Goal: Task Accomplishment & Management: Manage account settings

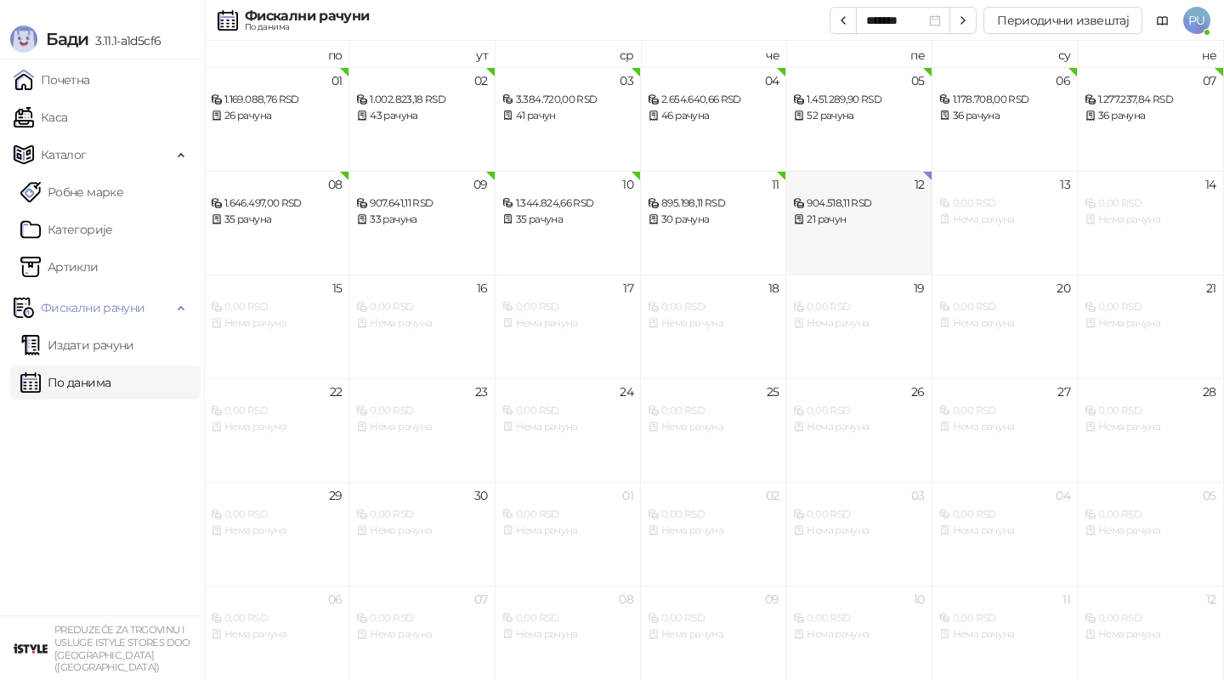
click at [849, 188] on div "904.518,11 RSD 21 рачун" at bounding box center [858, 202] width 131 height 49
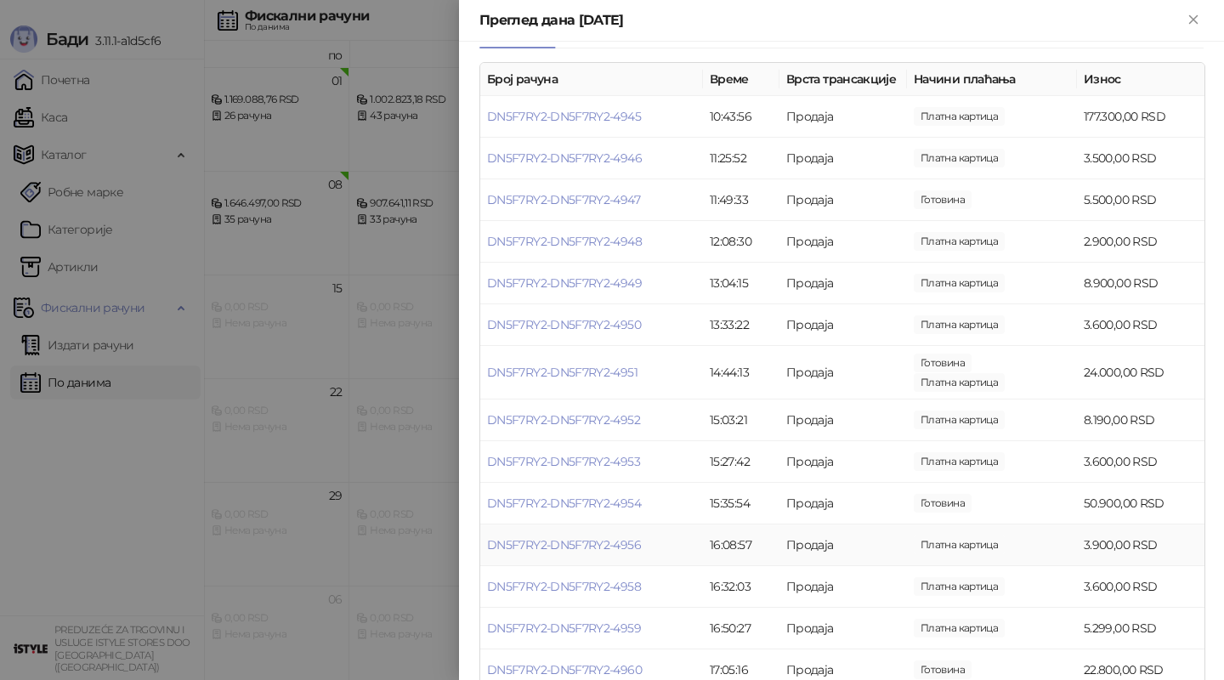
scroll to position [196, 0]
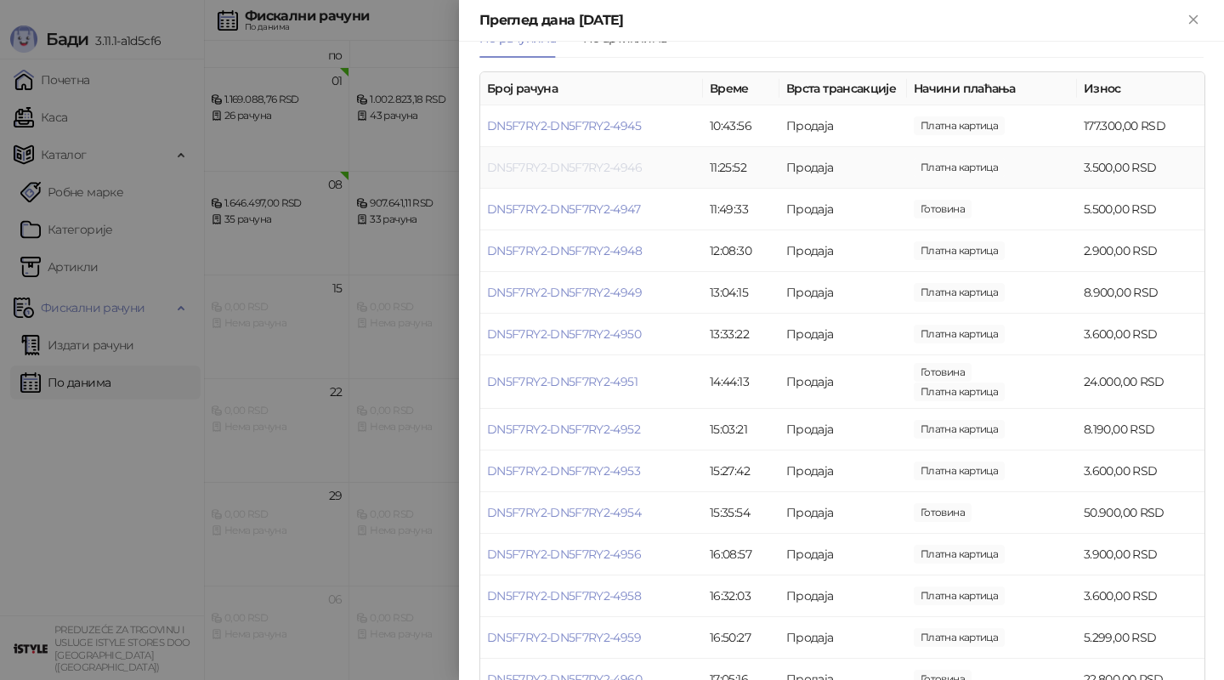
click at [605, 162] on link "DN5F7RY2-DN5F7RY2-4946" at bounding box center [564, 167] width 155 height 15
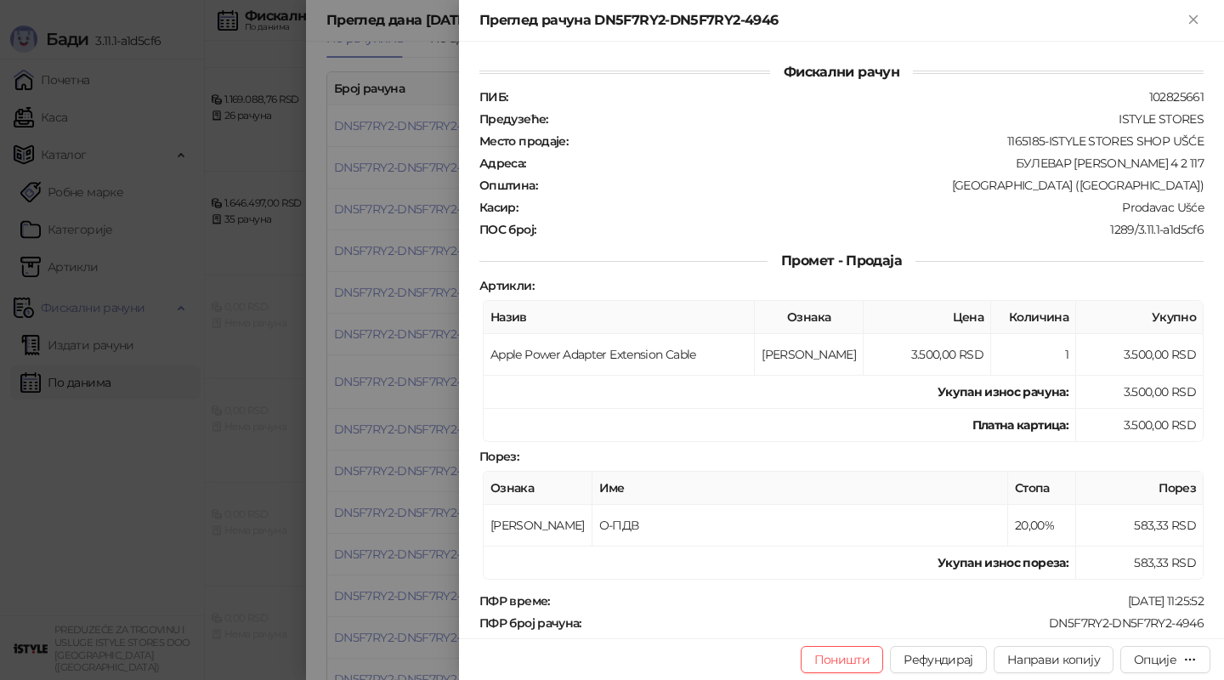
click at [429, 288] on div at bounding box center [612, 340] width 1224 height 680
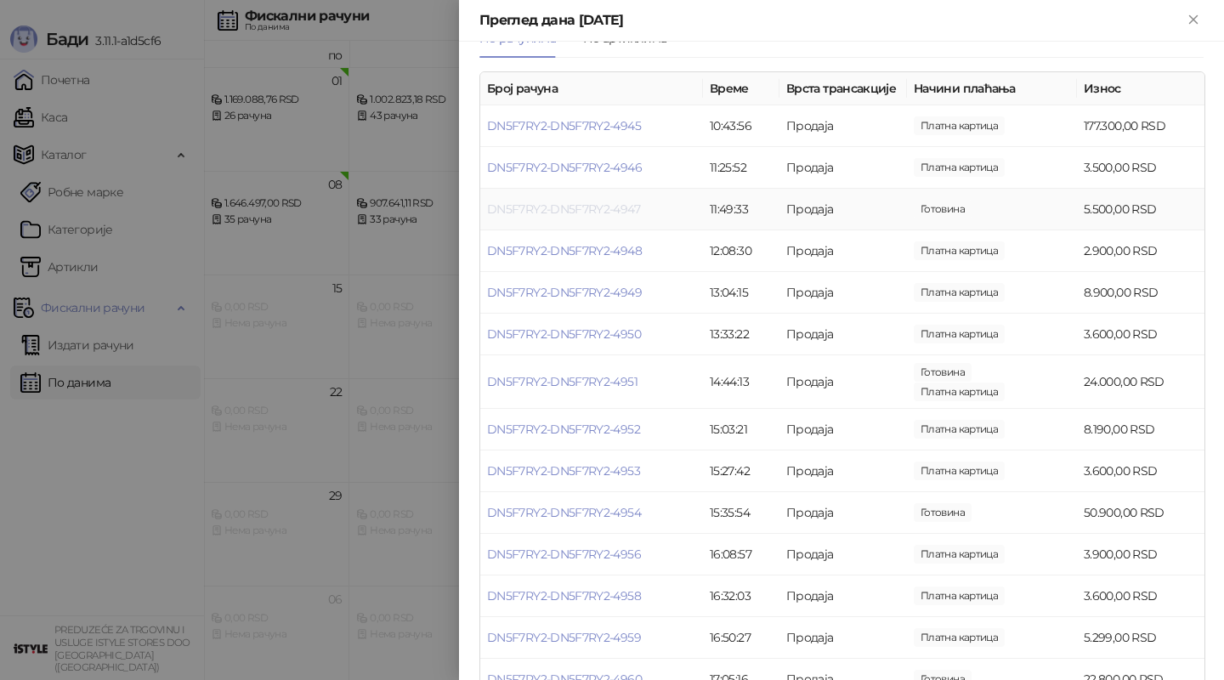
click at [618, 210] on link "DN5F7RY2-DN5F7RY2-4947" at bounding box center [563, 208] width 153 height 15
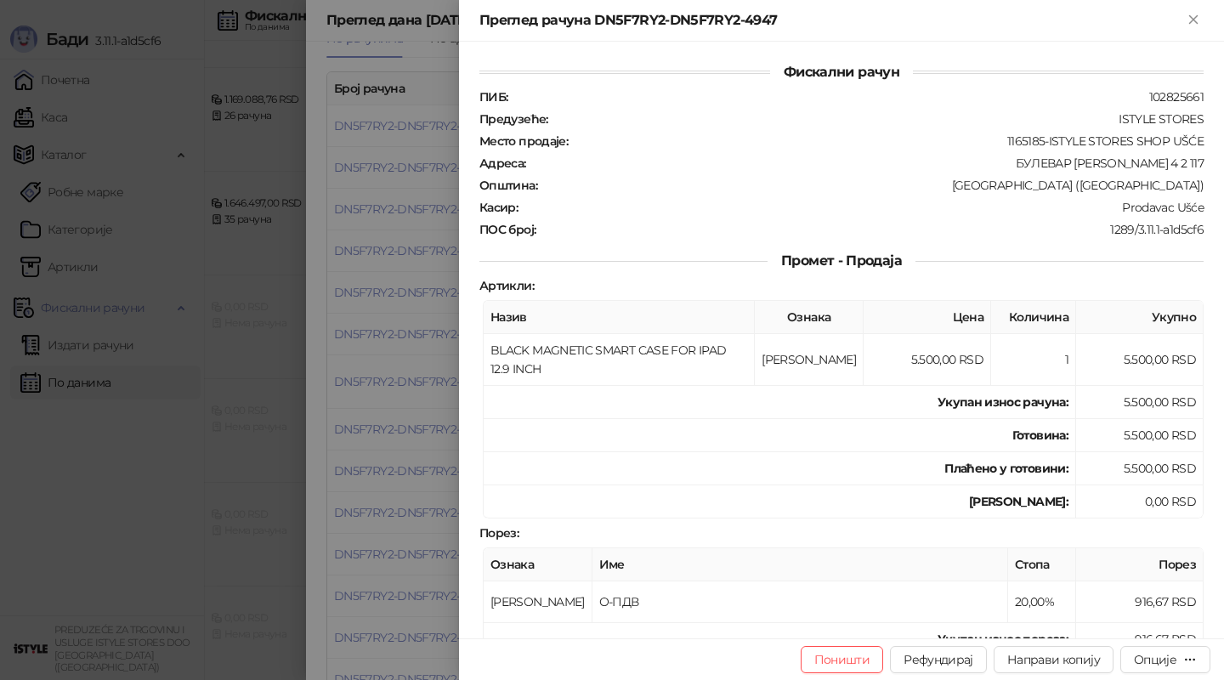
click at [426, 315] on div at bounding box center [612, 340] width 1224 height 680
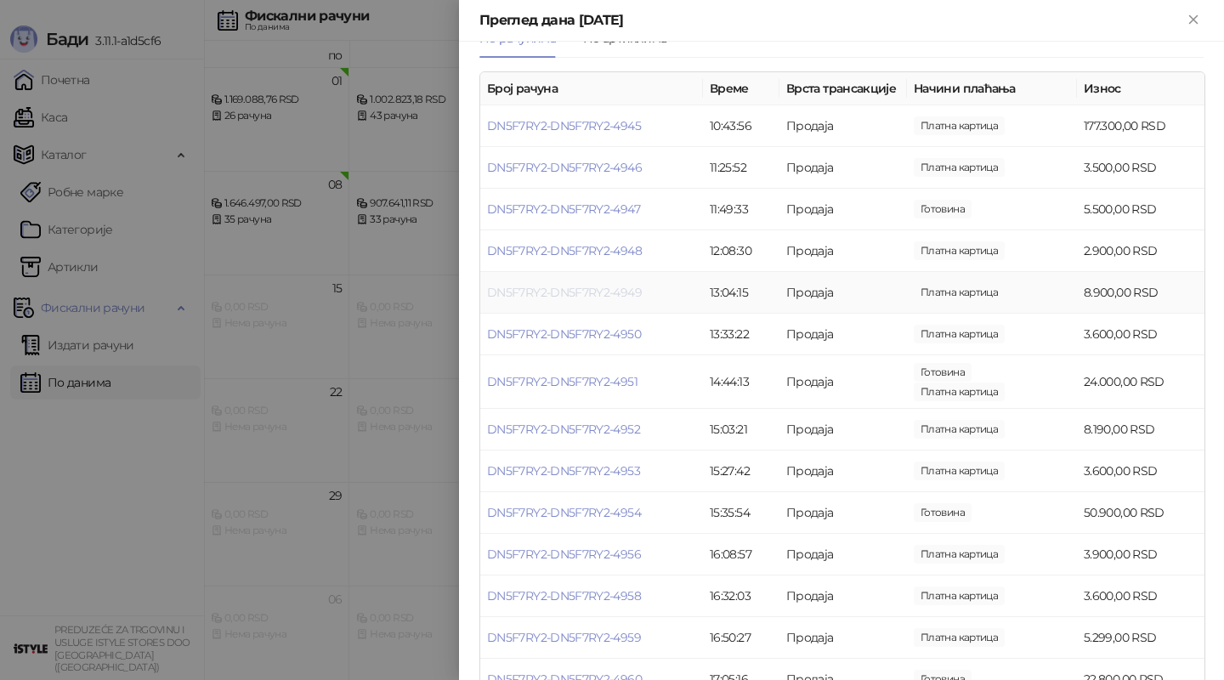
click at [608, 292] on link "DN5F7RY2-DN5F7RY2-4949" at bounding box center [564, 292] width 155 height 15
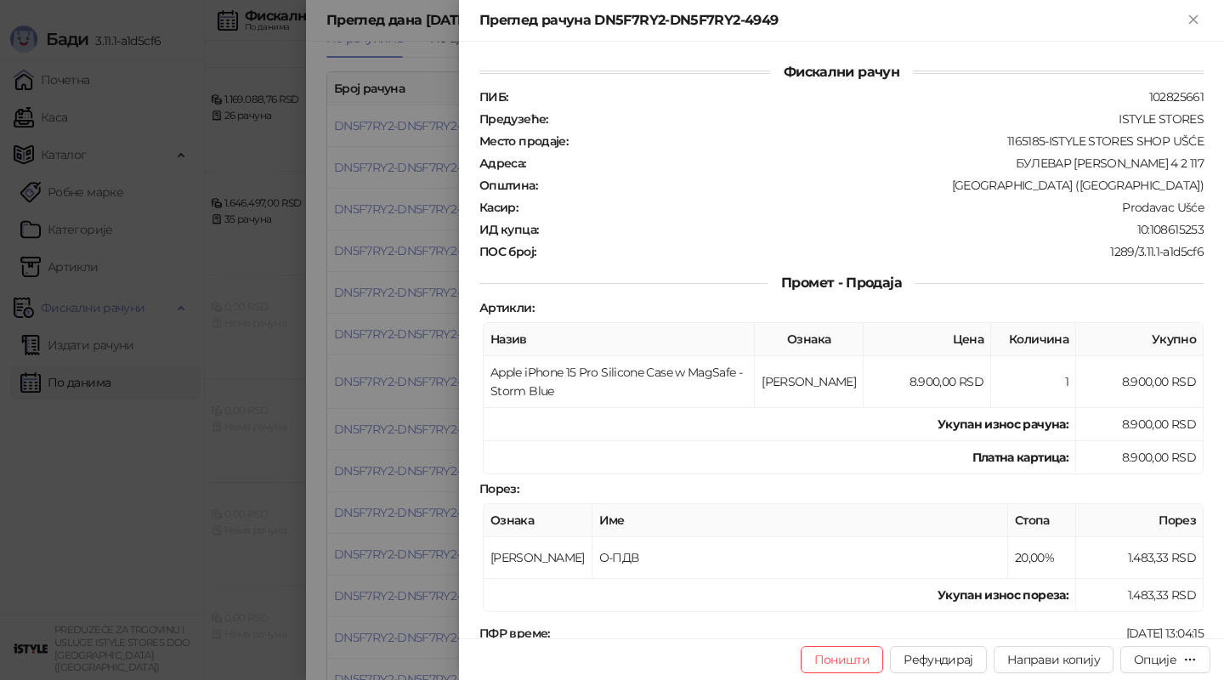
click at [418, 376] on div at bounding box center [612, 340] width 1224 height 680
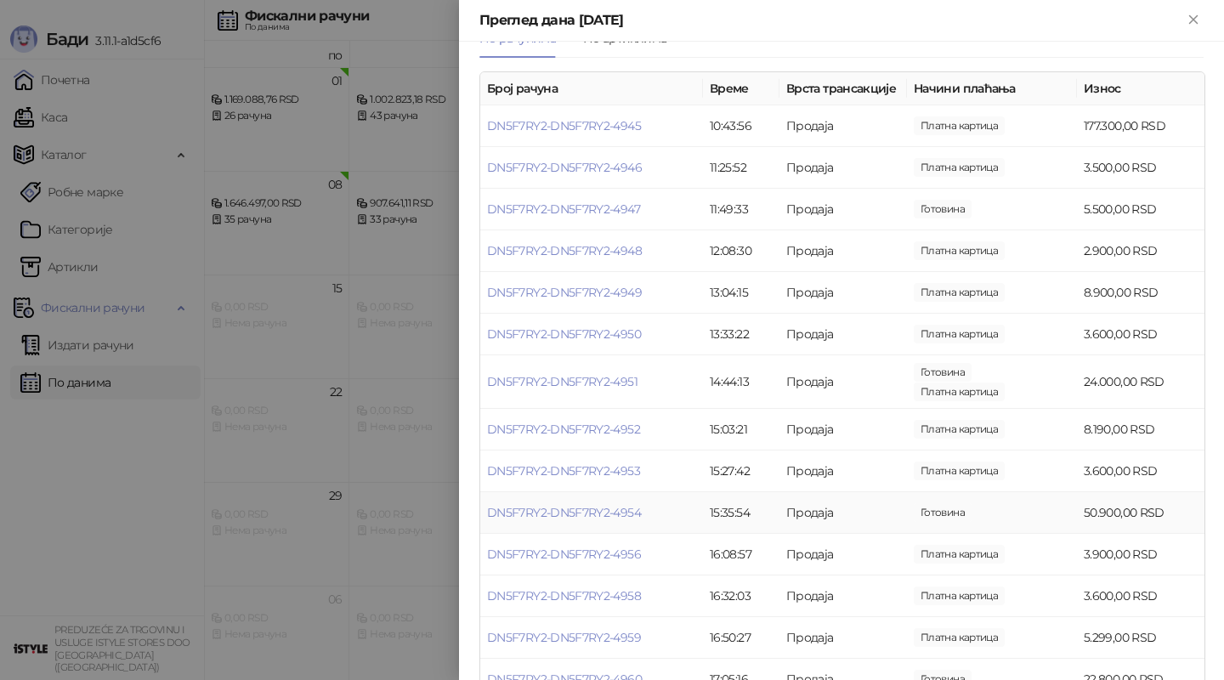
scroll to position [275, 0]
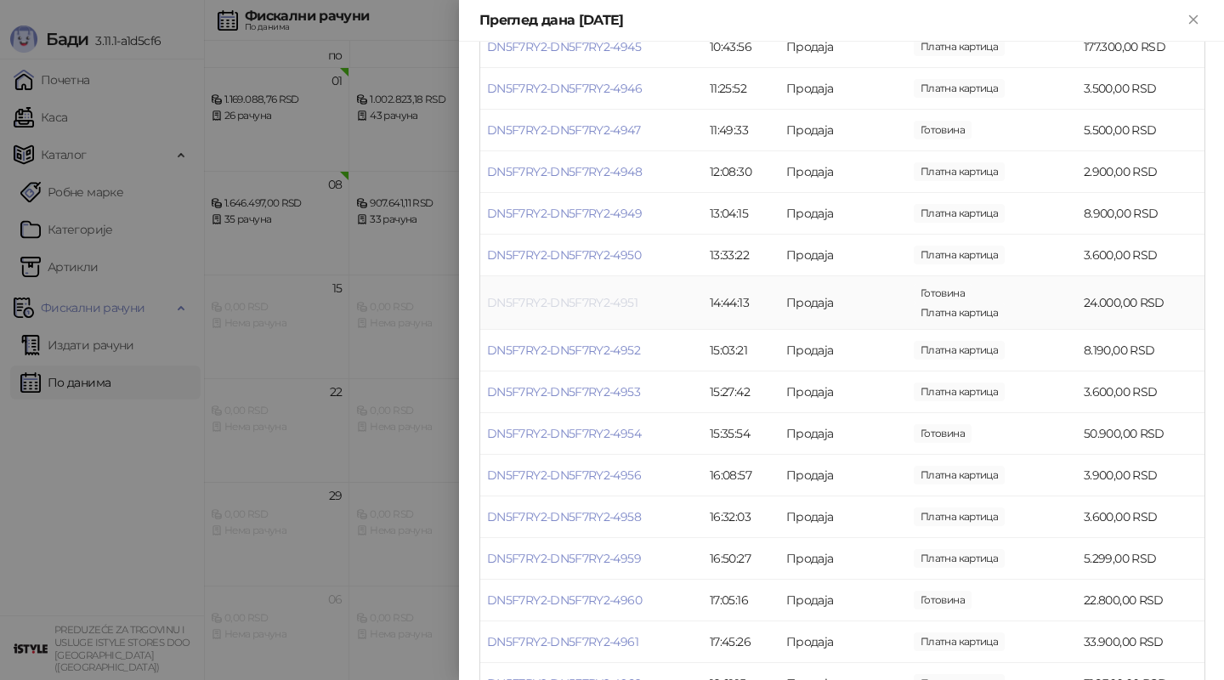
click at [592, 301] on link "DN5F7RY2-DN5F7RY2-4951" at bounding box center [562, 302] width 150 height 15
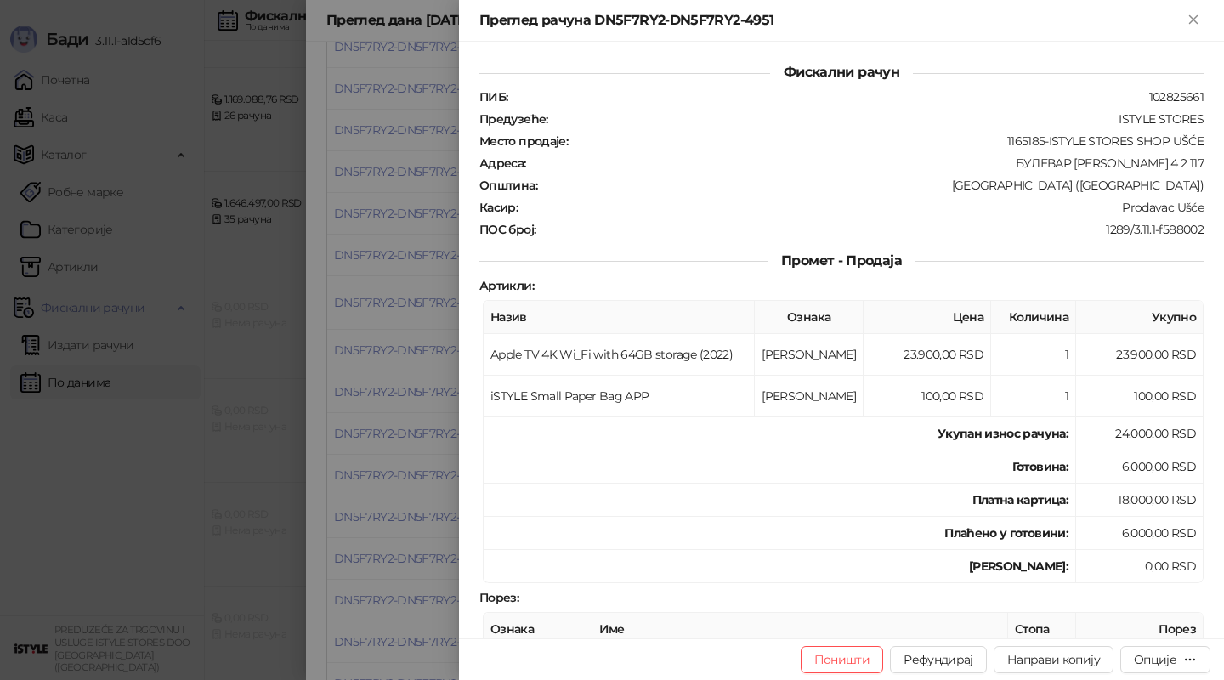
click at [441, 354] on div at bounding box center [612, 340] width 1224 height 680
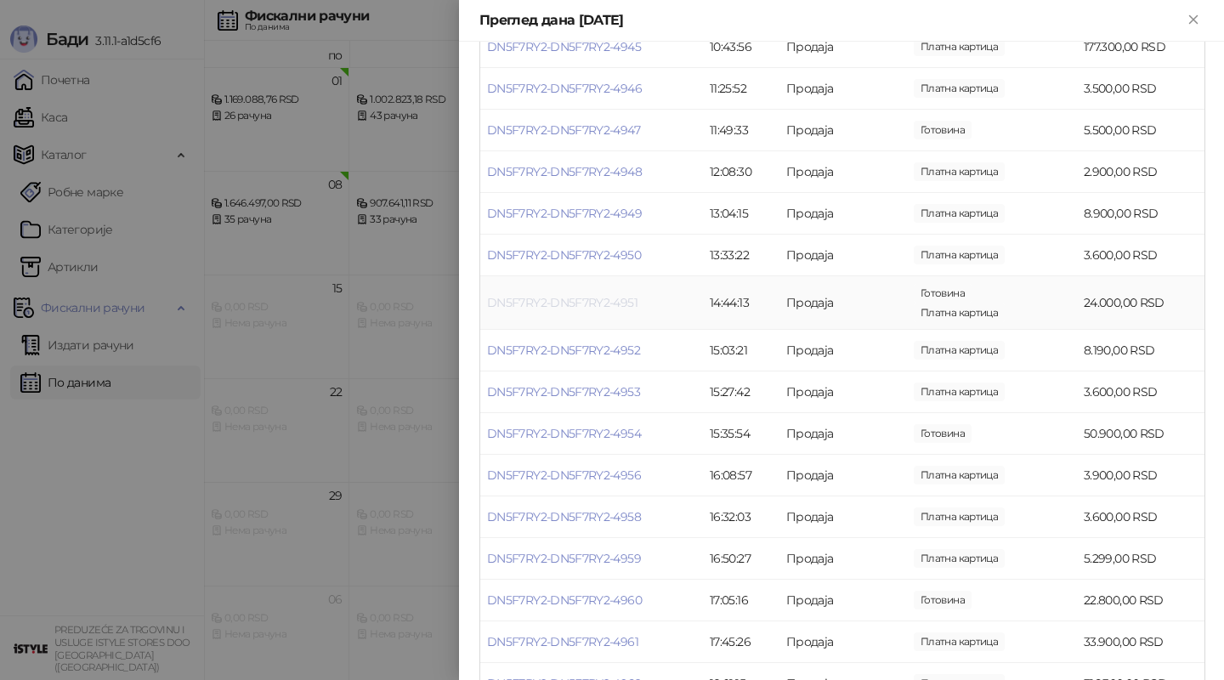
click at [591, 307] on link "DN5F7RY2-DN5F7RY2-4951" at bounding box center [562, 302] width 150 height 15
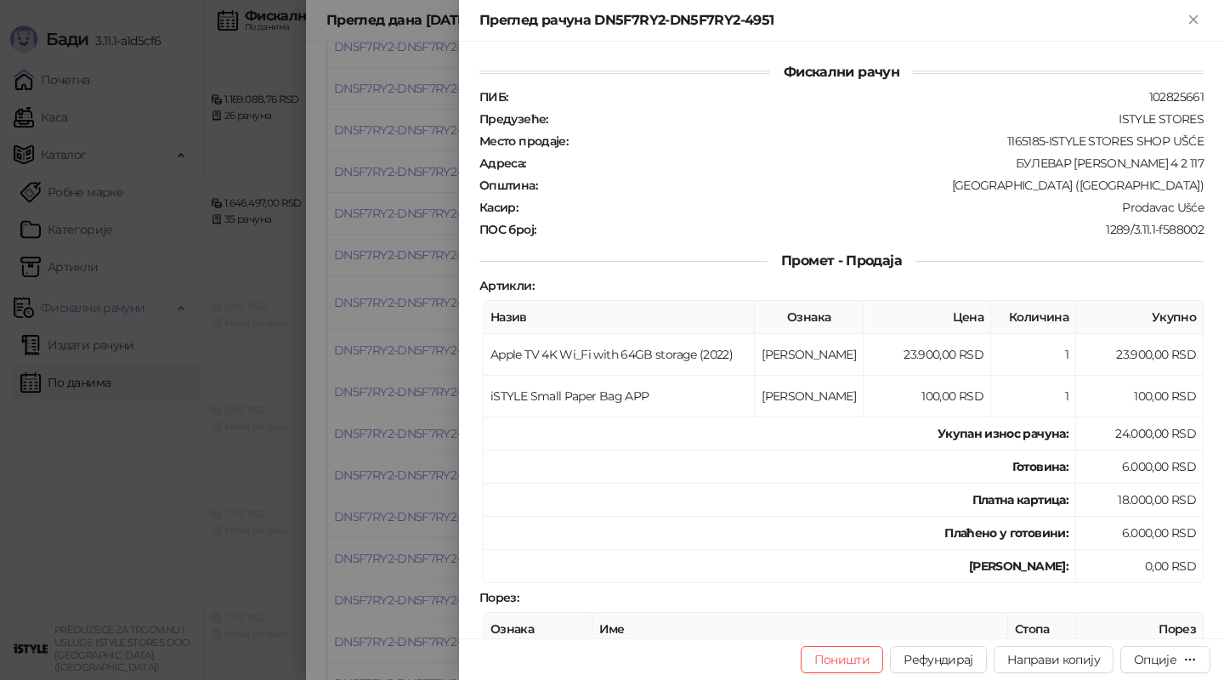
click at [469, 359] on div "Фискални рачун ПИБ : 102825661 Предузеће : ISTYLE STORES Место продаје : 116518…" at bounding box center [841, 340] width 765 height 597
click at [459, 359] on div "Фискални рачун ПИБ : 102825661 Предузеће : ISTYLE STORES Место продаје : 116518…" at bounding box center [841, 340] width 765 height 597
click at [447, 358] on div at bounding box center [612, 340] width 1224 height 680
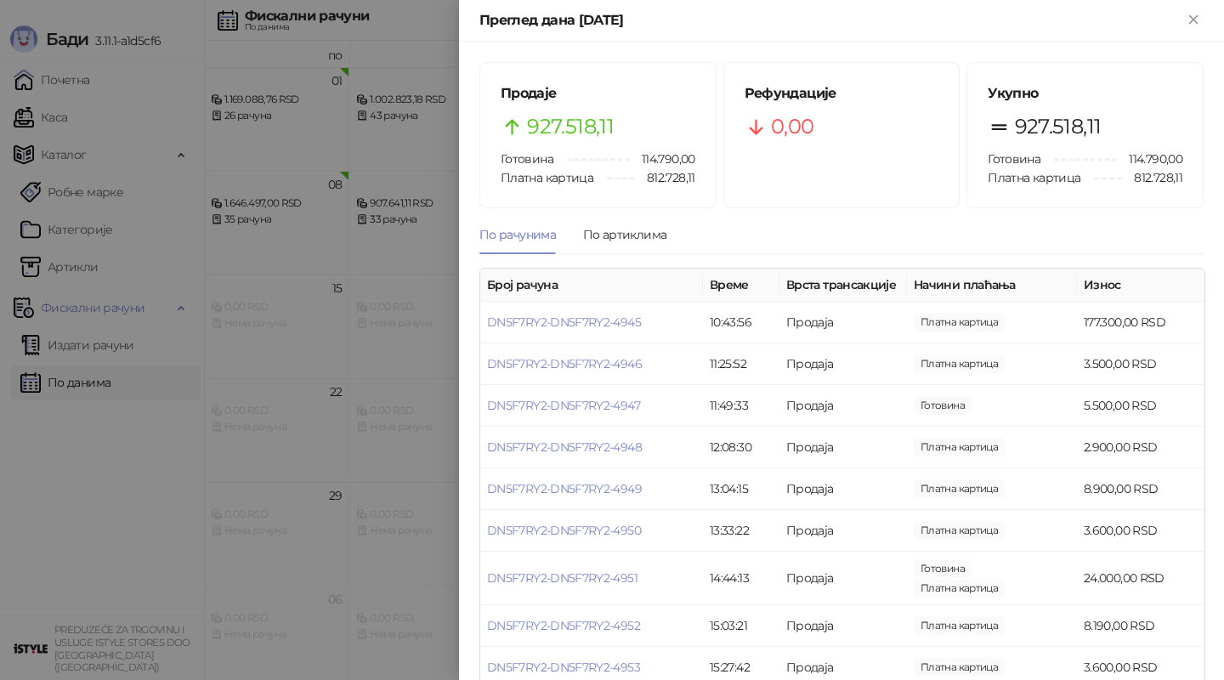
click at [424, 140] on div at bounding box center [612, 340] width 1224 height 680
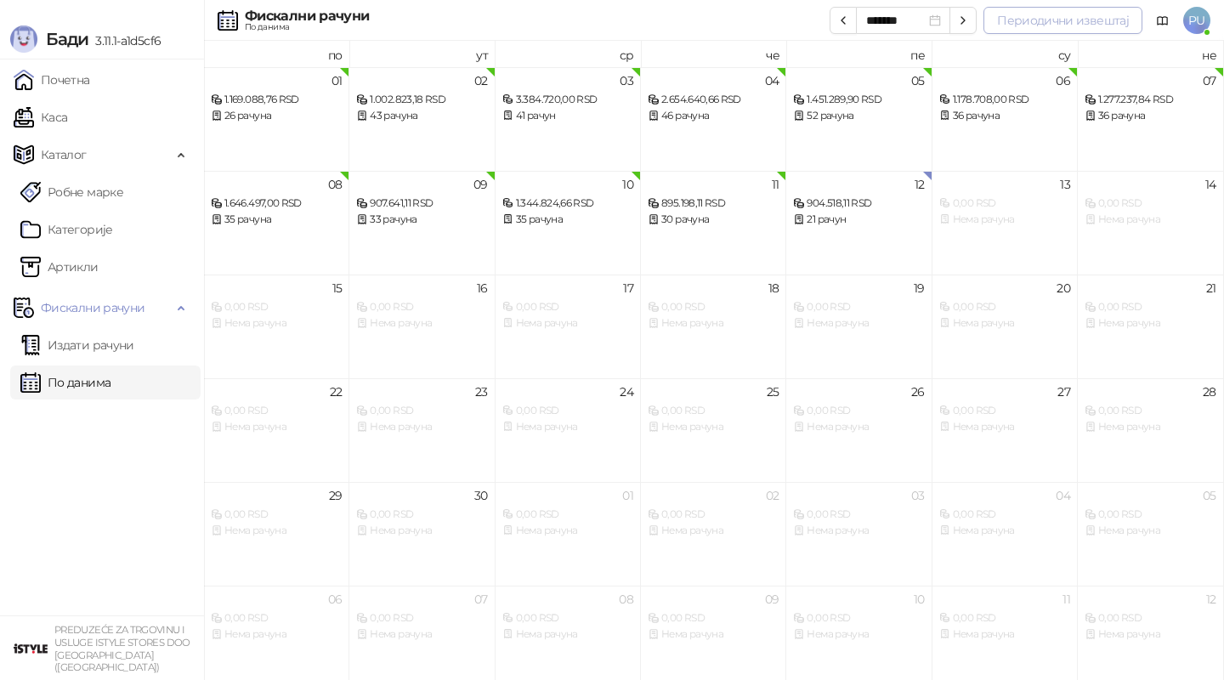
click at [1088, 20] on button "Периодични извештај" at bounding box center [1062, 20] width 159 height 27
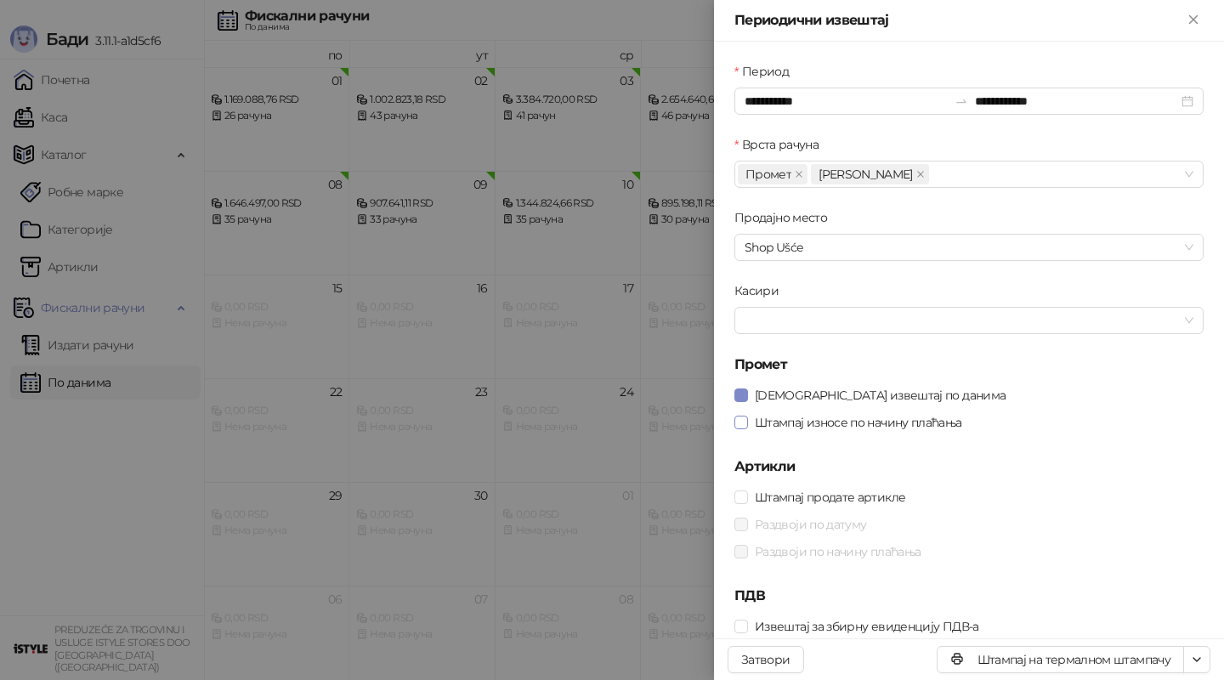
click at [826, 420] on span "Штампај износе по начину плаћања" at bounding box center [858, 422] width 221 height 19
click at [854, 114] on div "**********" at bounding box center [968, 101] width 469 height 27
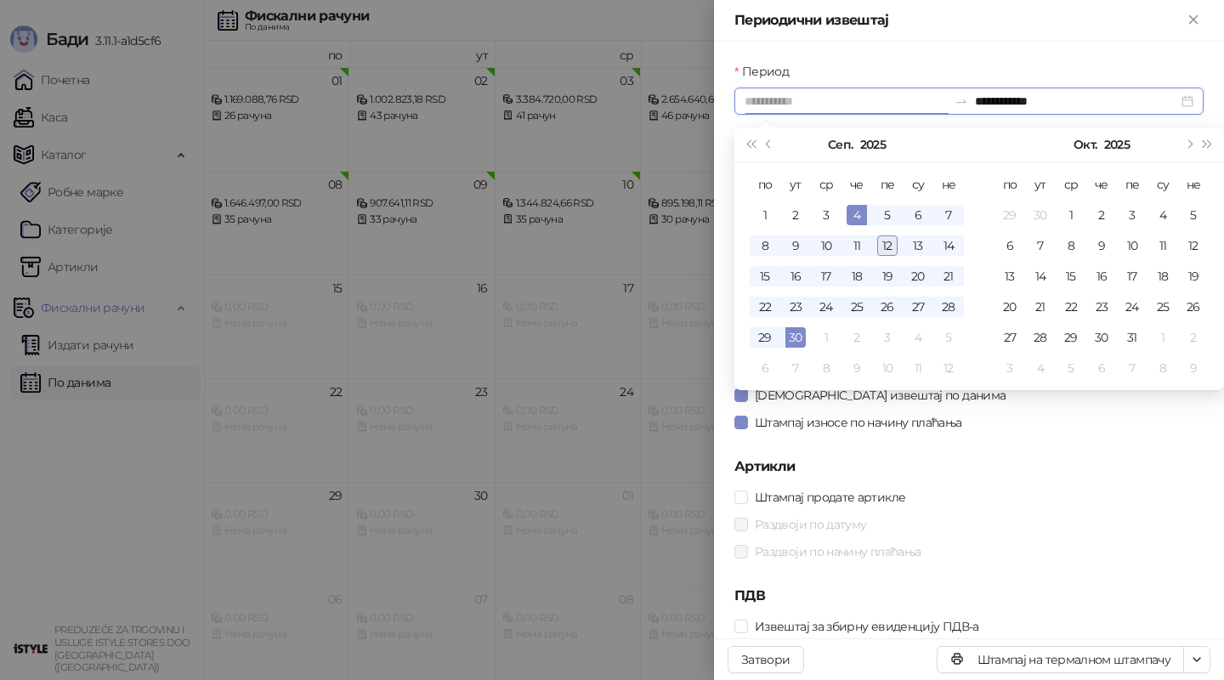
type input "**********"
click at [885, 241] on div "12" at bounding box center [887, 245] width 20 height 20
type input "**********"
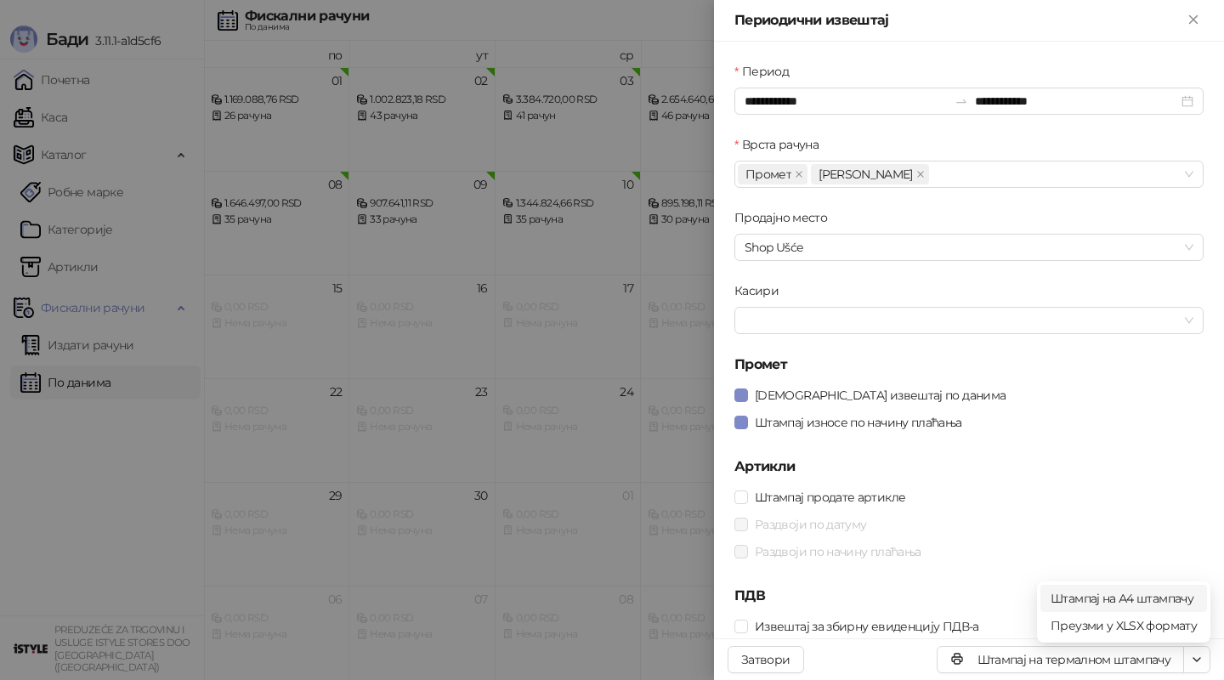
click at [1151, 602] on span "Штампај на А4 штампачу" at bounding box center [1124, 598] width 146 height 19
click at [1147, 592] on span "Штампај на А4 штампачу" at bounding box center [1124, 598] width 146 height 19
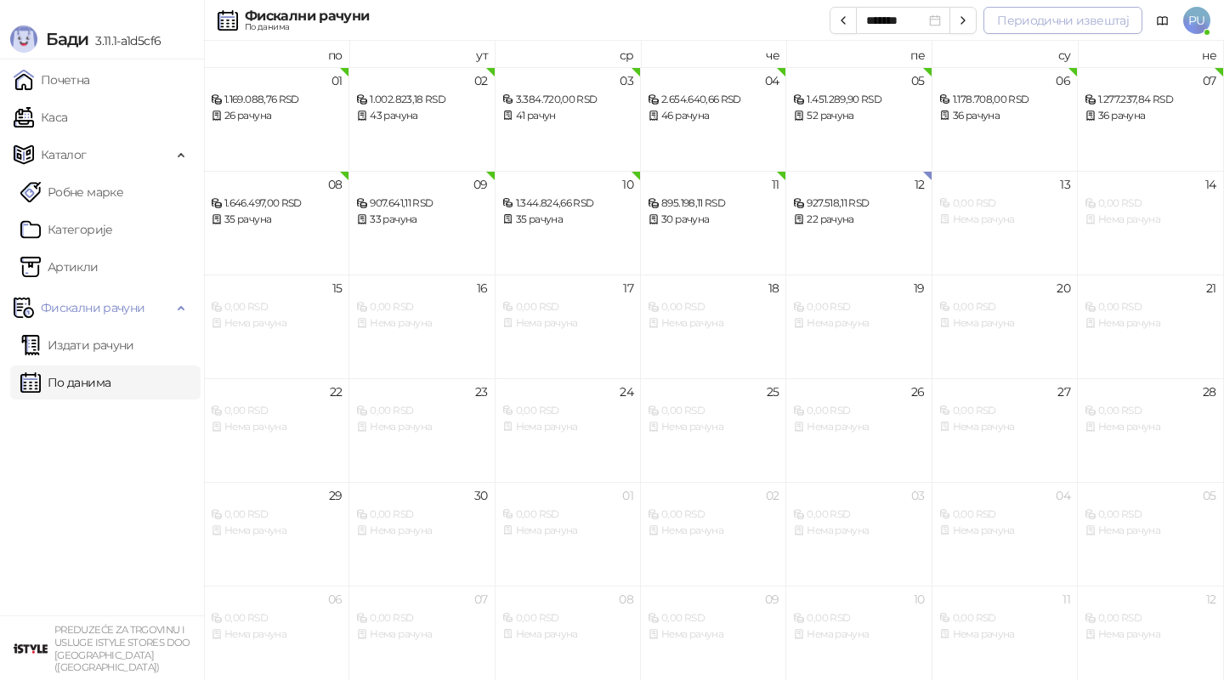
click at [1075, 19] on button "Периодични извештај" at bounding box center [1062, 20] width 159 height 27
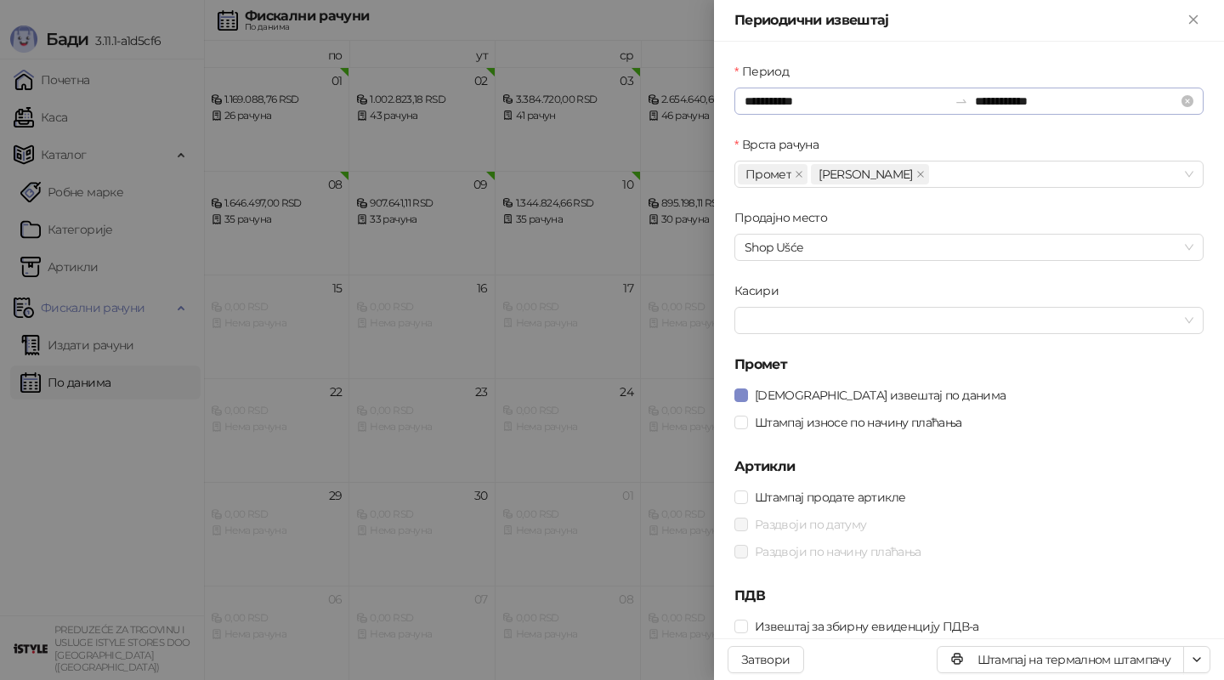
click at [838, 114] on form "**********" at bounding box center [968, 351] width 469 height 578
click at [830, 107] on input "**********" at bounding box center [846, 101] width 203 height 19
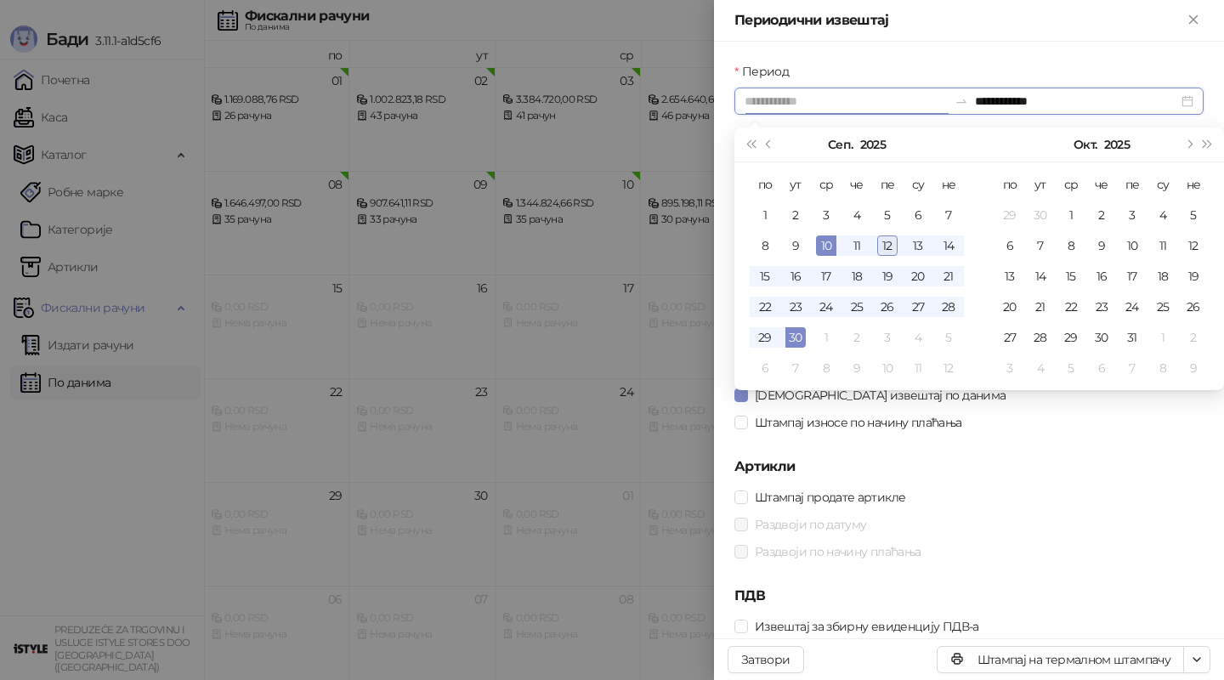
type input "**********"
click at [887, 242] on div "12" at bounding box center [887, 245] width 20 height 20
type input "**********"
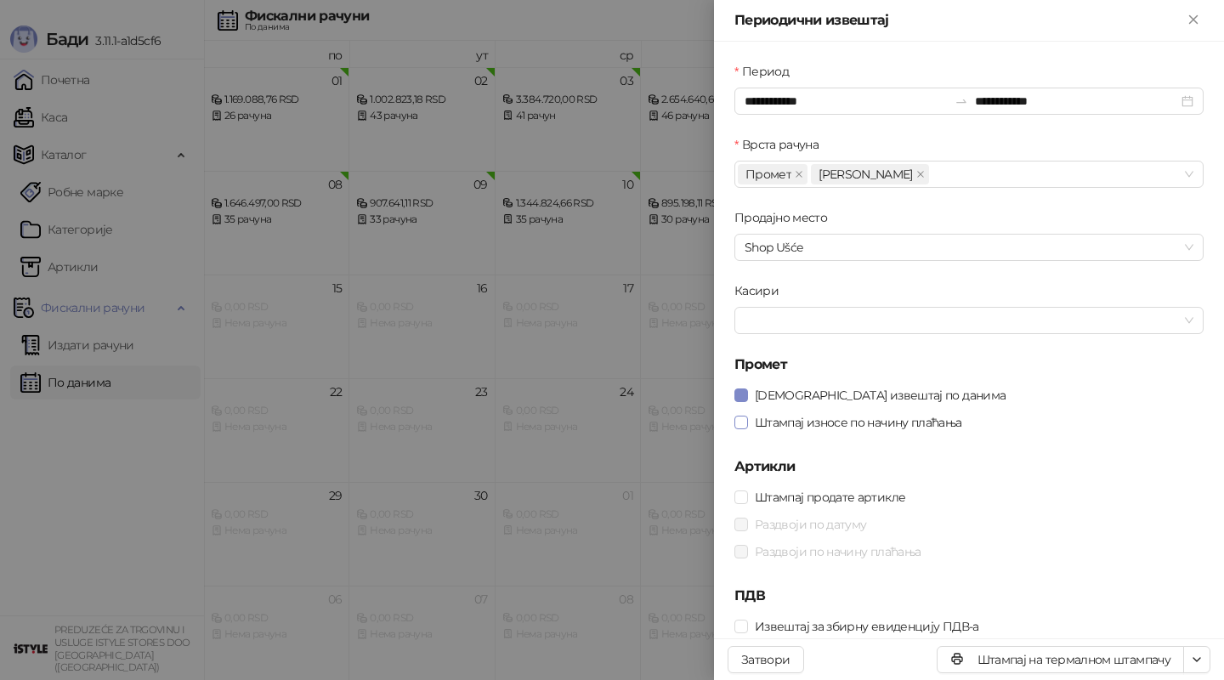
click at [894, 419] on span "Штампај износе по начину плаћања" at bounding box center [858, 422] width 221 height 19
click at [1159, 608] on li "Штампај на А4 штампачу" at bounding box center [1123, 598] width 167 height 27
click at [501, 510] on div at bounding box center [612, 340] width 1224 height 680
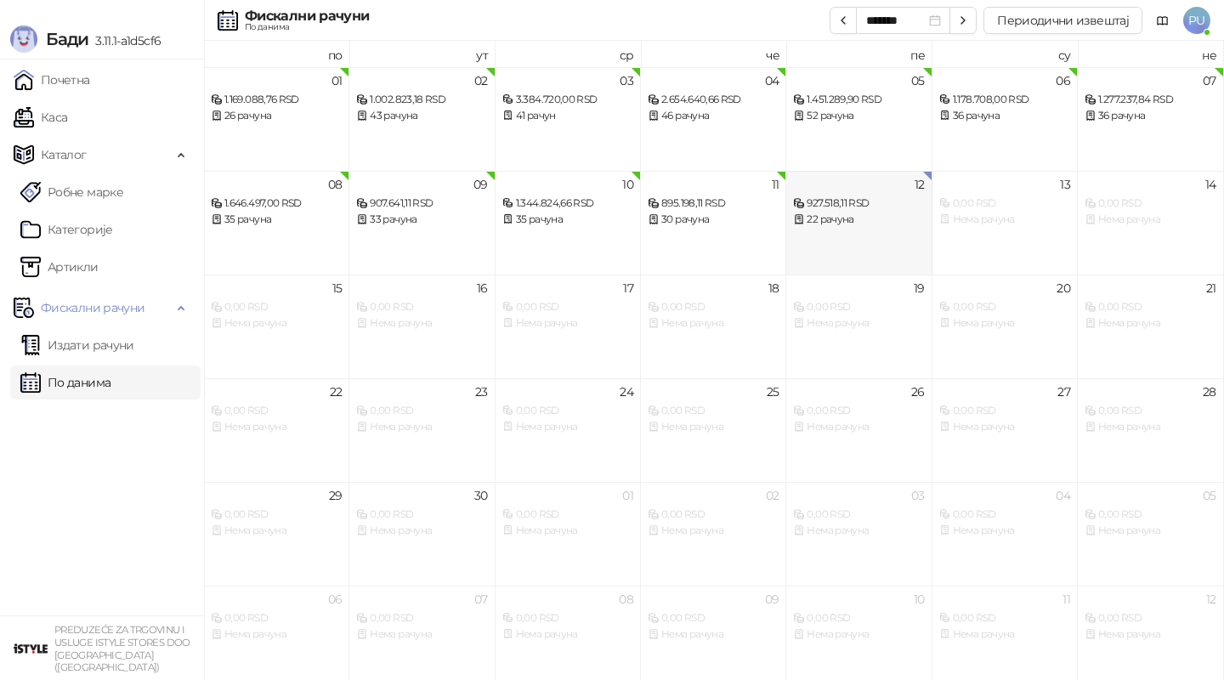
click at [849, 185] on div "927.518,11 RSD 22 рачуна" at bounding box center [858, 202] width 131 height 49
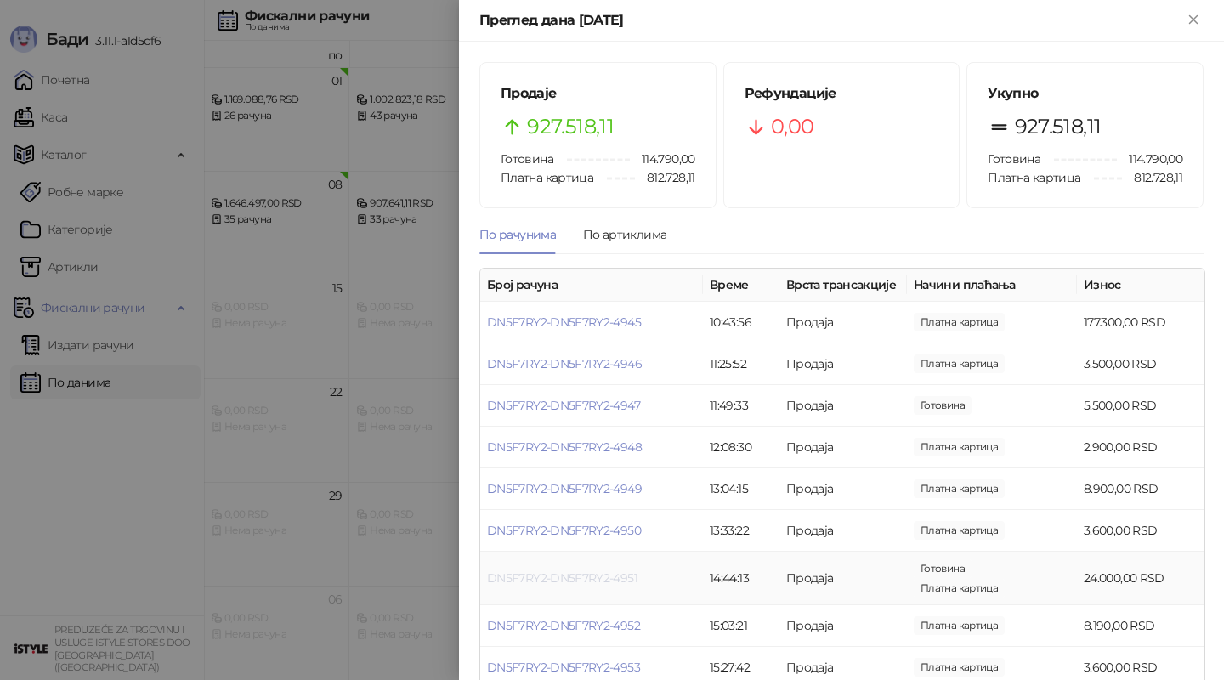
click at [591, 570] on link "DN5F7RY2-DN5F7RY2-4951" at bounding box center [562, 577] width 150 height 15
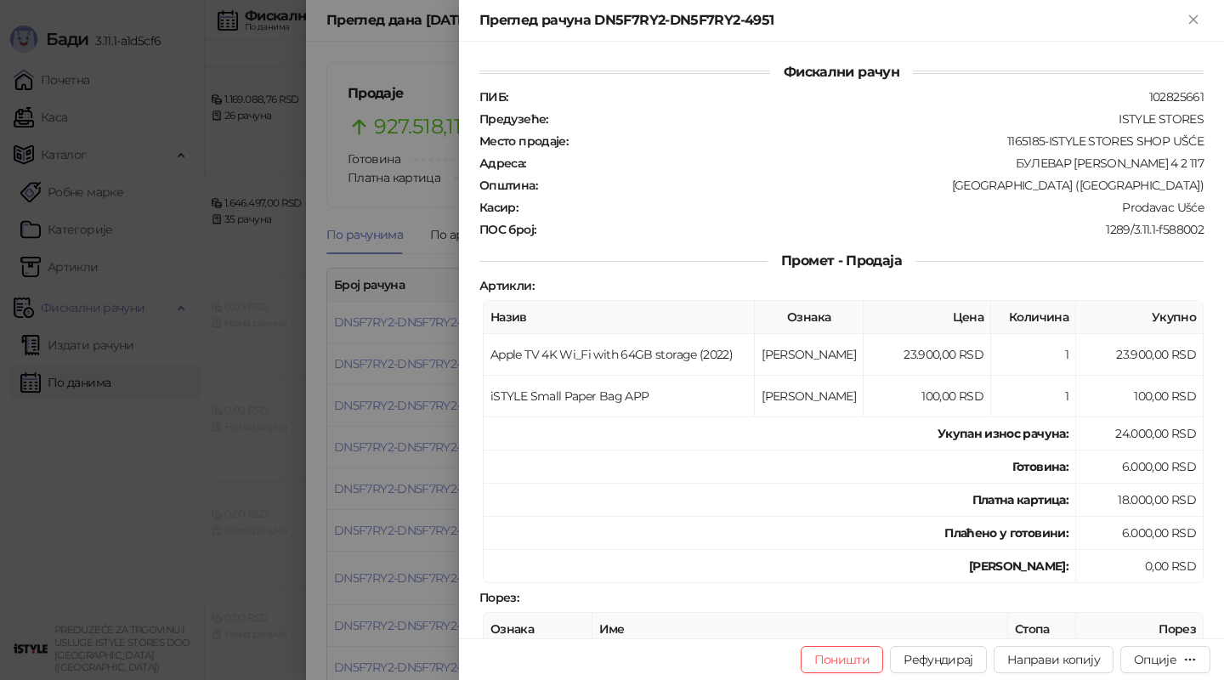
click at [402, 359] on div at bounding box center [612, 340] width 1224 height 680
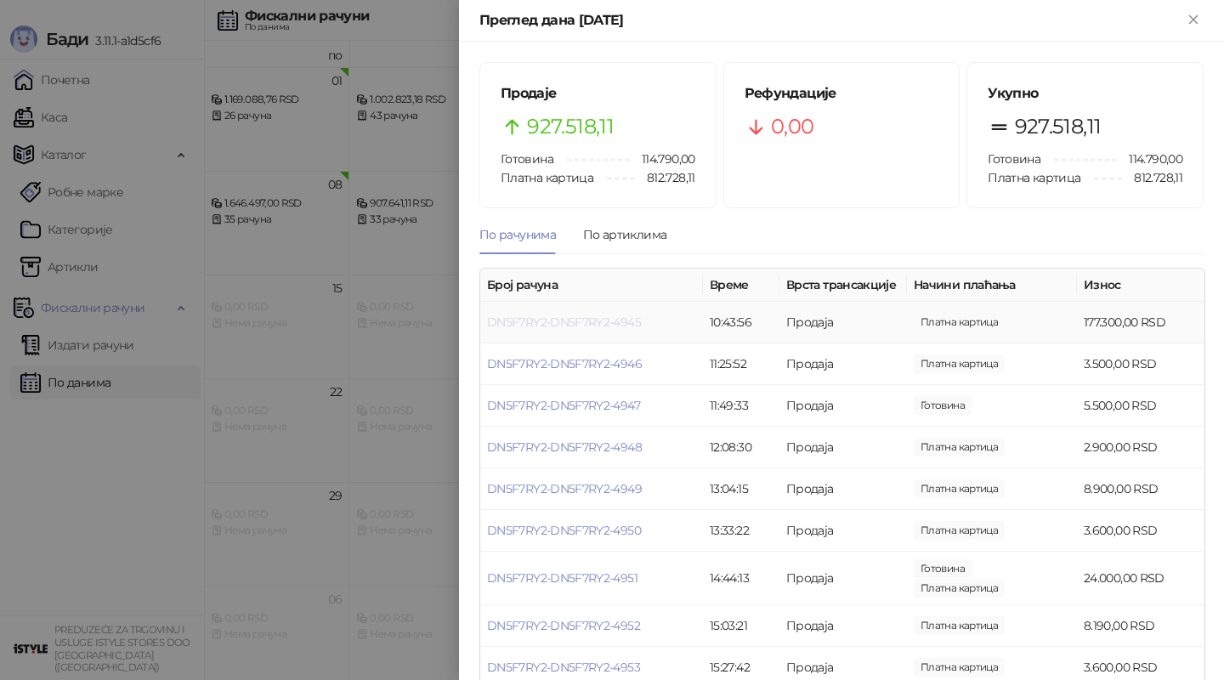
click at [598, 314] on link "DN5F7RY2-DN5F7RY2-4945" at bounding box center [564, 321] width 154 height 15
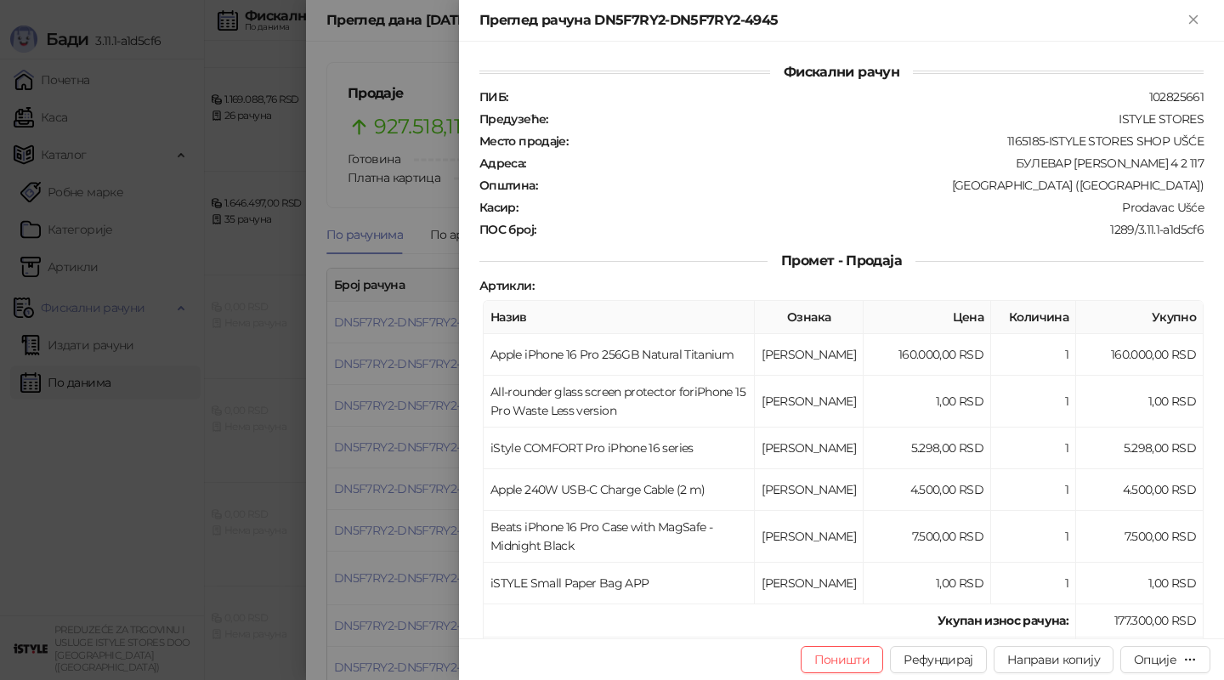
click at [422, 294] on div at bounding box center [612, 340] width 1224 height 680
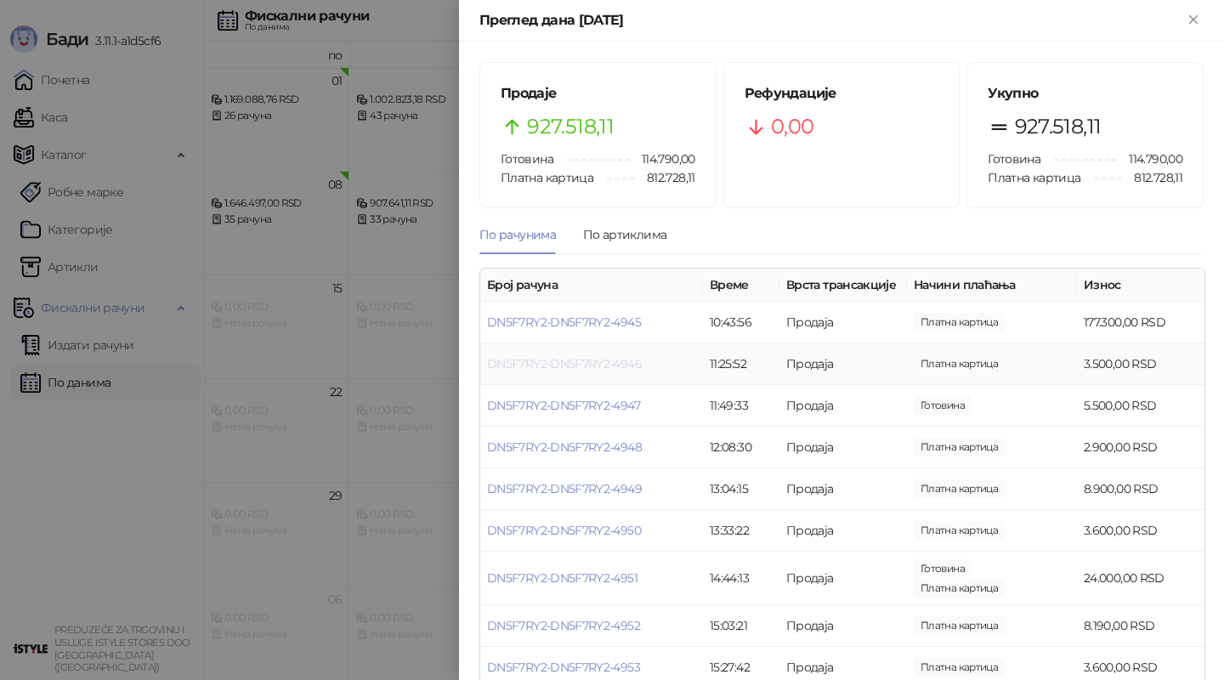
click at [558, 356] on link "DN5F7RY2-DN5F7RY2-4946" at bounding box center [564, 363] width 155 height 15
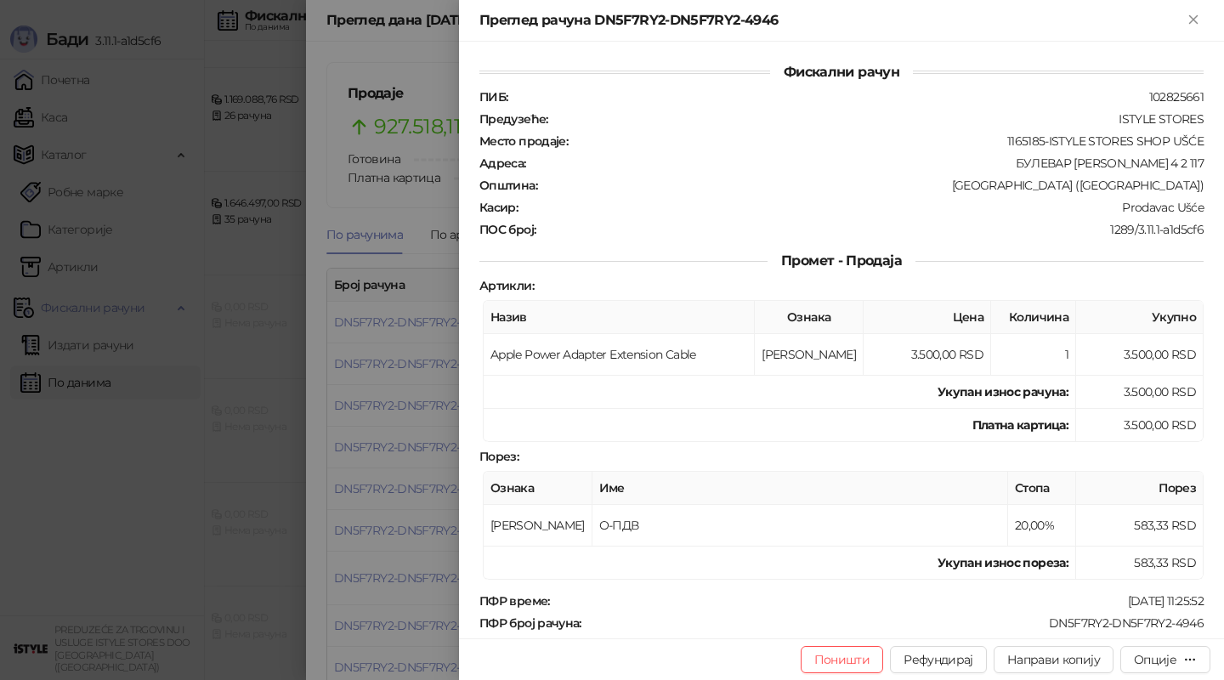
click at [356, 321] on div at bounding box center [612, 340] width 1224 height 680
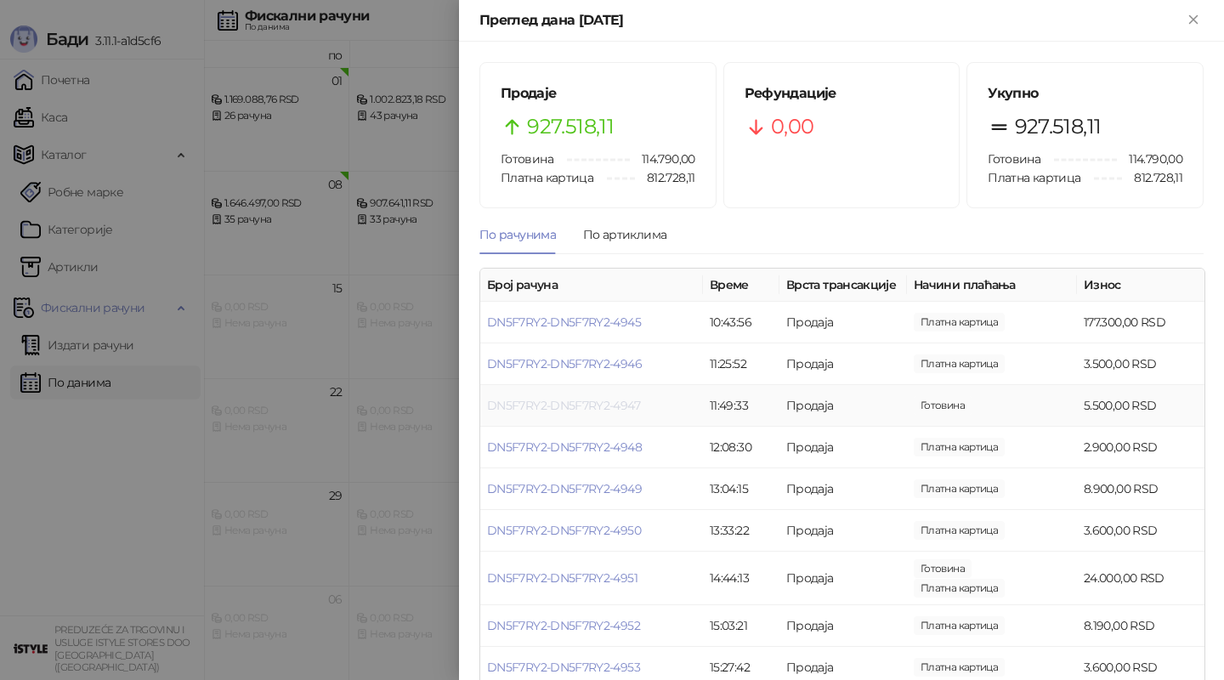
click at [577, 398] on link "DN5F7RY2-DN5F7RY2-4947" at bounding box center [563, 405] width 153 height 15
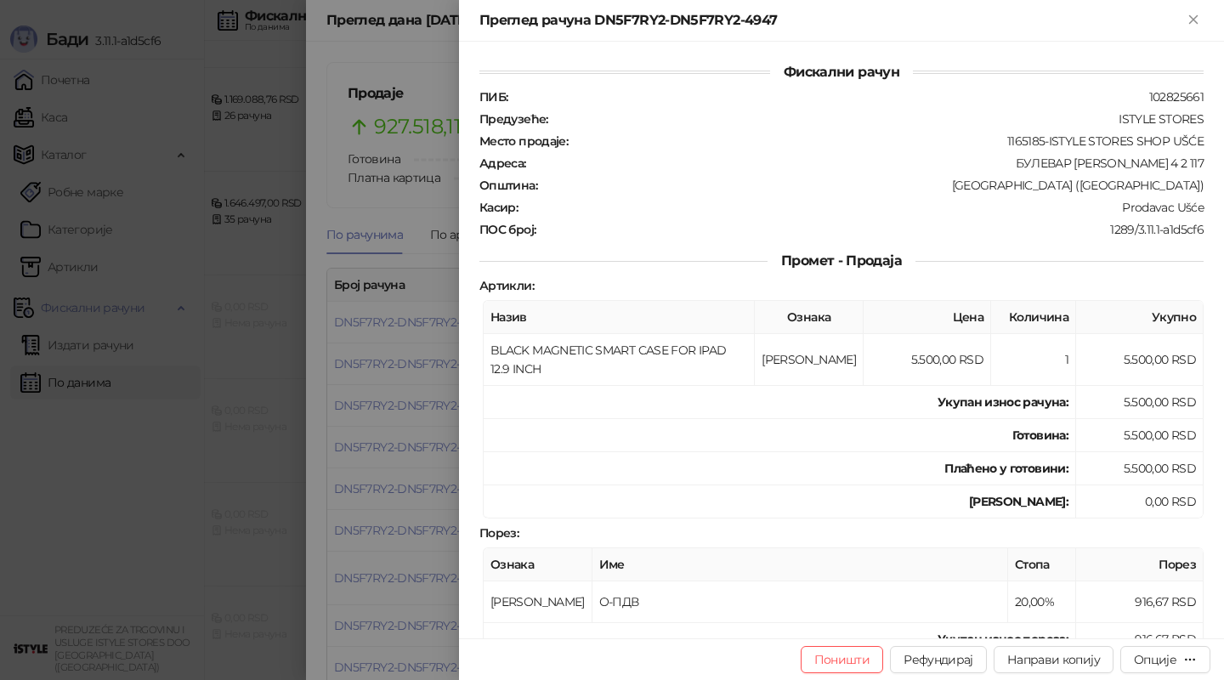
click at [409, 244] on div at bounding box center [612, 340] width 1224 height 680
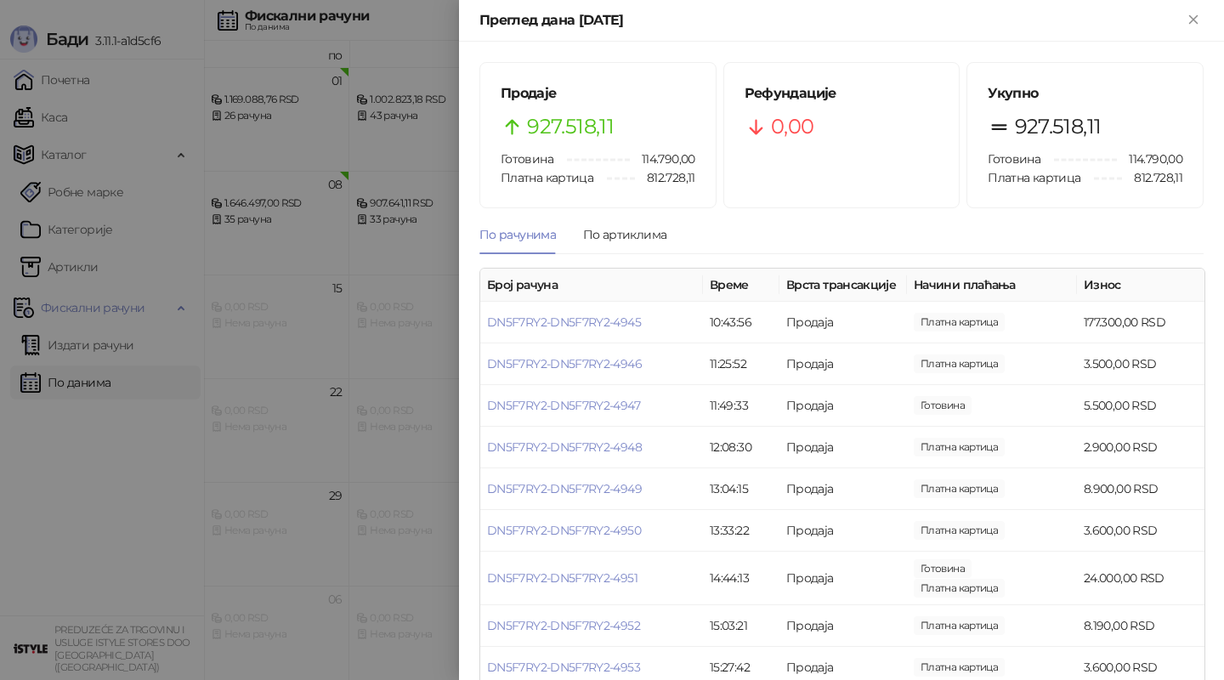
drag, startPoint x: 724, startPoint y: 648, endPoint x: 877, endPoint y: 647, distance: 153.0
click at [414, 433] on div at bounding box center [612, 340] width 1224 height 680
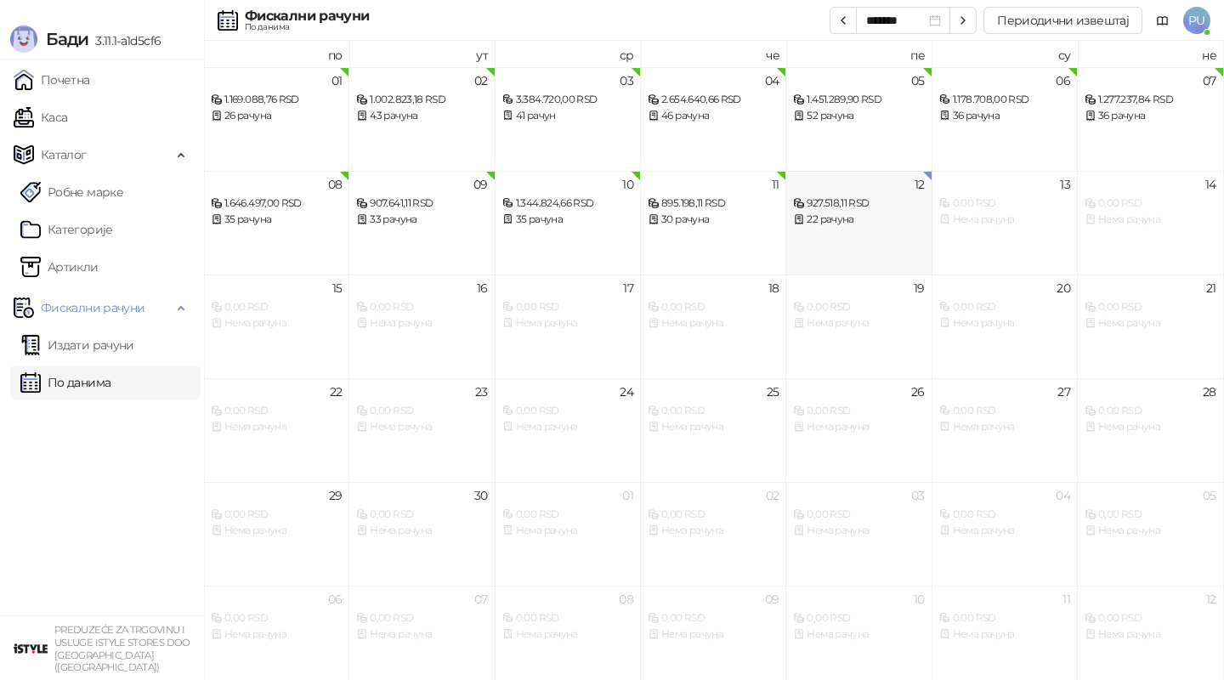
click at [874, 217] on div "22 рачуна" at bounding box center [858, 220] width 131 height 16
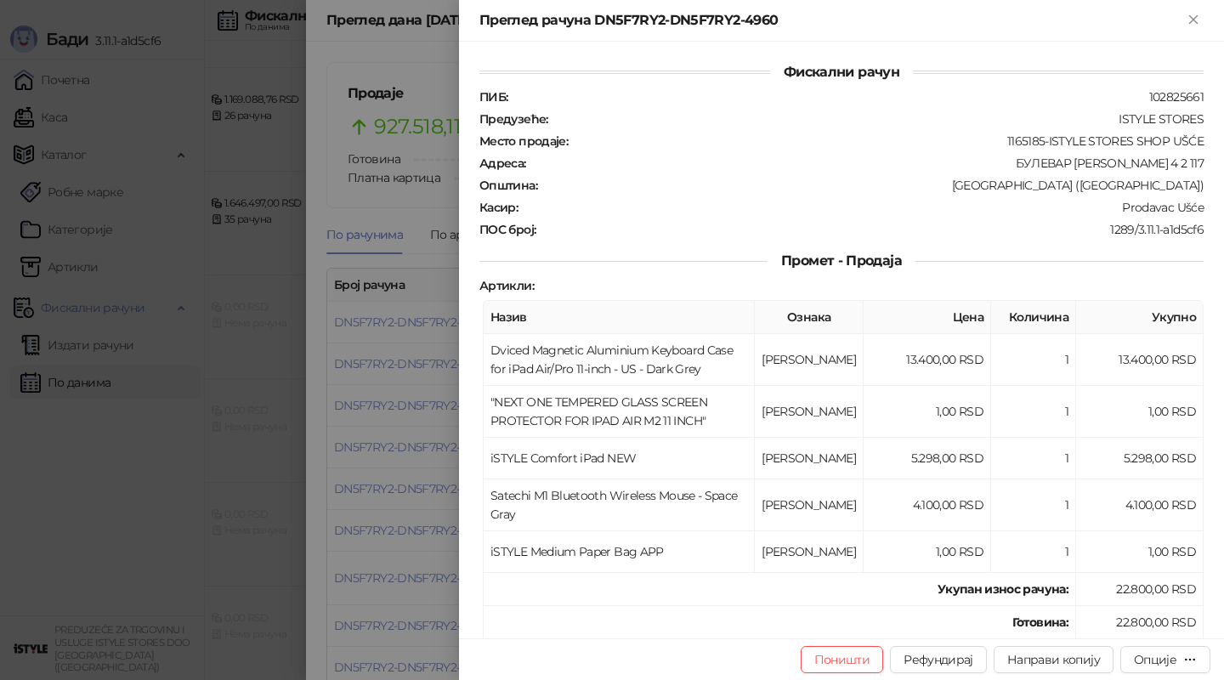
click at [411, 329] on div at bounding box center [612, 340] width 1224 height 680
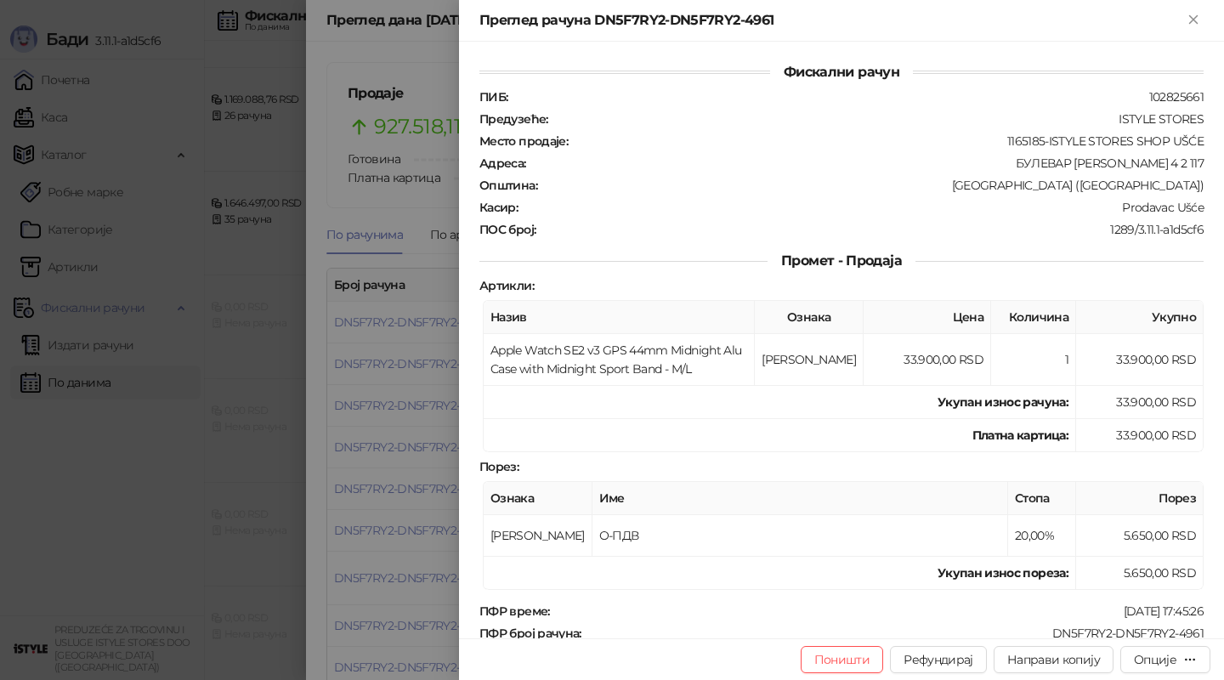
click at [438, 344] on div at bounding box center [612, 340] width 1224 height 680
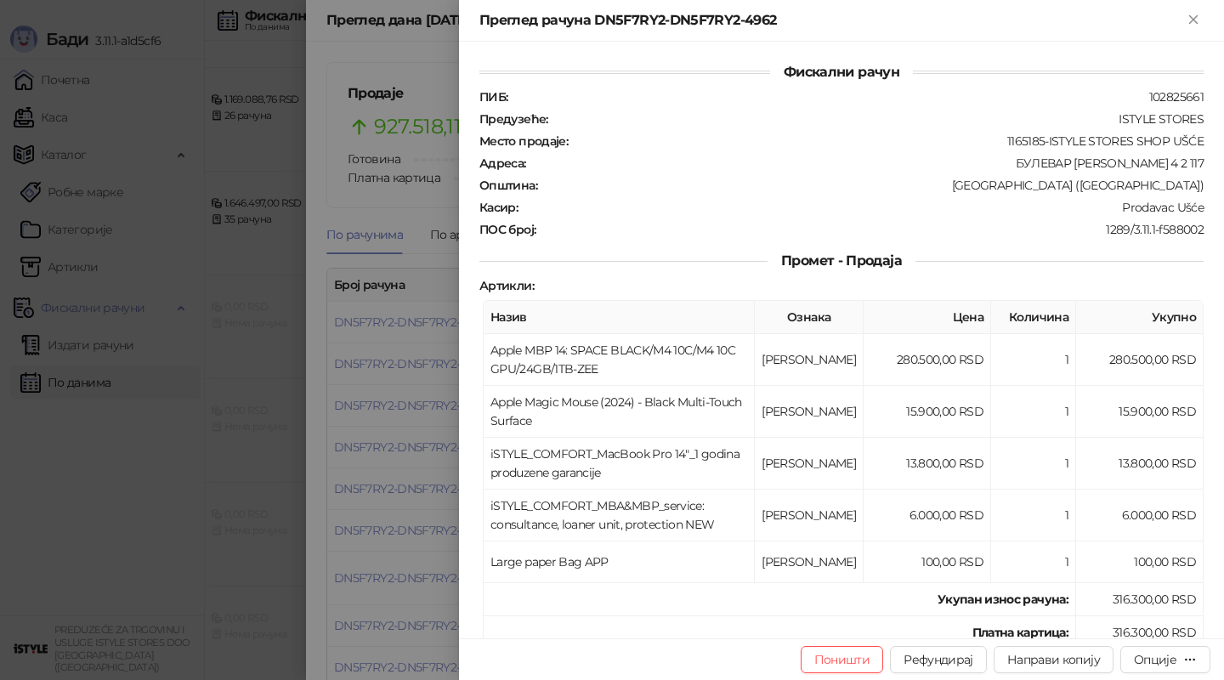
click at [422, 359] on div at bounding box center [612, 340] width 1224 height 680
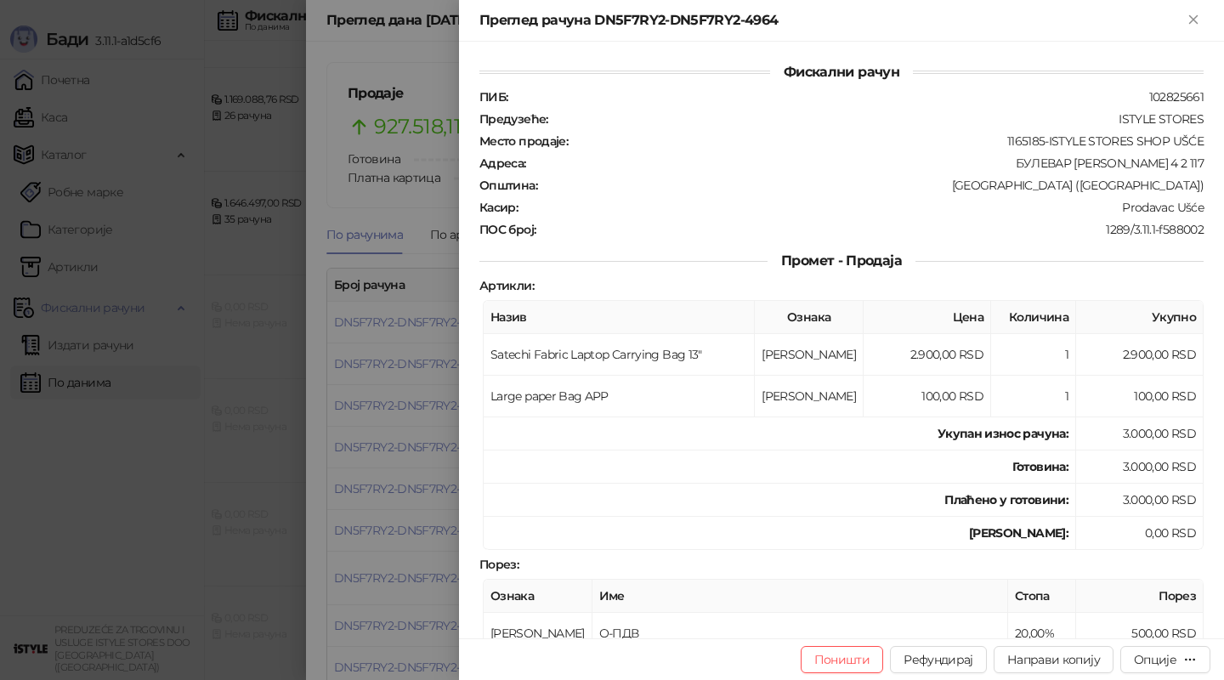
click at [450, 380] on div at bounding box center [612, 340] width 1224 height 680
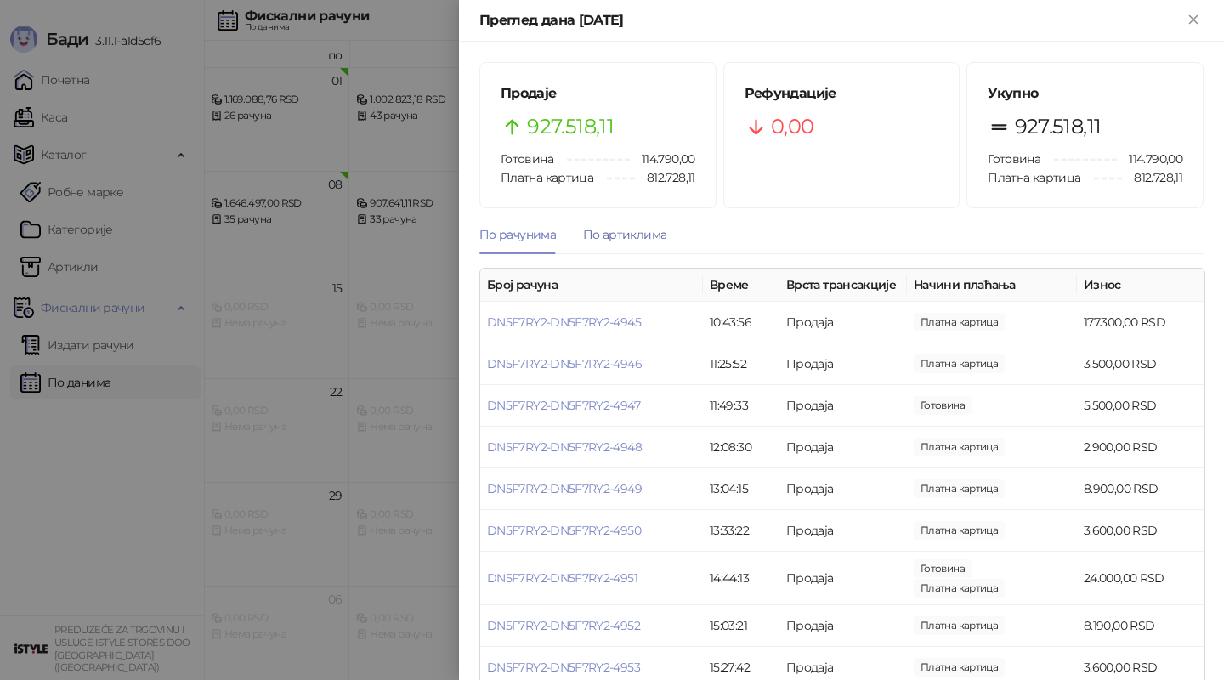
click at [634, 227] on div "По артиклима" at bounding box center [624, 234] width 83 height 19
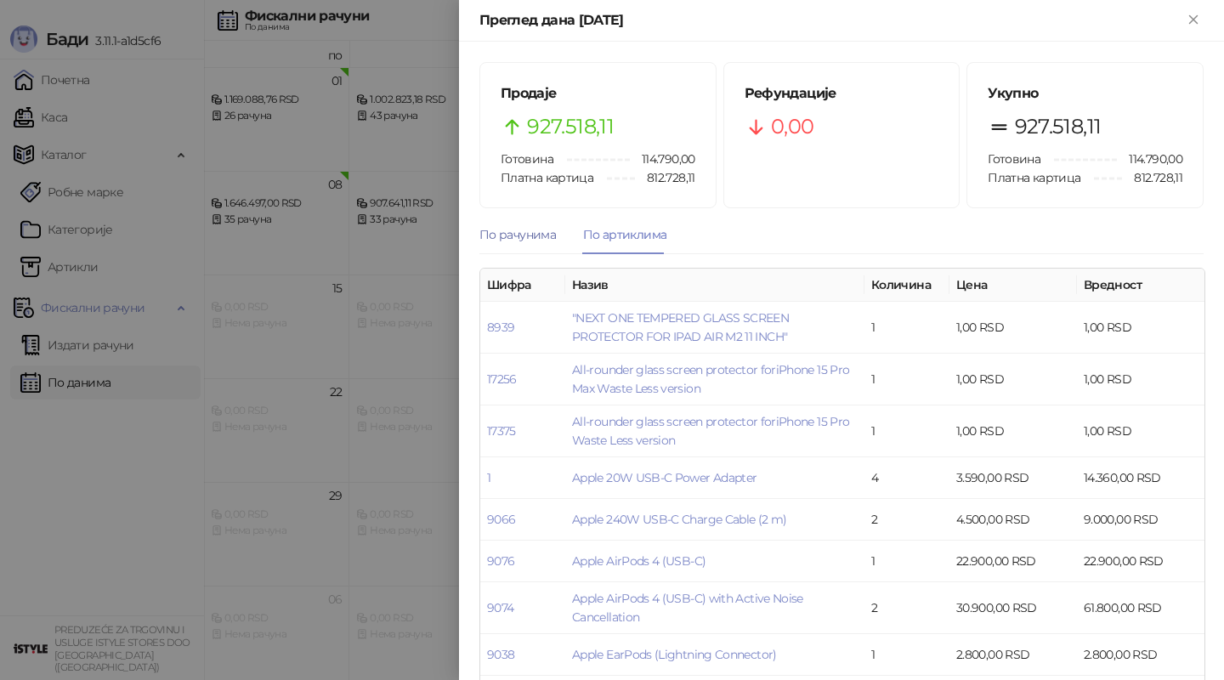
click at [548, 225] on div "По рачунима" at bounding box center [517, 234] width 76 height 19
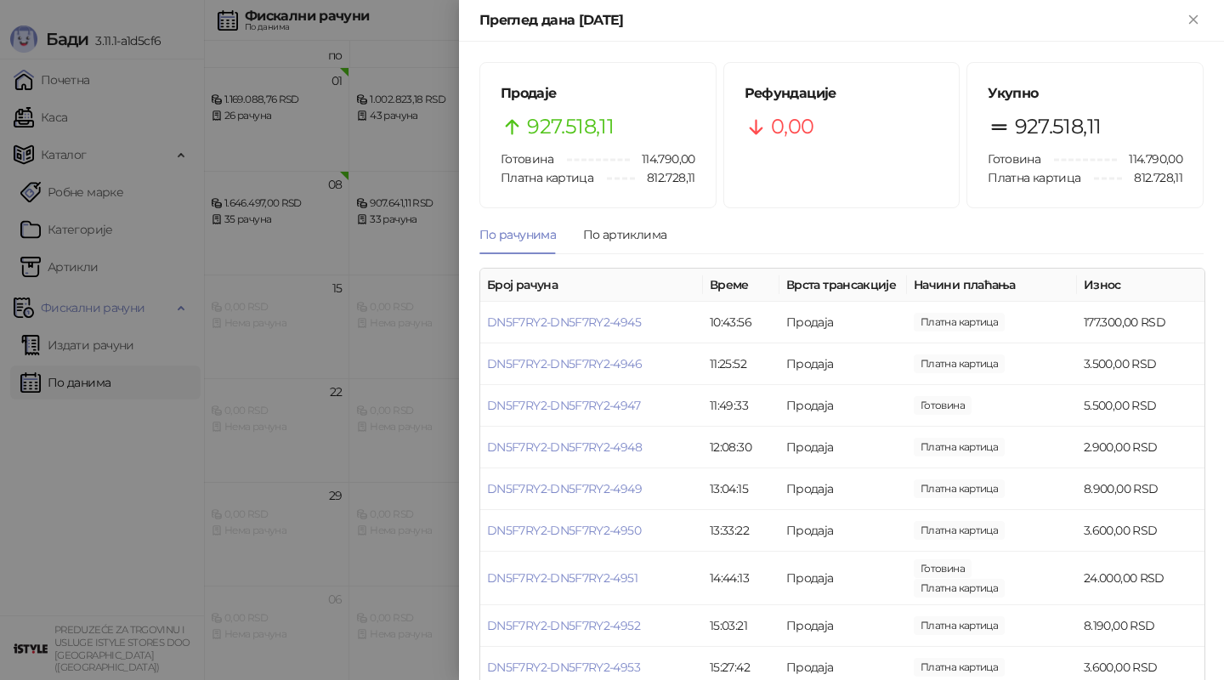
click at [548, 225] on div "По рачунима" at bounding box center [517, 234] width 76 height 19
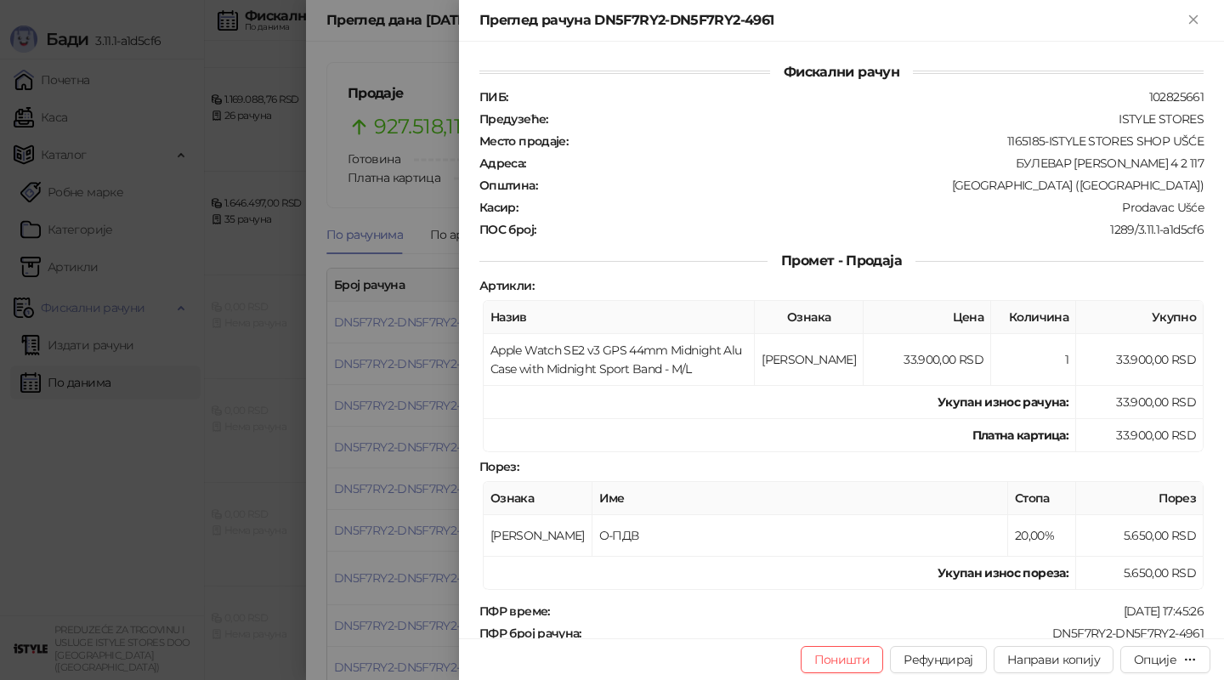
click at [453, 401] on div at bounding box center [612, 340] width 1224 height 680
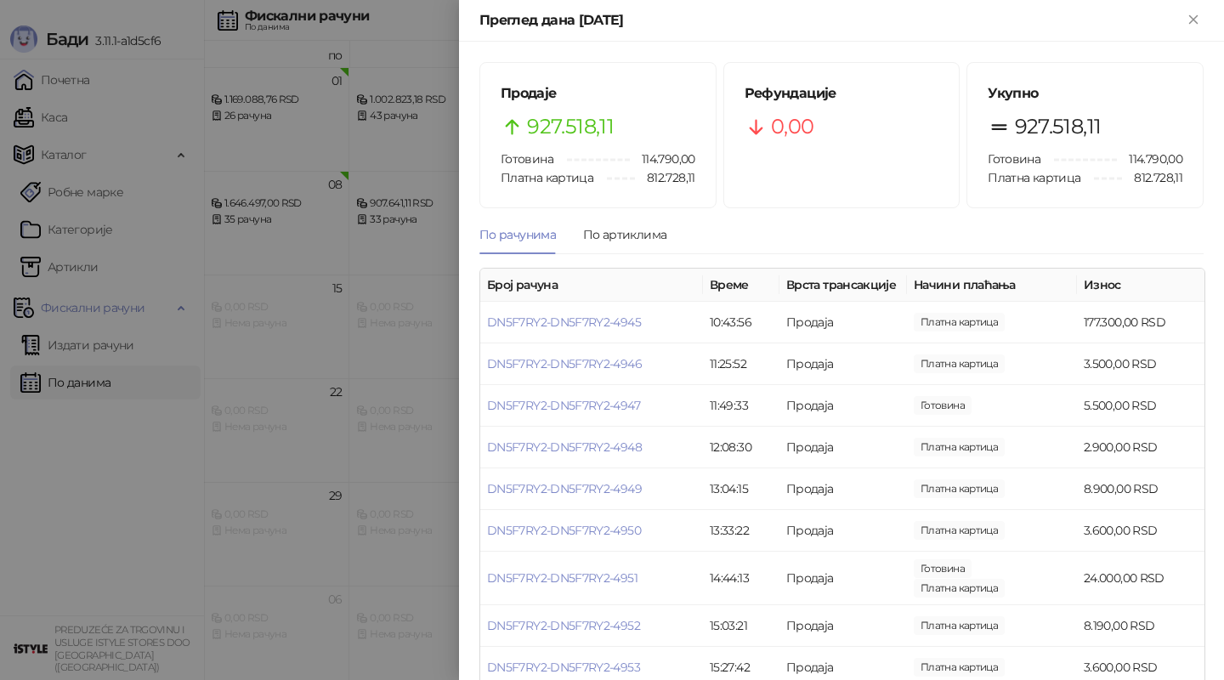
click at [292, 60] on div at bounding box center [612, 340] width 1224 height 680
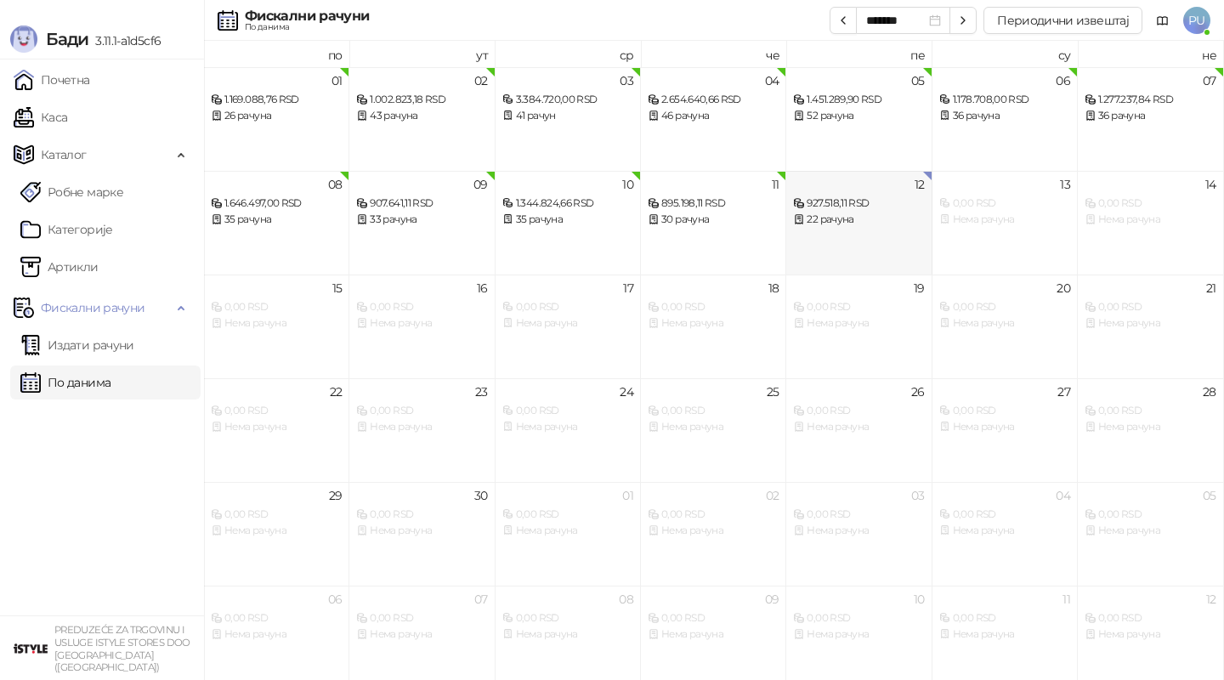
click at [866, 229] on div "12 927.518,11 RSD 22 рачуна" at bounding box center [858, 223] width 145 height 104
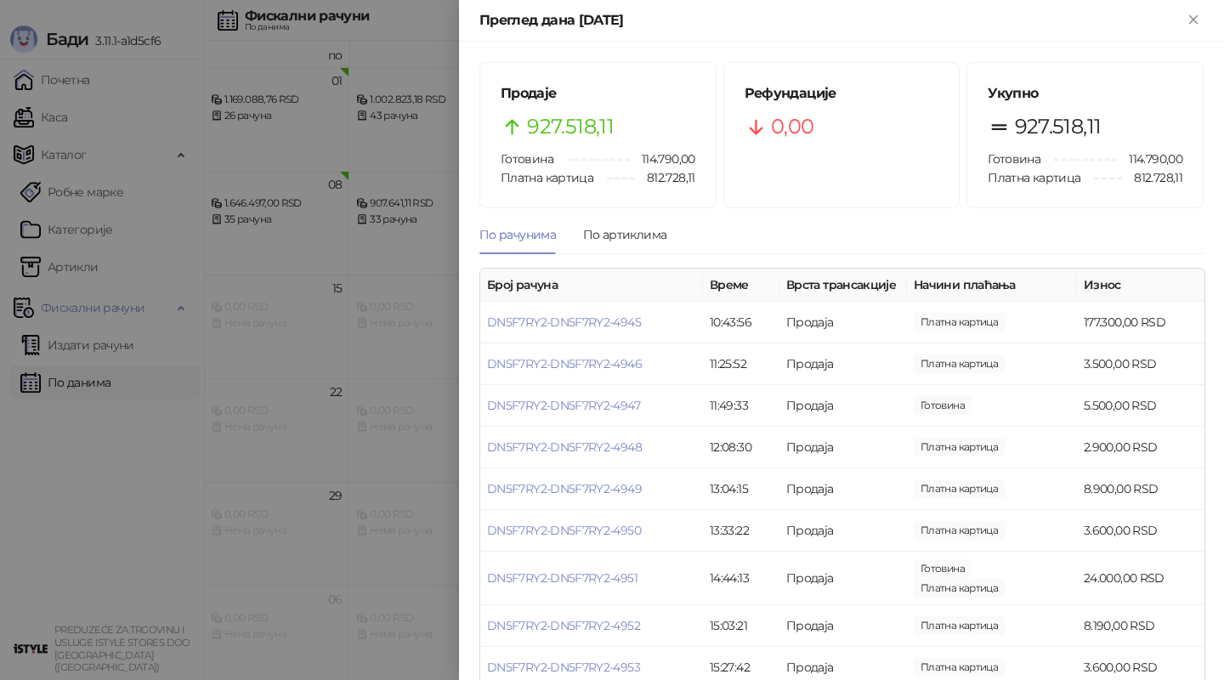
drag, startPoint x: 797, startPoint y: 356, endPoint x: 858, endPoint y: 356, distance: 60.3
drag, startPoint x: 926, startPoint y: 353, endPoint x: 968, endPoint y: 353, distance: 42.5
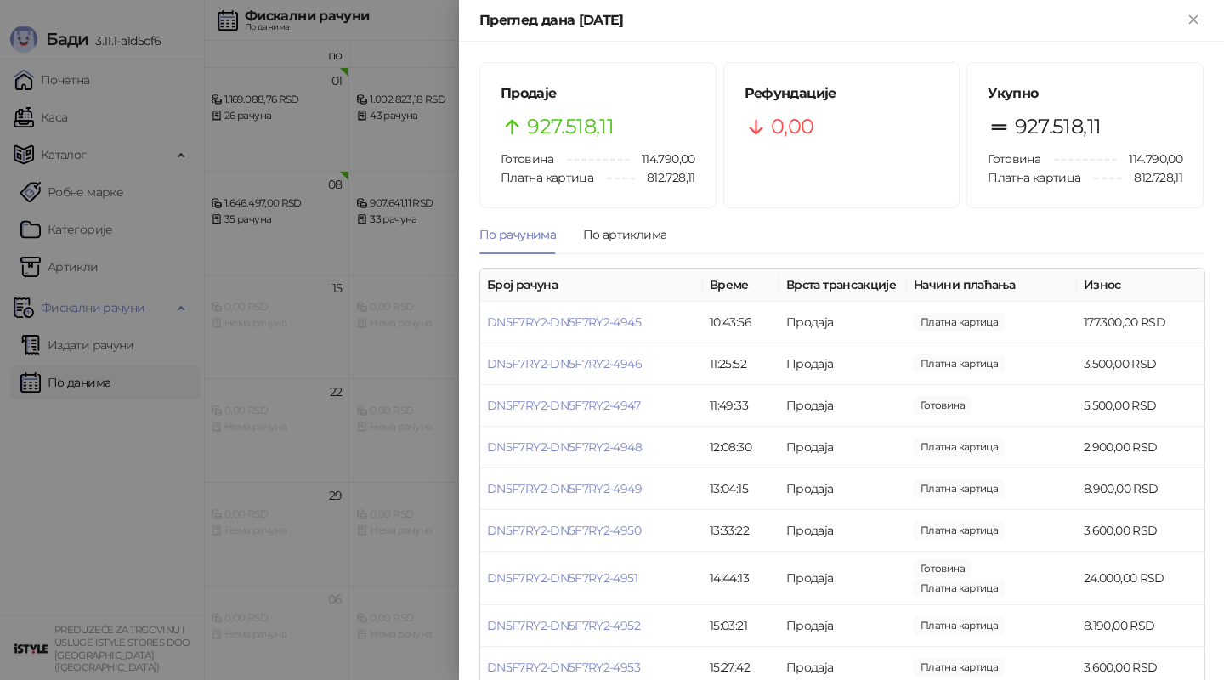
click at [331, 349] on div at bounding box center [612, 340] width 1224 height 680
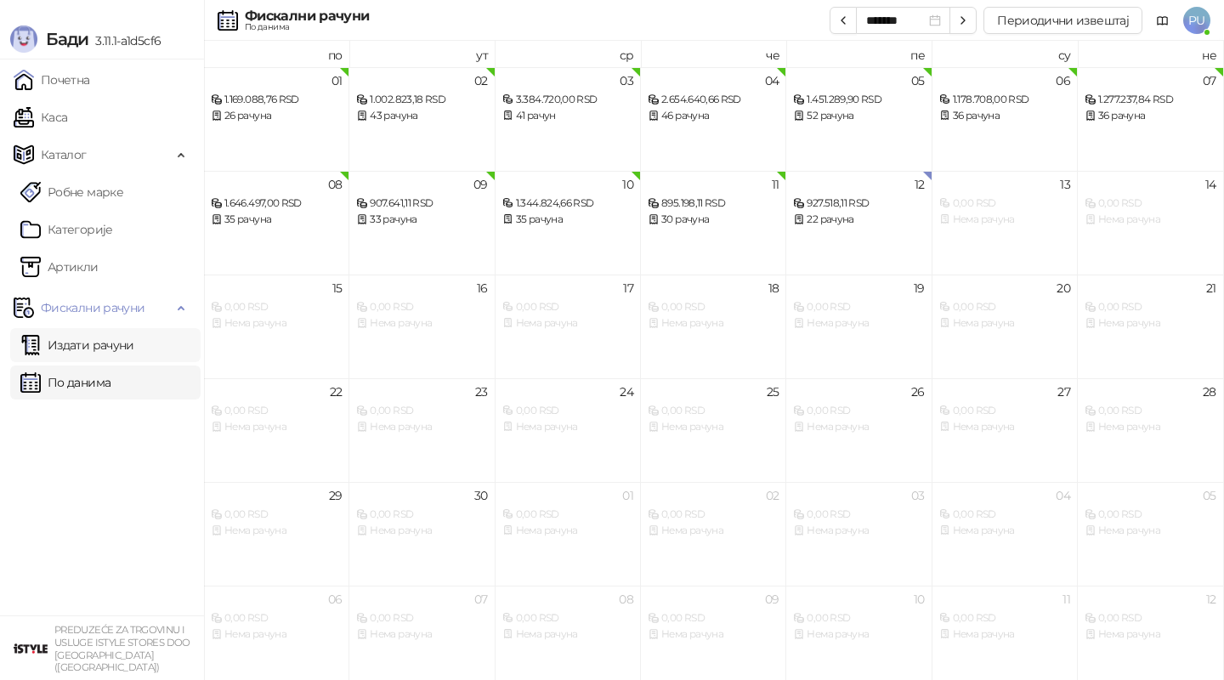
click at [130, 340] on link "Издати рачуни" at bounding box center [77, 345] width 114 height 34
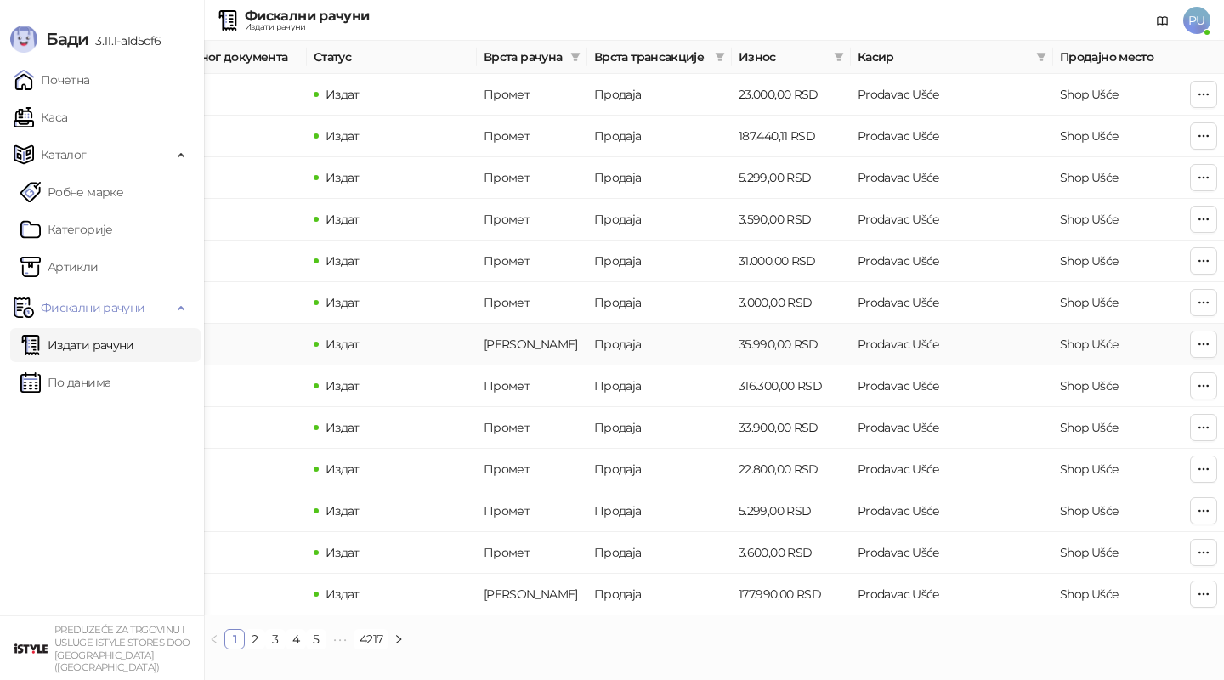
scroll to position [0, 510]
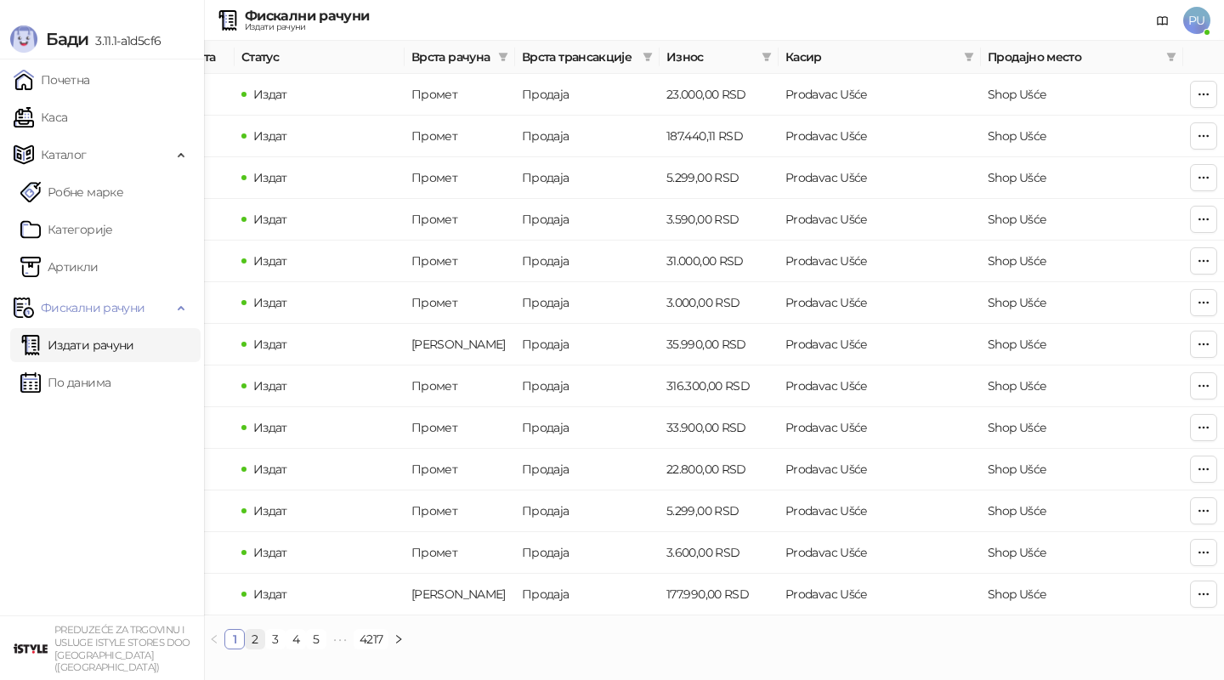
click at [256, 638] on link "2" at bounding box center [255, 639] width 19 height 19
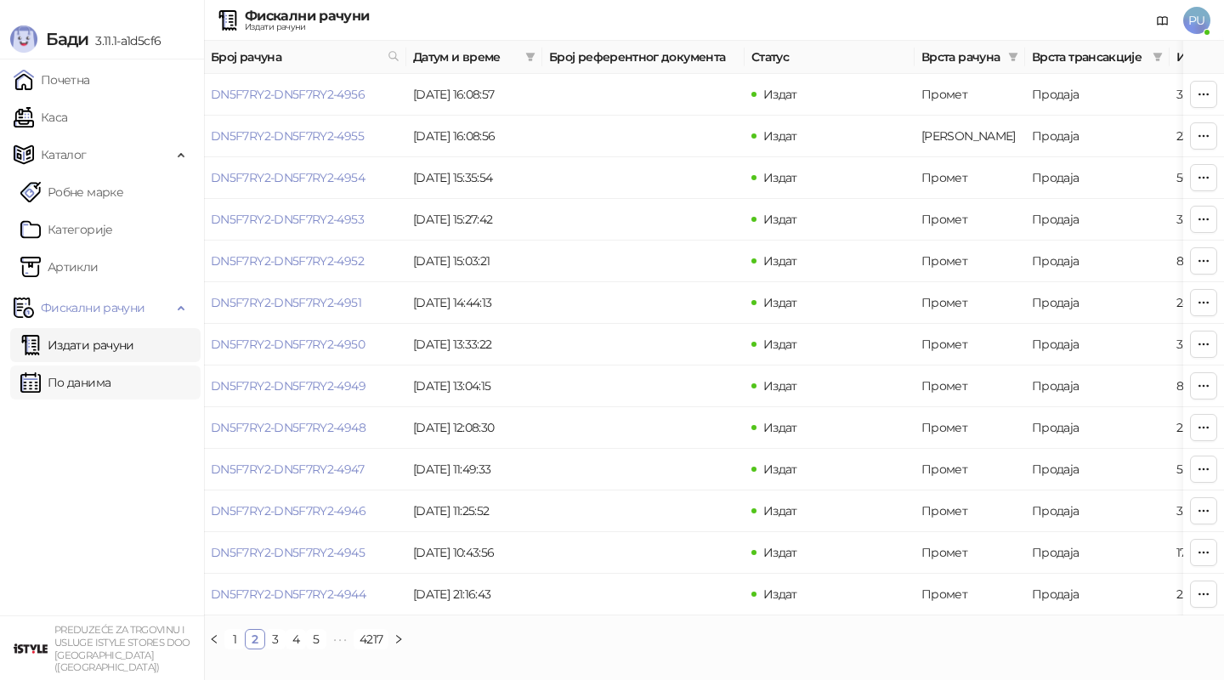
click at [110, 371] on link "По данима" at bounding box center [65, 382] width 90 height 34
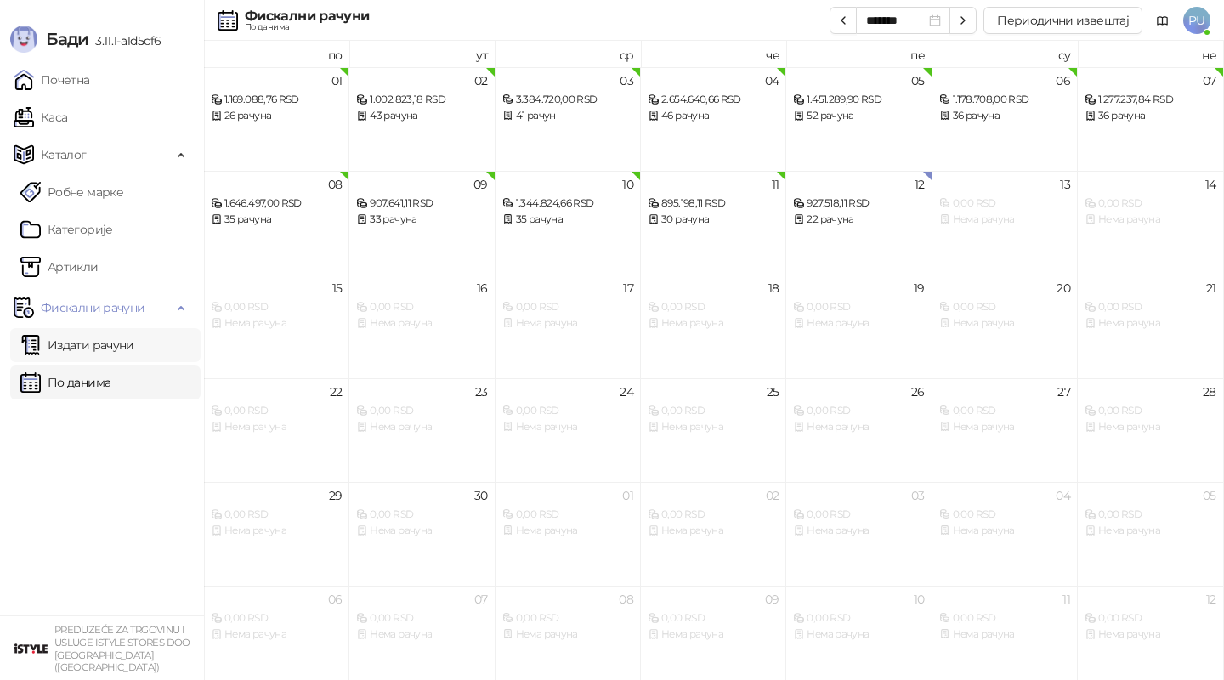
click at [101, 339] on link "Издати рачуни" at bounding box center [77, 345] width 114 height 34
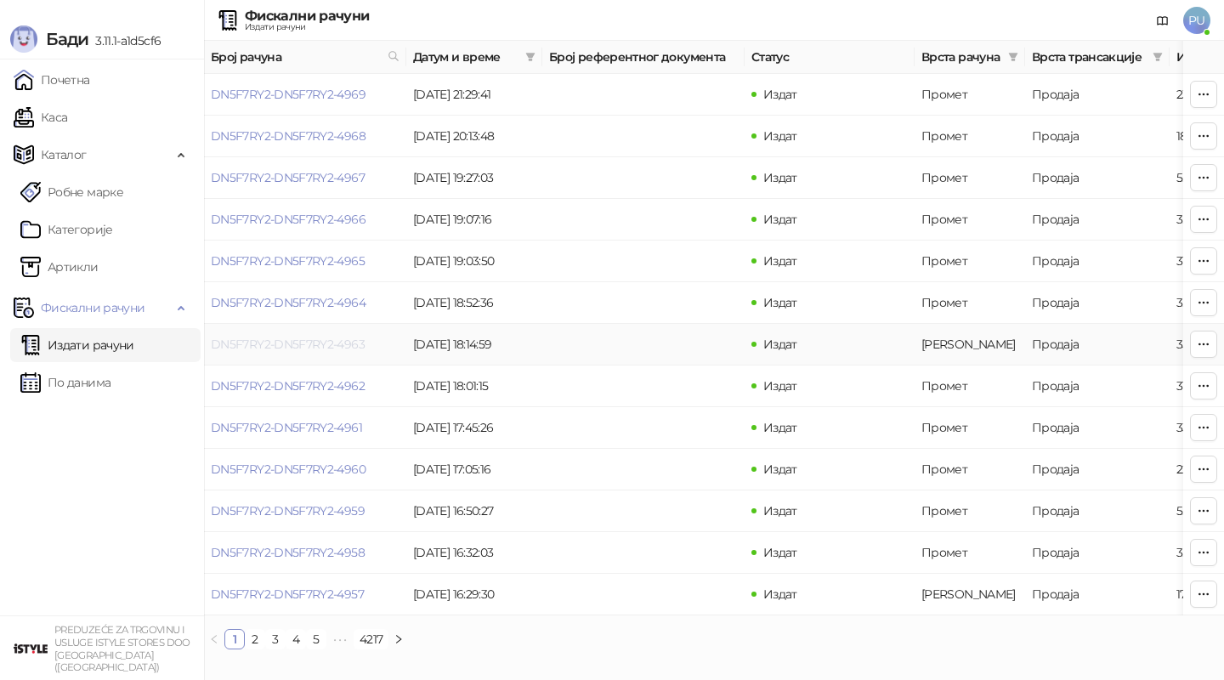
click at [341, 345] on link "DN5F7RY2-DN5F7RY2-4963" at bounding box center [288, 344] width 154 height 15
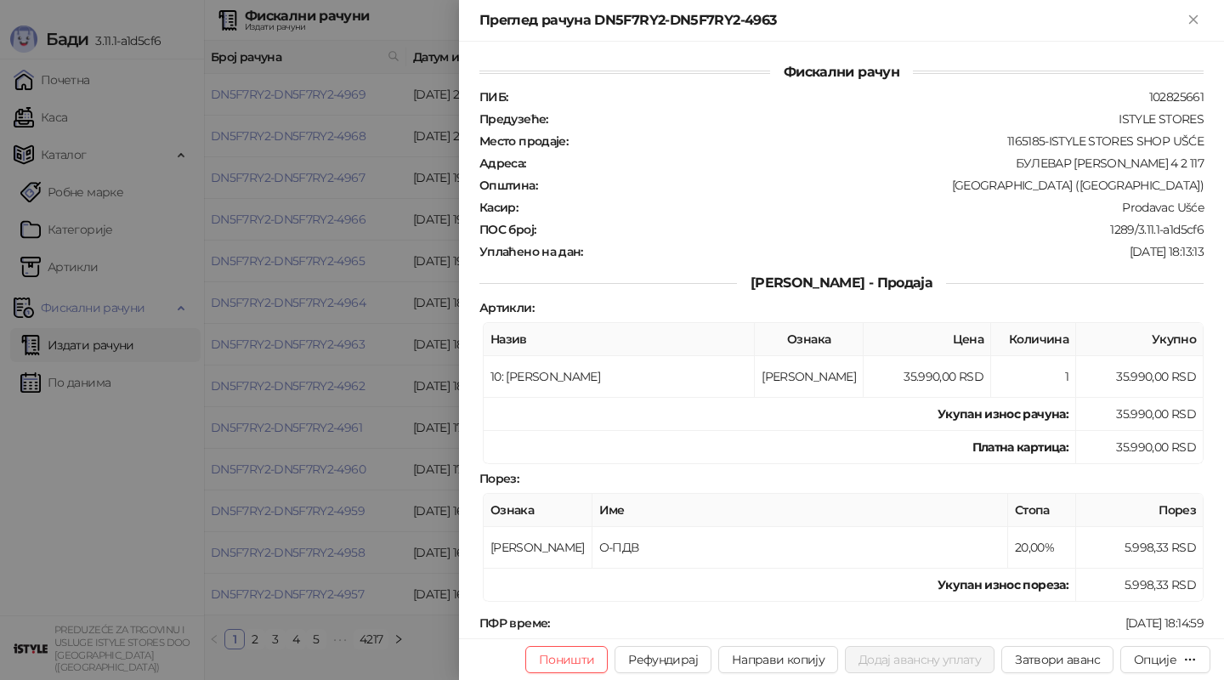
click at [796, 279] on span "Аванс - Продаја" at bounding box center [841, 283] width 209 height 16
click at [808, 244] on div "[DATE] 18:13:13" at bounding box center [895, 251] width 620 height 15
drag, startPoint x: 498, startPoint y: 242, endPoint x: 562, endPoint y: 242, distance: 63.7
click at [562, 244] on strong "Уплаћено на дан :" at bounding box center [531, 251] width 104 height 15
click at [594, 244] on div "[DATE] 18:13:13" at bounding box center [895, 251] width 620 height 15
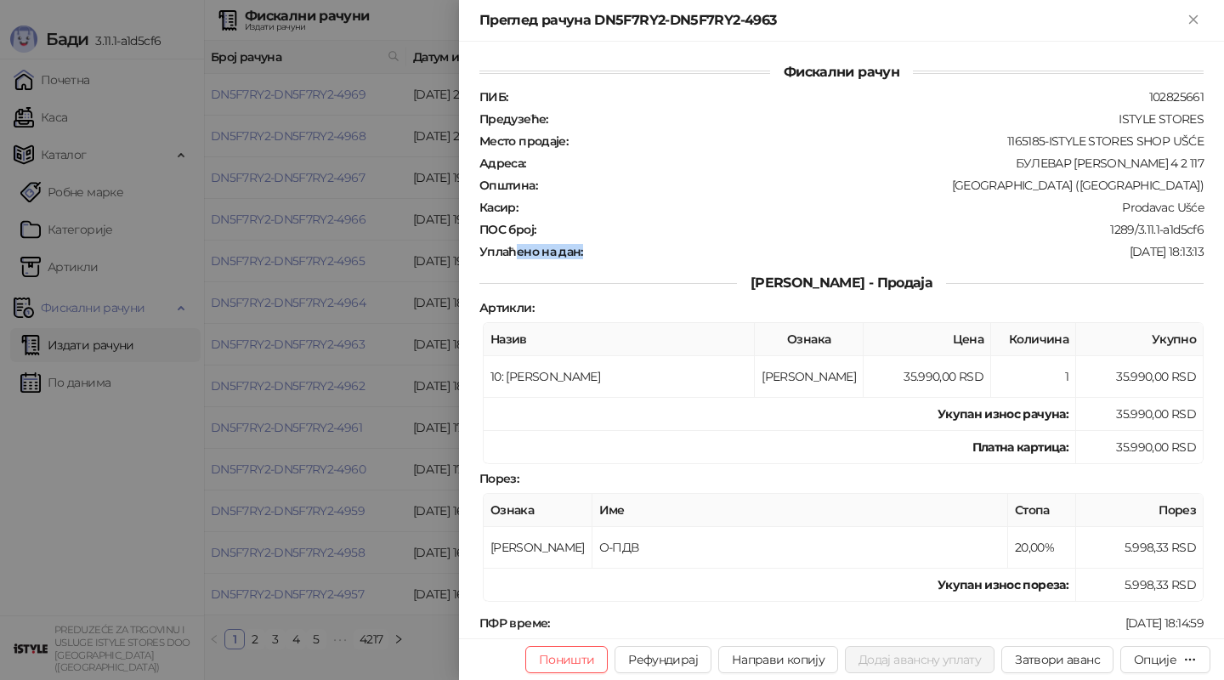
drag, startPoint x: 513, startPoint y: 242, endPoint x: 598, endPoint y: 242, distance: 85.0
click at [598, 244] on div "Уплаћено на дан : [DATE] 18:13:13" at bounding box center [842, 251] width 728 height 15
click at [625, 244] on div "[DATE] 18:13:13" at bounding box center [895, 251] width 620 height 15
drag, startPoint x: 1114, startPoint y: 366, endPoint x: 1155, endPoint y: 366, distance: 40.8
click at [1155, 366] on td "35.990,00 RSD" at bounding box center [1139, 377] width 127 height 42
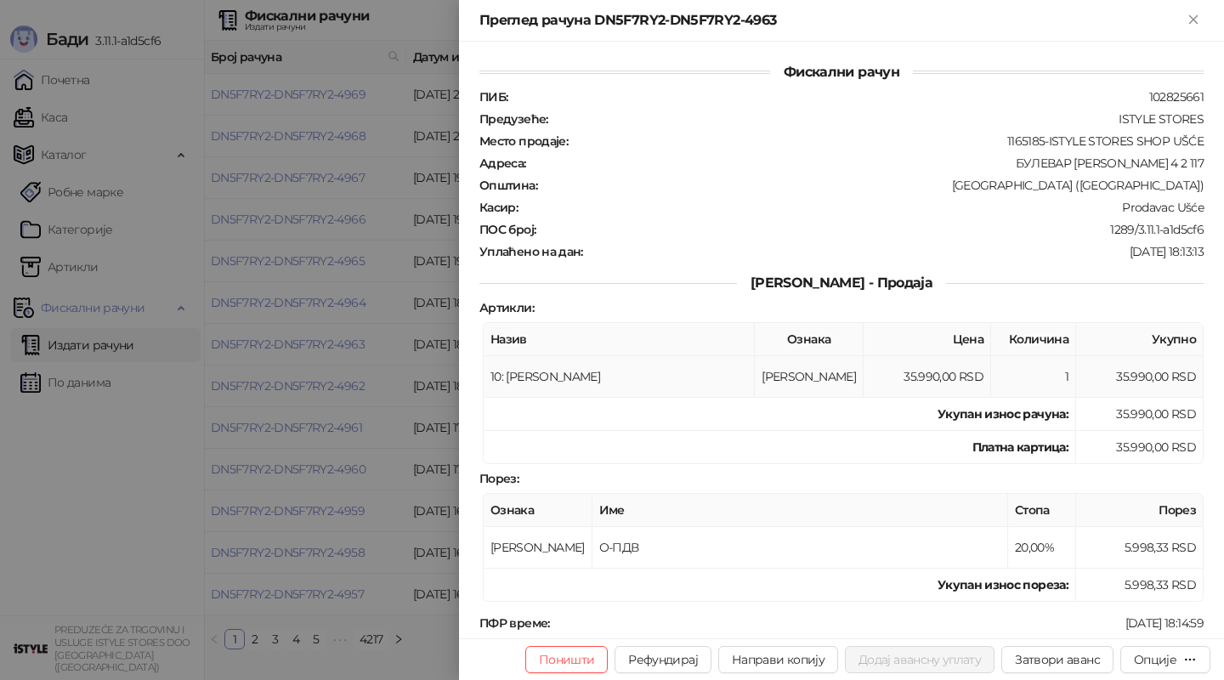
click at [1164, 367] on td "35.990,00 RSD" at bounding box center [1139, 377] width 127 height 42
click at [1129, 370] on td "35.990,00 RSD" at bounding box center [1139, 377] width 127 height 42
click at [1076, 300] on div at bounding box center [870, 307] width 670 height 15
drag, startPoint x: 785, startPoint y: 275, endPoint x: 887, endPoint y: 275, distance: 101.2
click at [887, 275] on span "Аванс - Продаја" at bounding box center [841, 283] width 209 height 16
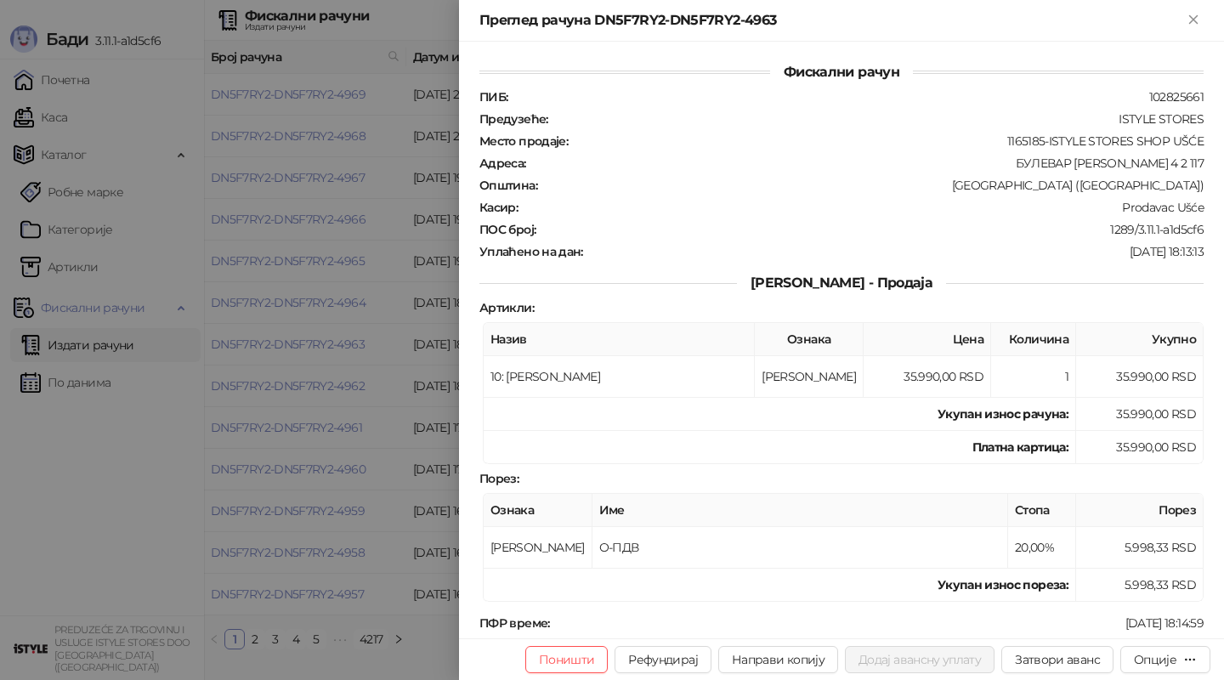
click at [917, 277] on div "Аванс - Продаја" at bounding box center [841, 283] width 724 height 20
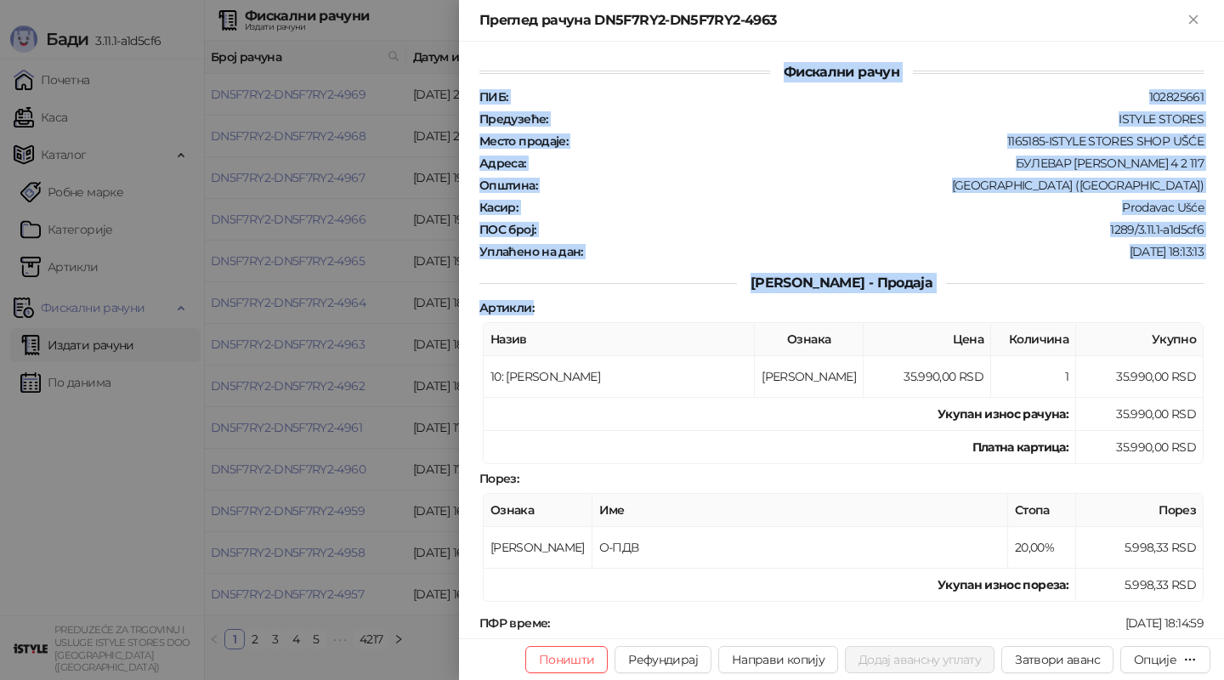
drag, startPoint x: 785, startPoint y: 75, endPoint x: 918, endPoint y: 303, distance: 263.6
click at [918, 303] on div "Фискални рачун ПИБ : 102825661 Предузеће : ISTYLE STORES Место продаје : 116518…" at bounding box center [841, 546] width 724 height 969
click at [918, 300] on div at bounding box center [870, 307] width 670 height 15
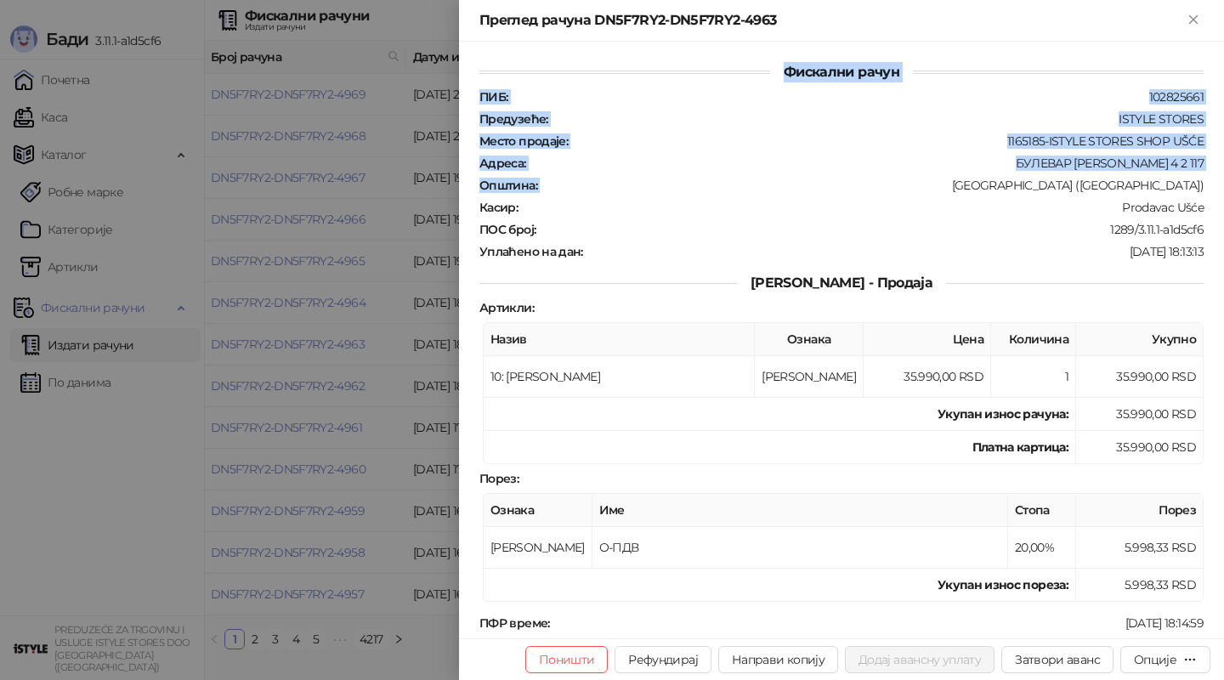
drag, startPoint x: 783, startPoint y: 71, endPoint x: 887, endPoint y: 190, distance: 157.8
click at [887, 190] on div "Фискални рачун ПИБ : 102825661 Предузеће : ISTYLE STORES Место продаје : 116518…" at bounding box center [841, 546] width 724 height 969
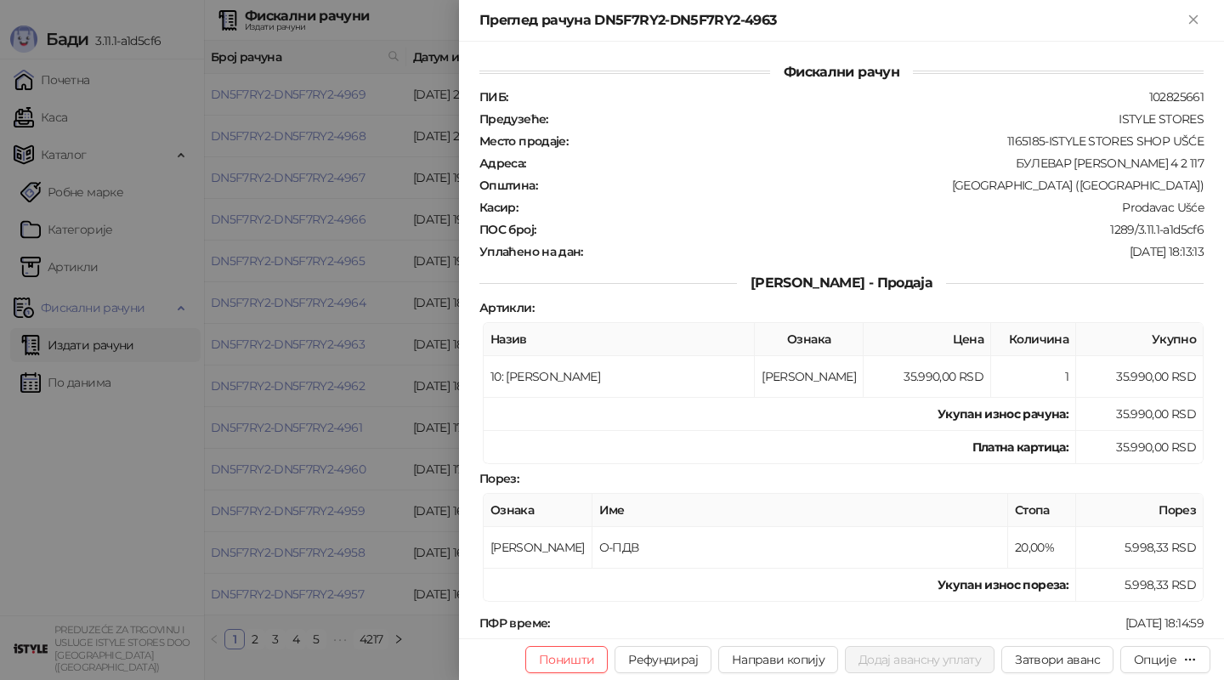
click at [949, 233] on div "ПИБ : 102825661 Предузеће : ISTYLE STORES Место продаје : 1165185-ISTYLE STORES…" at bounding box center [841, 174] width 731 height 170
click at [897, 212] on div "ПИБ : 102825661 Предузеће : ISTYLE STORES Место продаје : 1165185-ISTYLE STORES…" at bounding box center [841, 174] width 731 height 170
click at [881, 189] on div "ПИБ : 102825661 Предузеће : ISTYLE STORES Место продаје : 1165185-ISTYLE STORES…" at bounding box center [841, 174] width 731 height 170
click at [868, 184] on div "[GEOGRAPHIC_DATA] ([GEOGRAPHIC_DATA])" at bounding box center [872, 185] width 666 height 15
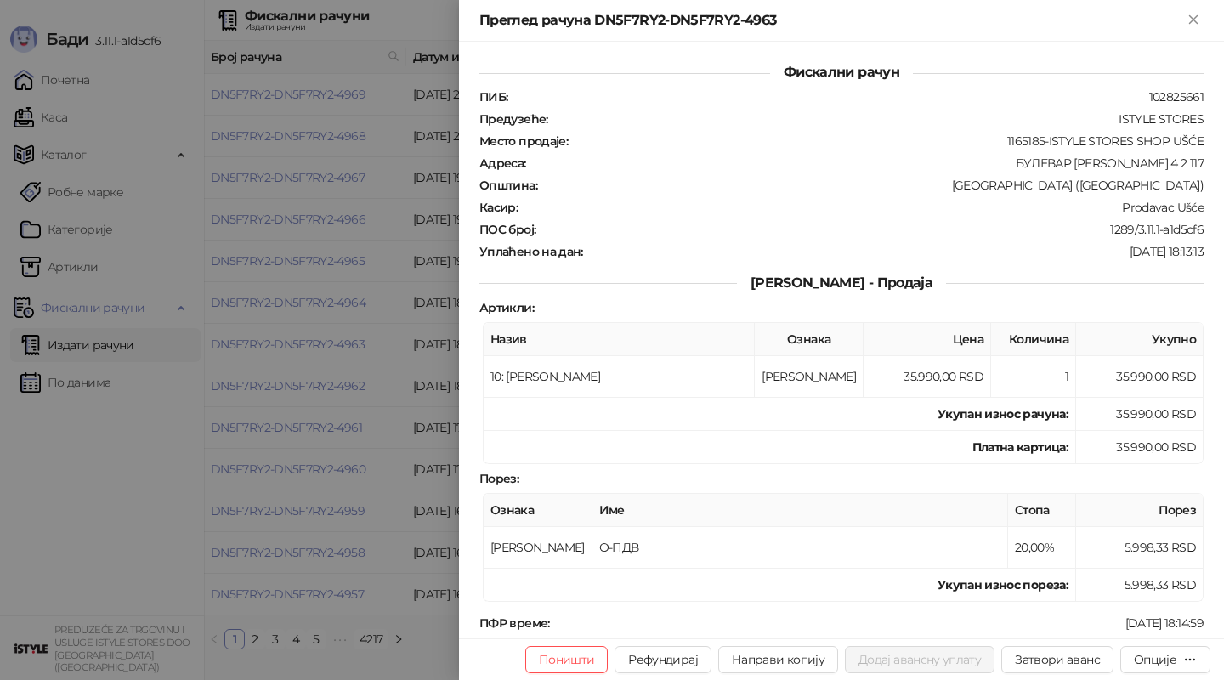
click at [976, 139] on div "1165185-ISTYLE STORES SHOP UŠĆE" at bounding box center [887, 140] width 636 height 15
drag, startPoint x: 1113, startPoint y: 436, endPoint x: 1154, endPoint y: 435, distance: 40.8
click at [1154, 435] on td "35.990,00 RSD" at bounding box center [1139, 447] width 127 height 33
click at [1168, 436] on td "35.990,00 RSD" at bounding box center [1139, 447] width 127 height 33
click at [398, 336] on div at bounding box center [612, 340] width 1224 height 680
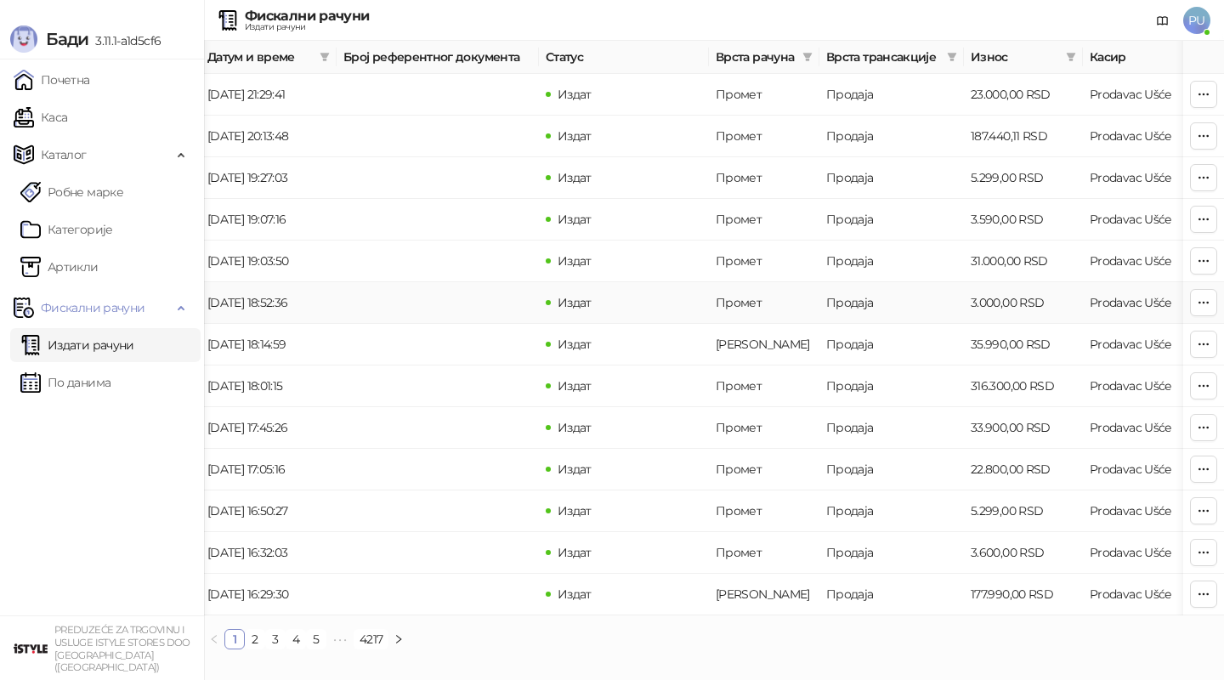
scroll to position [0, 208]
click at [789, 348] on td "[PERSON_NAME]" at bounding box center [761, 345] width 110 height 42
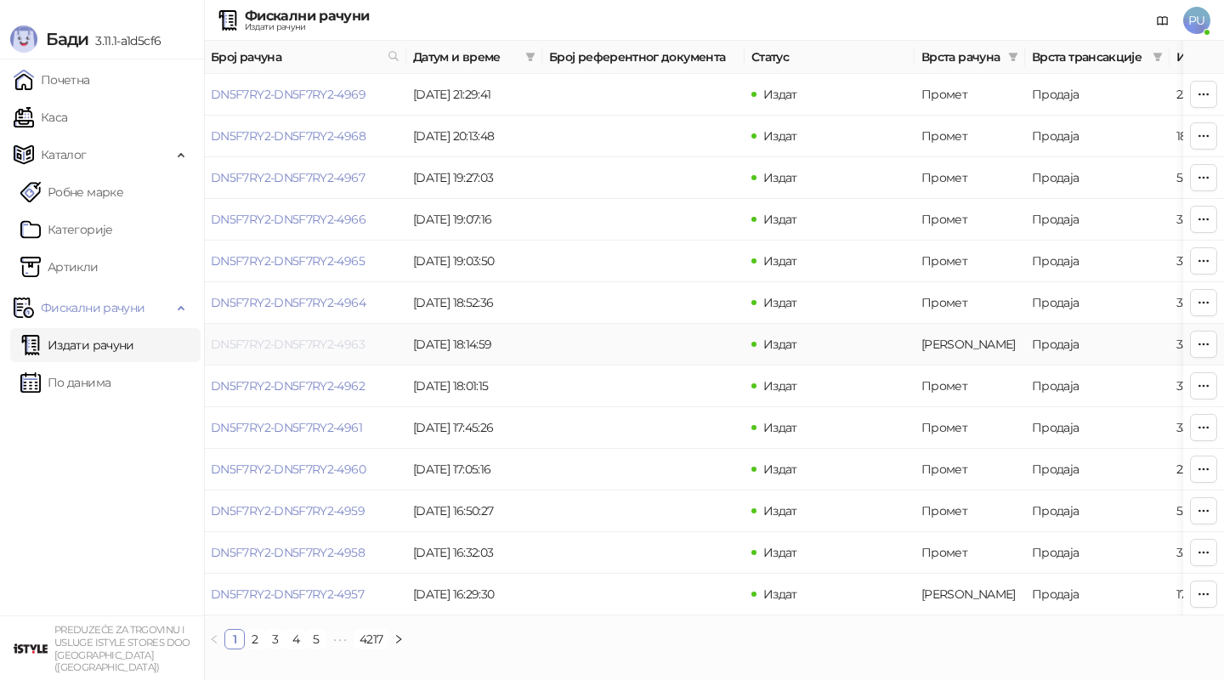
click at [311, 338] on link "DN5F7RY2-DN5F7RY2-4963" at bounding box center [288, 344] width 154 height 15
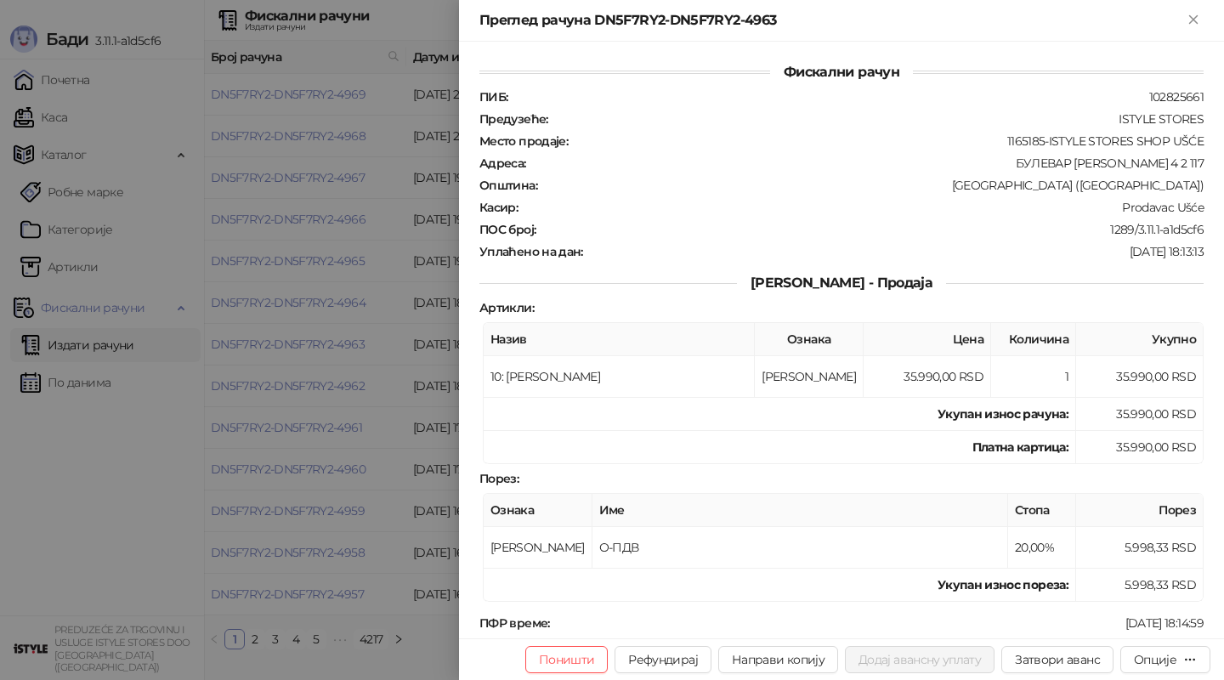
click at [400, 349] on div at bounding box center [612, 340] width 1224 height 680
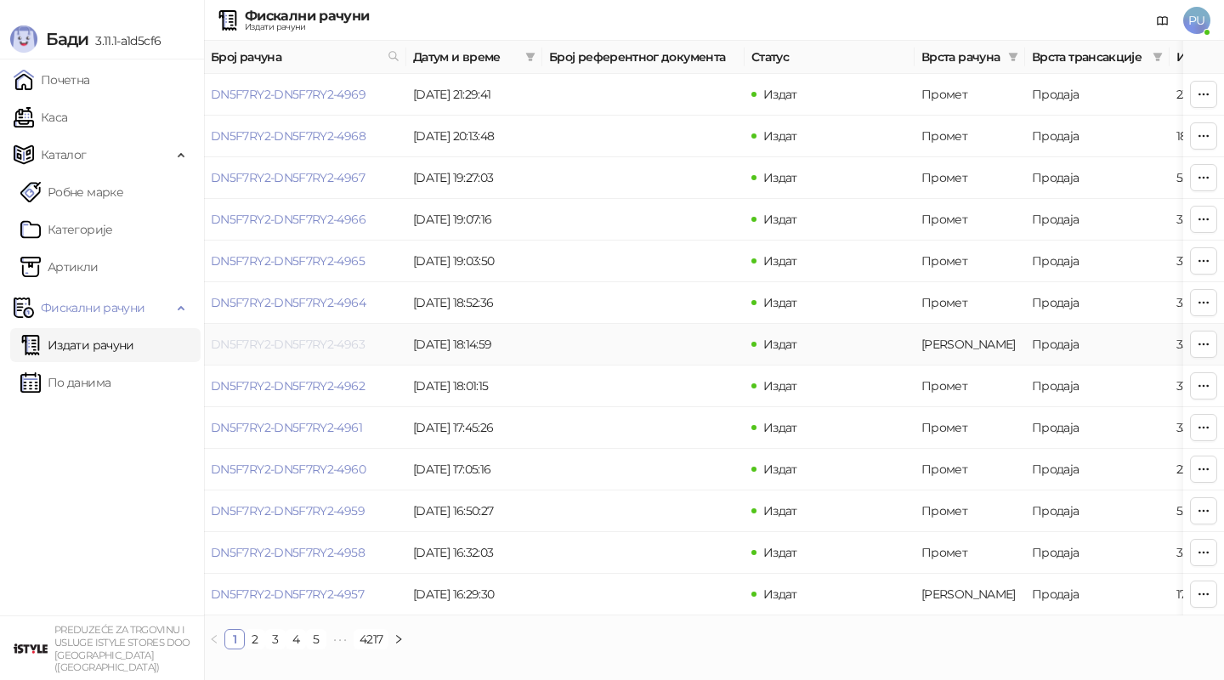
click at [275, 343] on link "DN5F7RY2-DN5F7RY2-4963" at bounding box center [288, 344] width 154 height 15
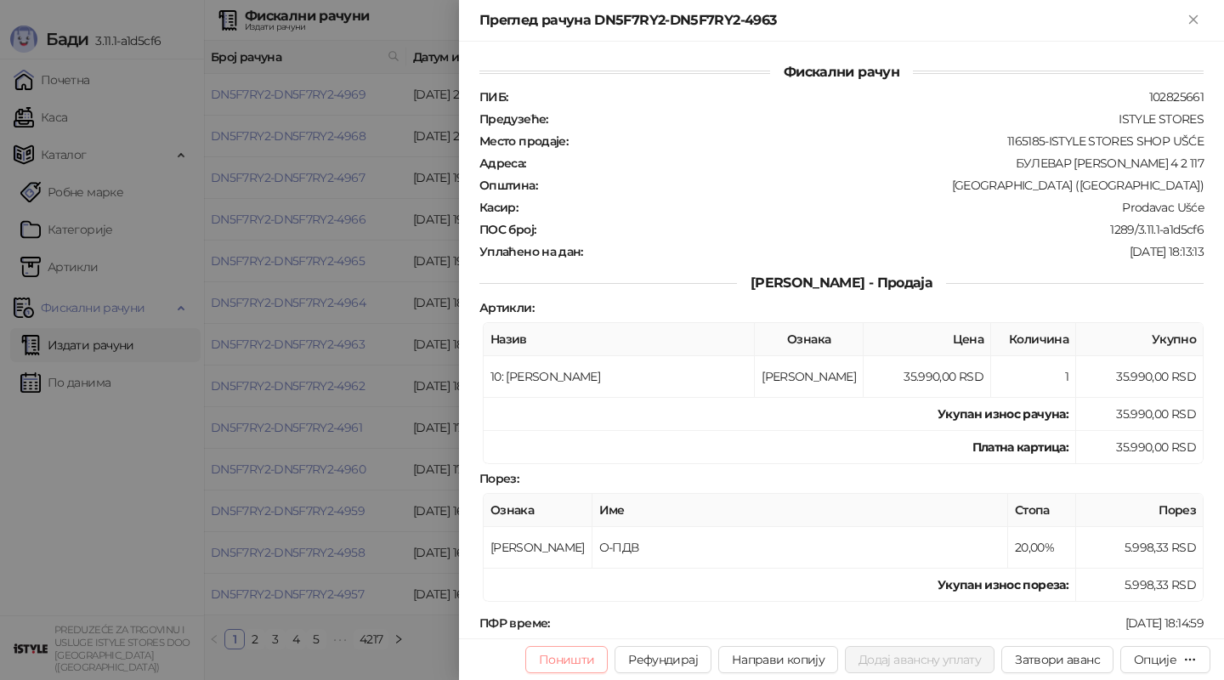
click at [582, 652] on button "Поништи" at bounding box center [566, 659] width 83 height 27
type input "**********"
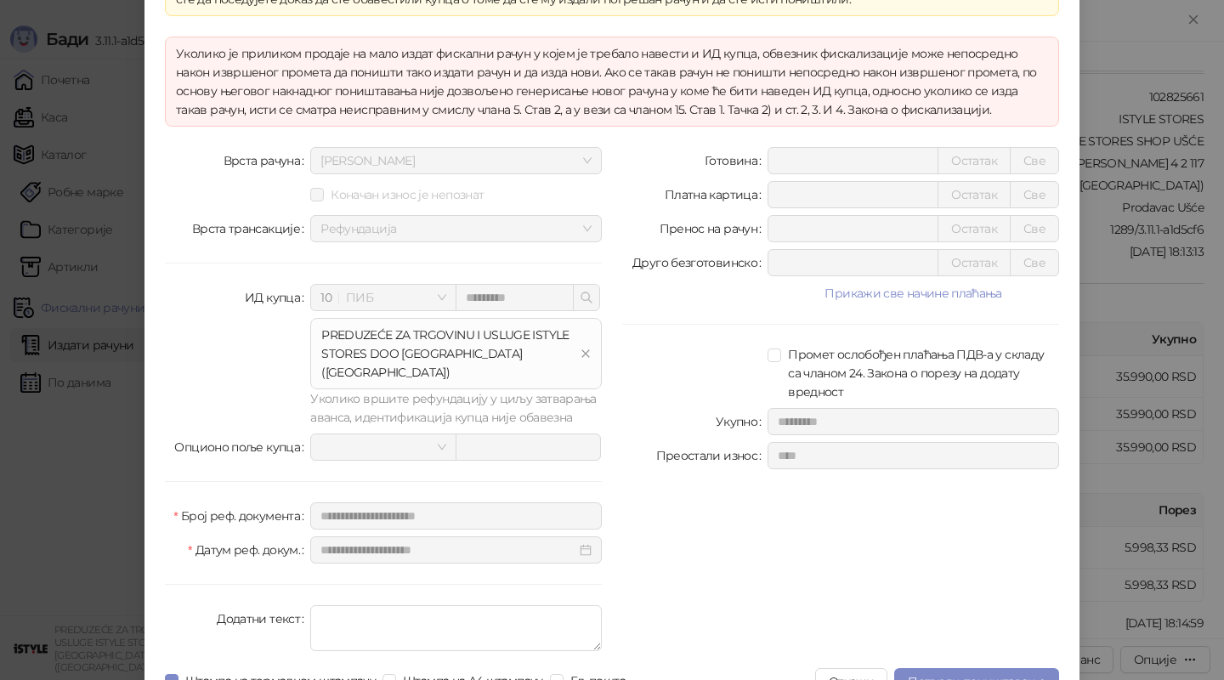
scroll to position [101, 0]
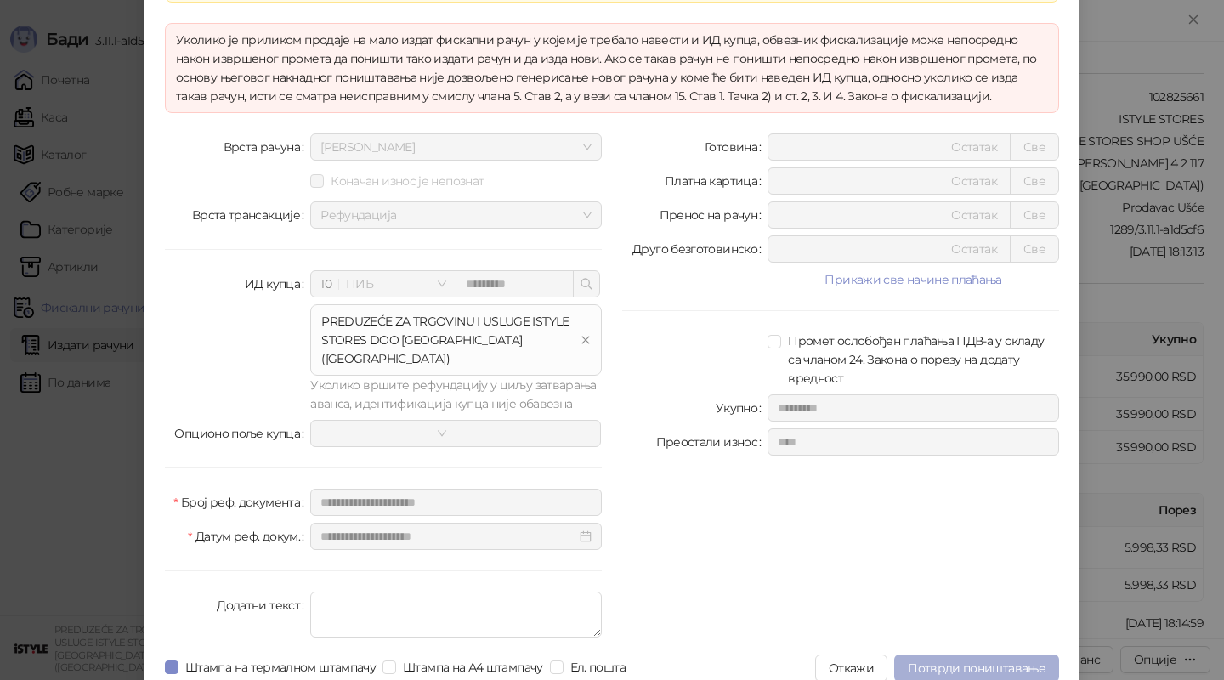
click at [1015, 660] on span "Потврди поништавање" at bounding box center [977, 667] width 138 height 15
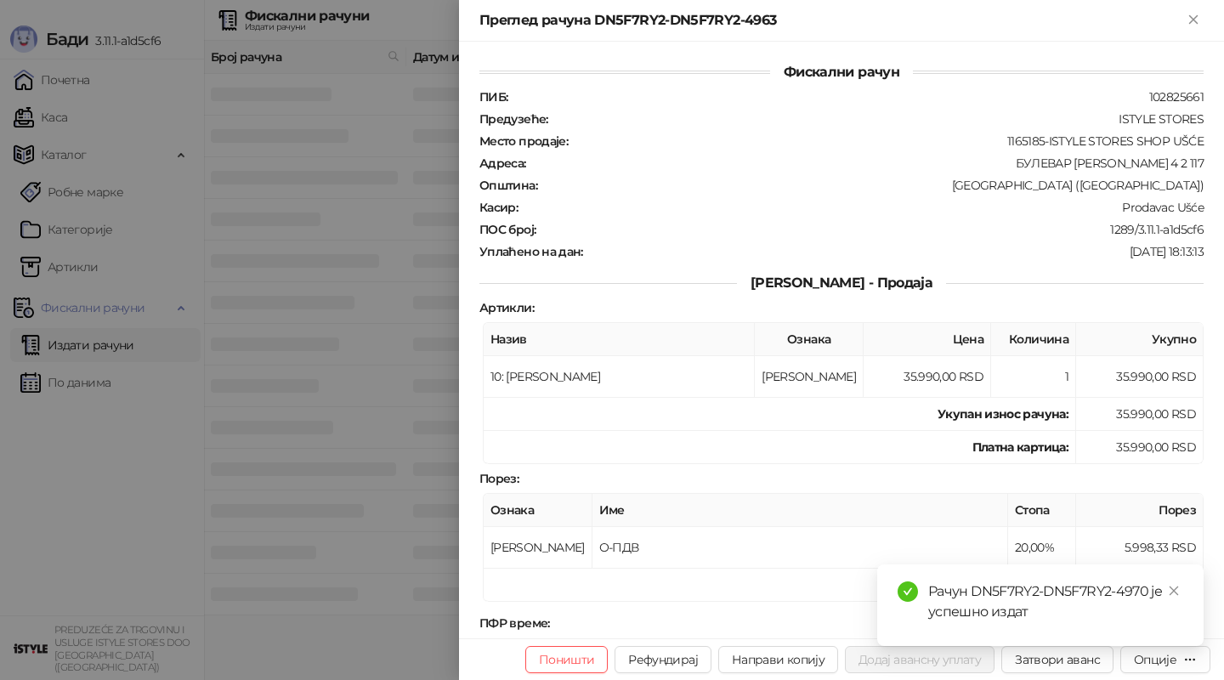
scroll to position [0, 0]
click at [1177, 594] on icon "close" at bounding box center [1174, 590] width 9 height 9
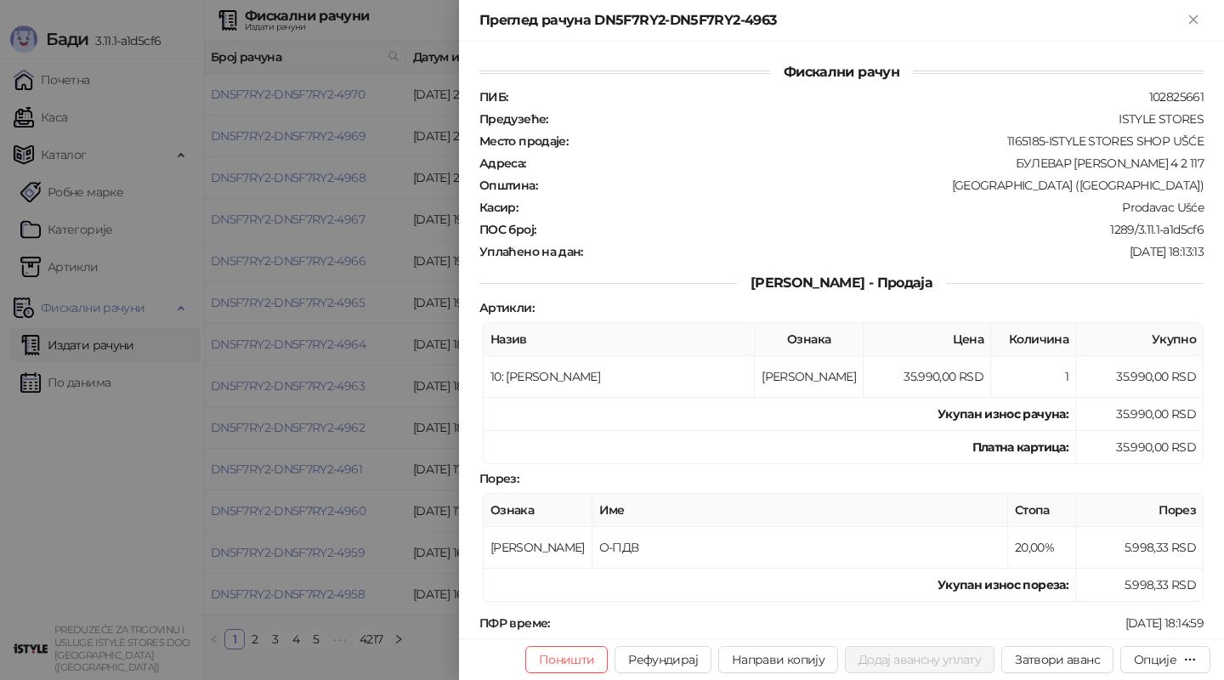
click at [433, 319] on div at bounding box center [612, 340] width 1224 height 680
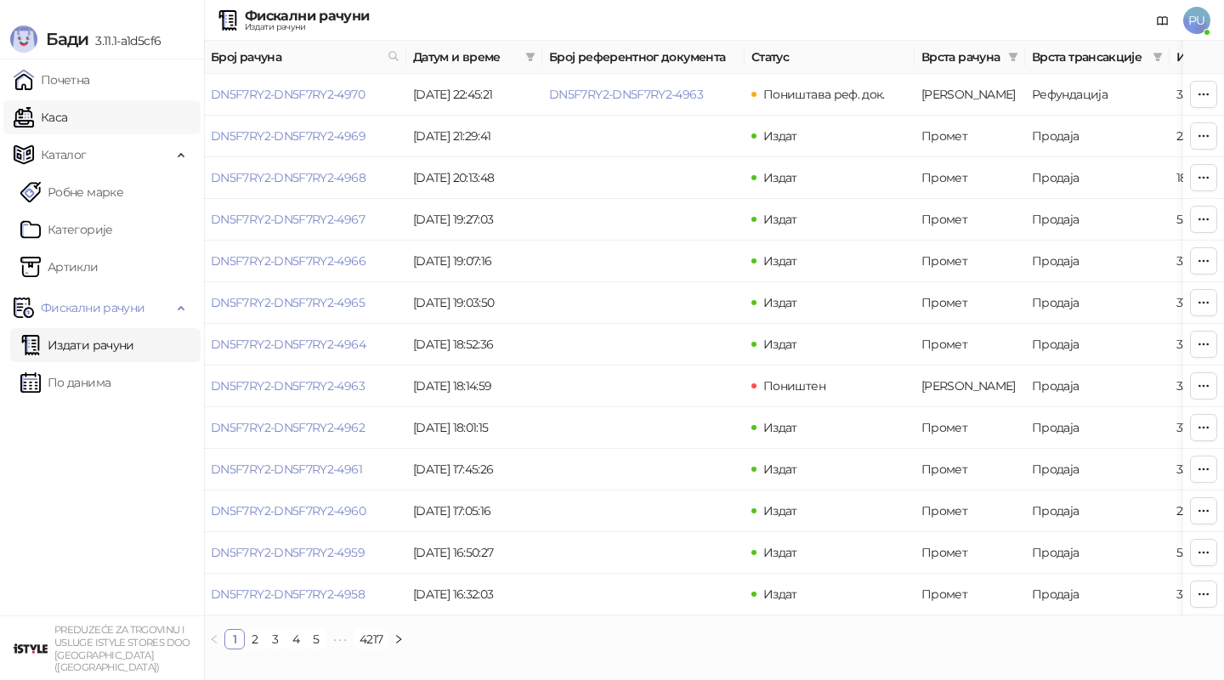
click at [67, 116] on link "Каса" at bounding box center [41, 117] width 54 height 34
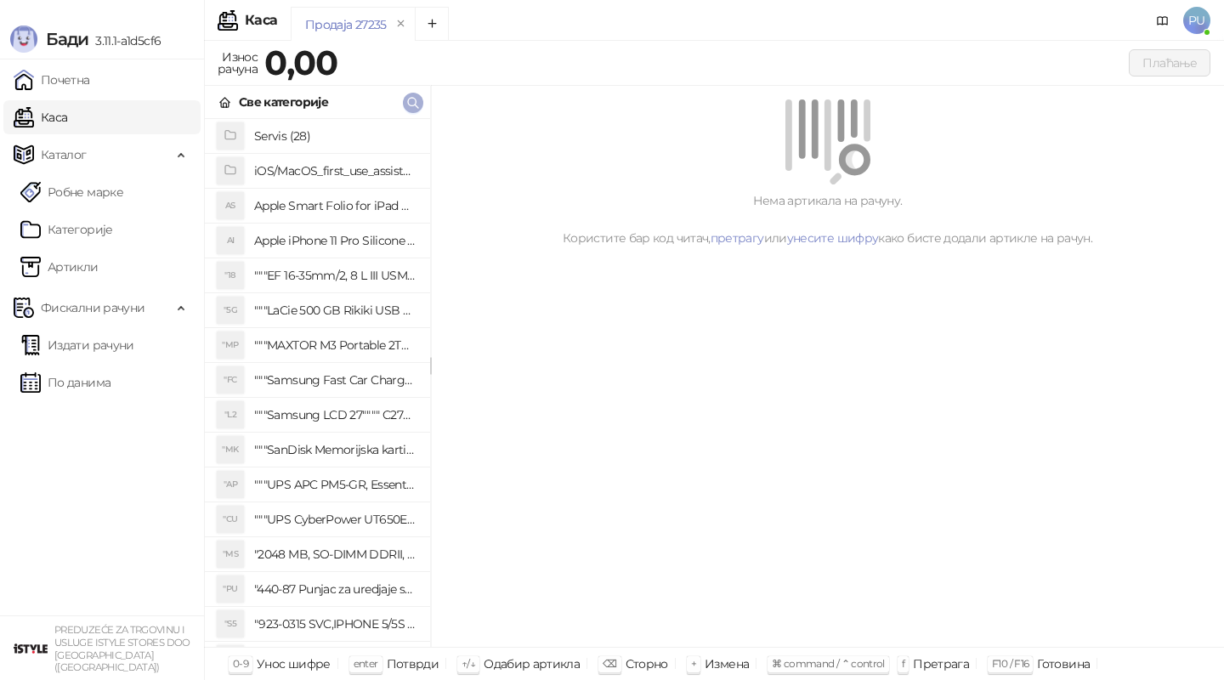
click at [409, 109] on icon "button" at bounding box center [413, 103] width 14 height 14
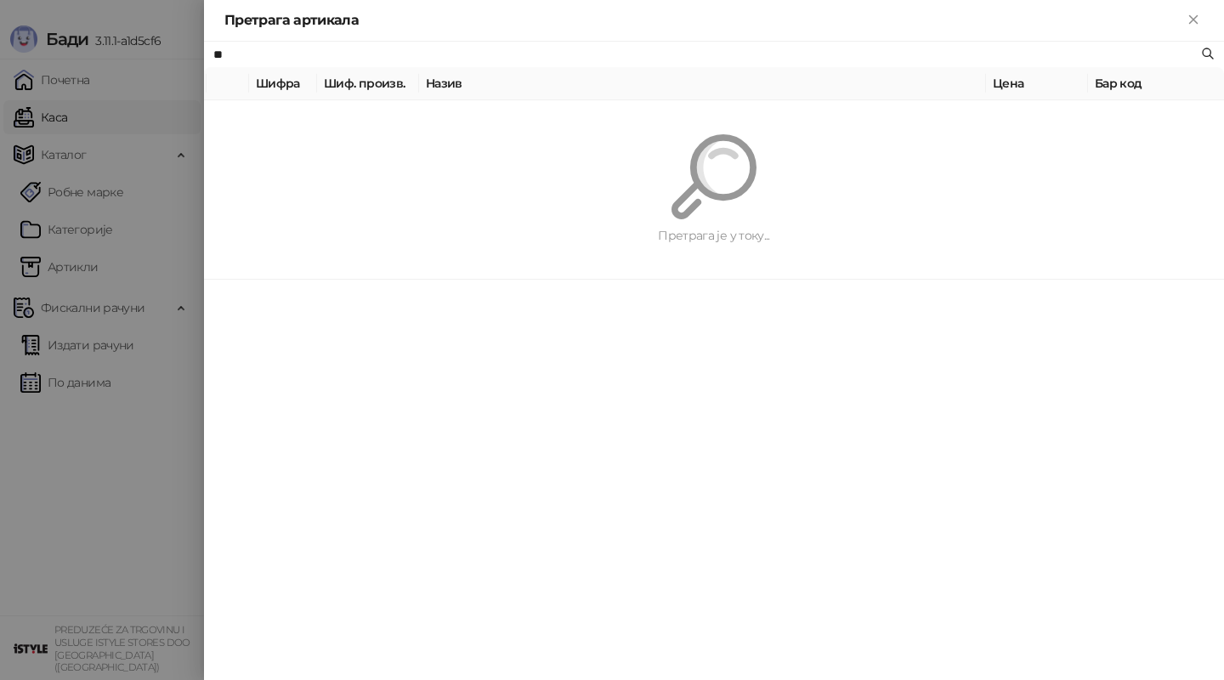
type input "*"
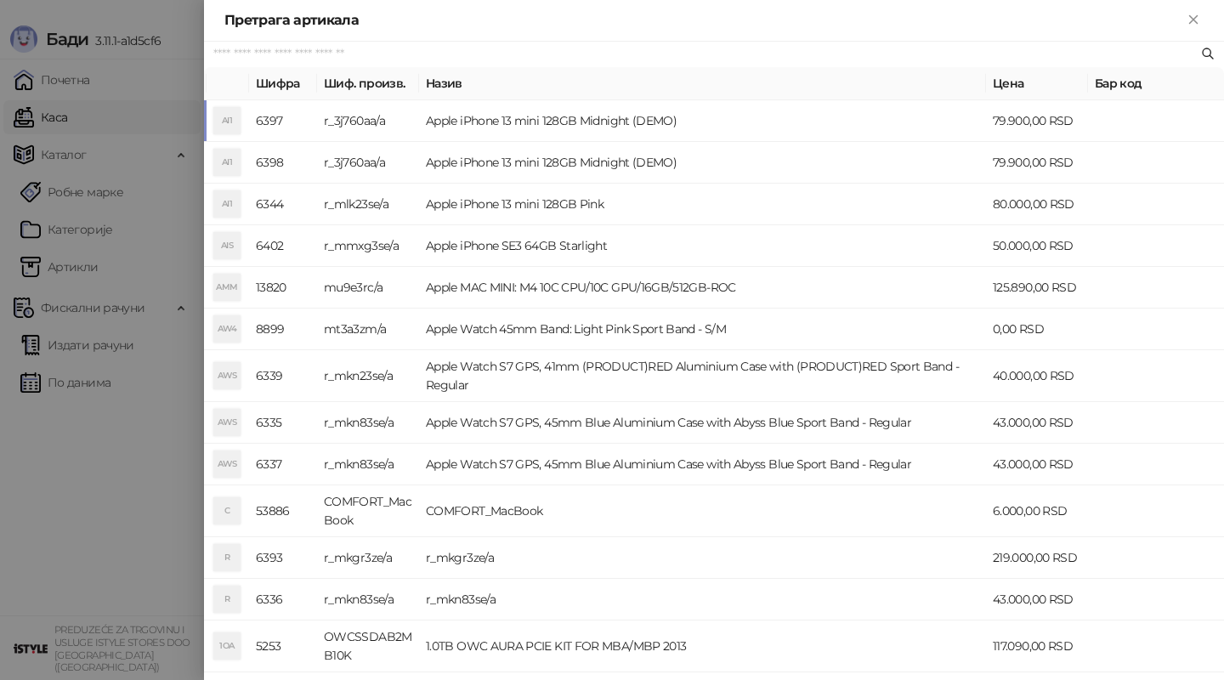
paste input "*********"
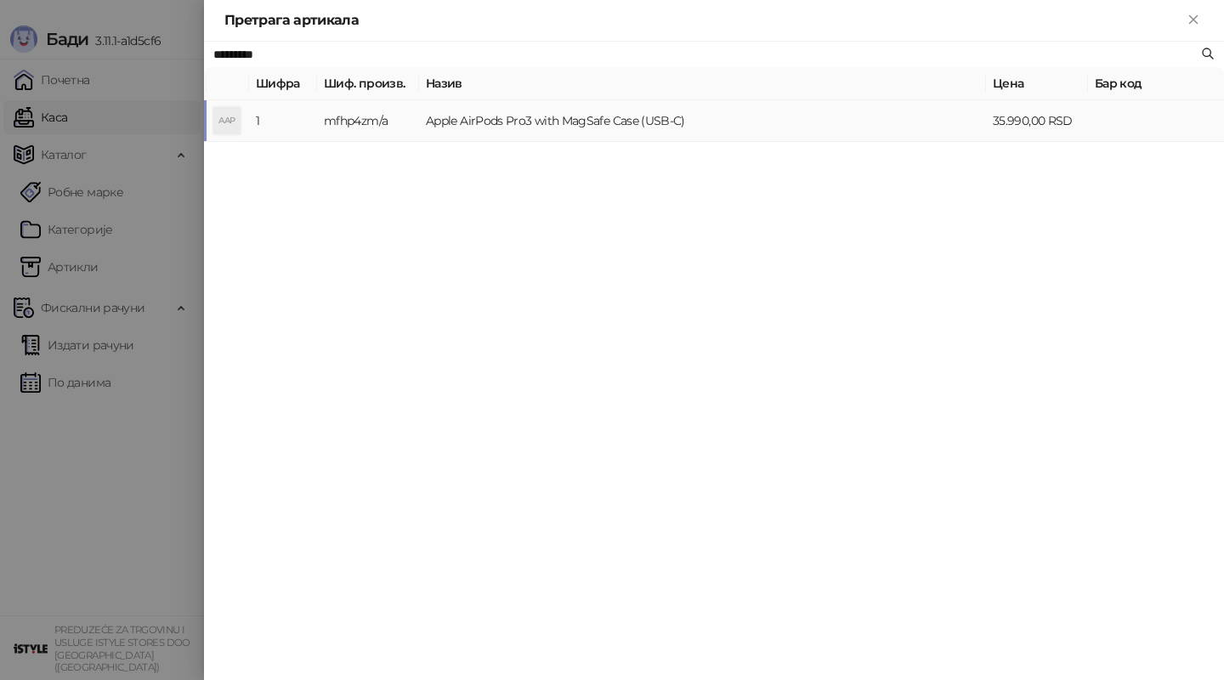
type input "*********"
click at [637, 120] on td "Apple AirPods Pro3 with MagSafe Case (USB-C)" at bounding box center [702, 121] width 567 height 42
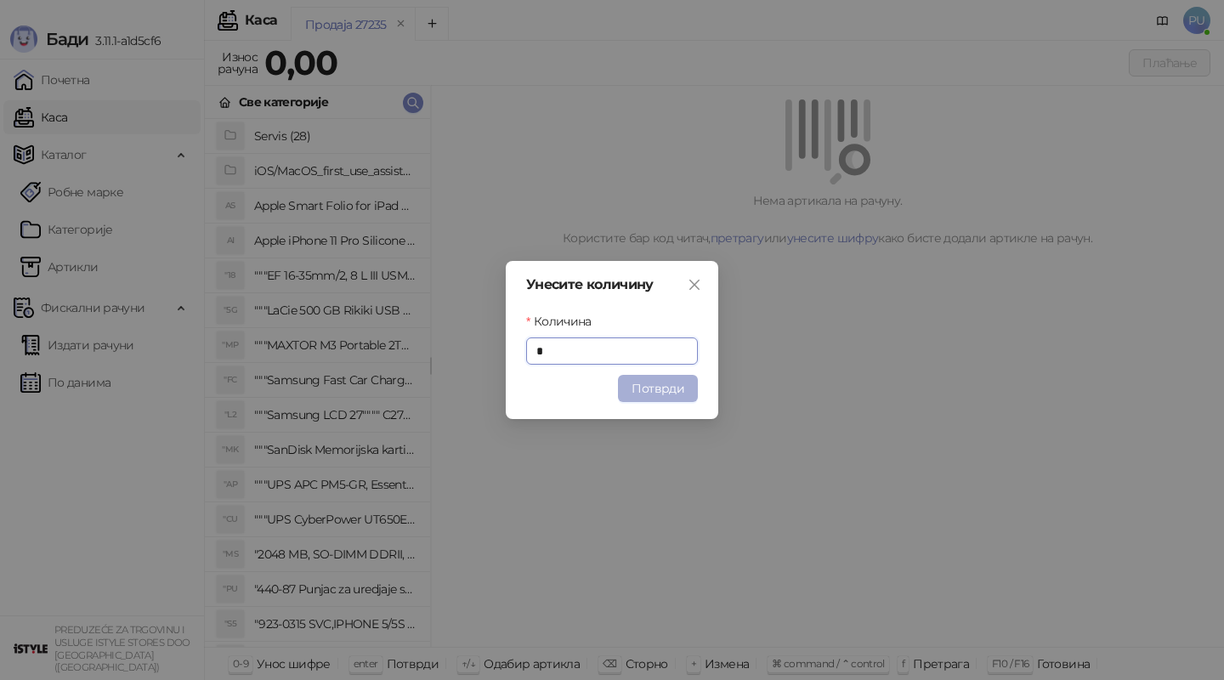
click at [658, 395] on button "Потврди" at bounding box center [658, 388] width 80 height 27
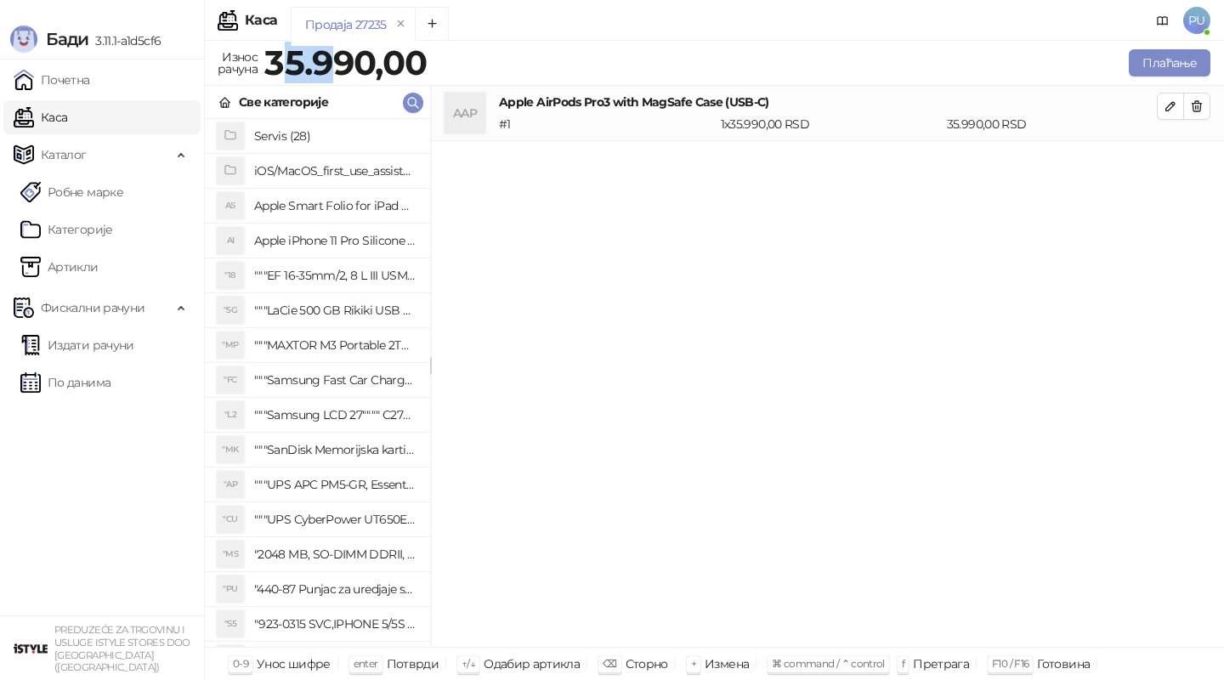
drag, startPoint x: 281, startPoint y: 61, endPoint x: 334, endPoint y: 61, distance: 52.7
click at [334, 61] on strong "35.990,00" at bounding box center [345, 63] width 162 height 42
click at [361, 62] on strong "35.990,00" at bounding box center [345, 63] width 162 height 42
click at [1167, 99] on span "button" at bounding box center [1171, 106] width 14 height 16
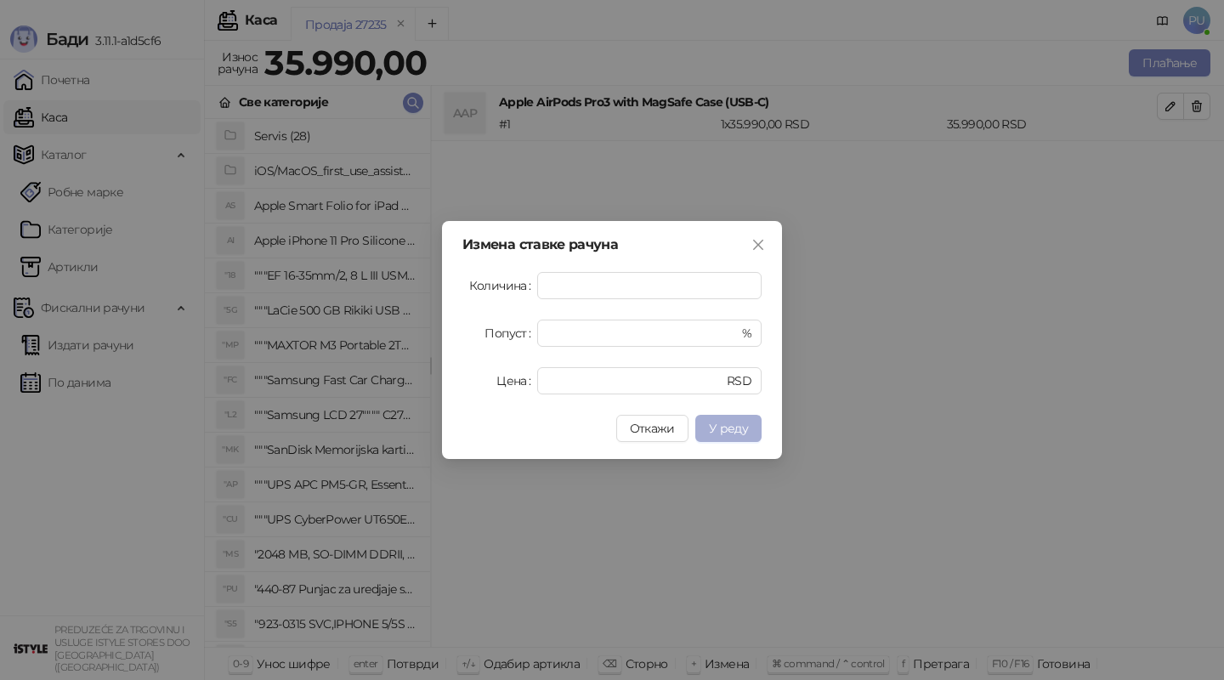
click at [729, 430] on span "У реду" at bounding box center [728, 428] width 39 height 15
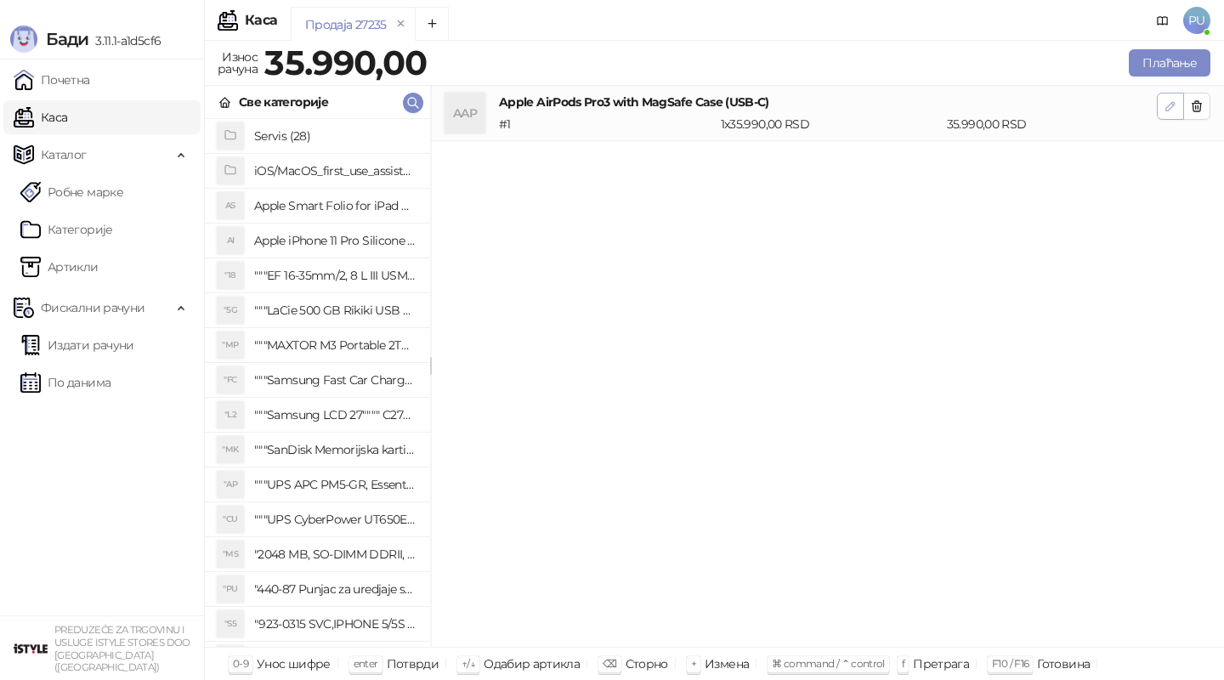
click at [1176, 102] on icon "button" at bounding box center [1171, 106] width 14 height 14
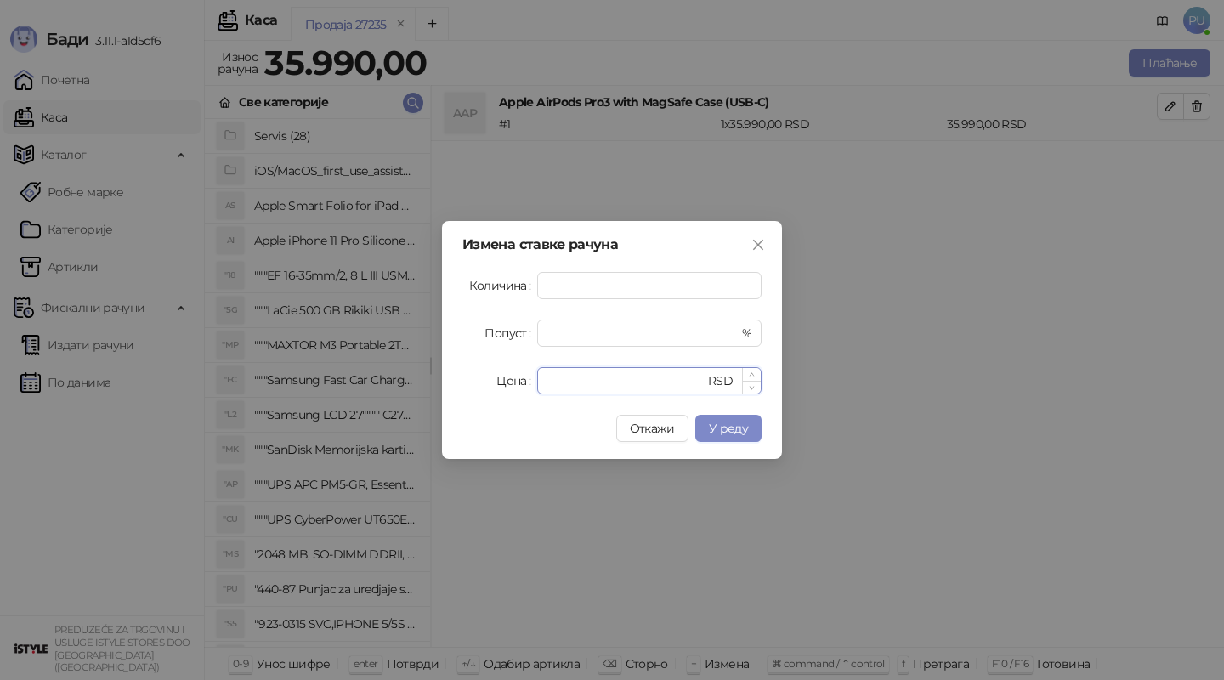
click at [559, 382] on input "*****" at bounding box center [625, 380] width 157 height 25
type input "*****"
click at [571, 398] on div "Измена ставке рачуна Количина * Попуст * % Цена ***** RSD Откажи У реду" at bounding box center [612, 340] width 340 height 238
click at [746, 425] on span "У реду" at bounding box center [728, 428] width 39 height 15
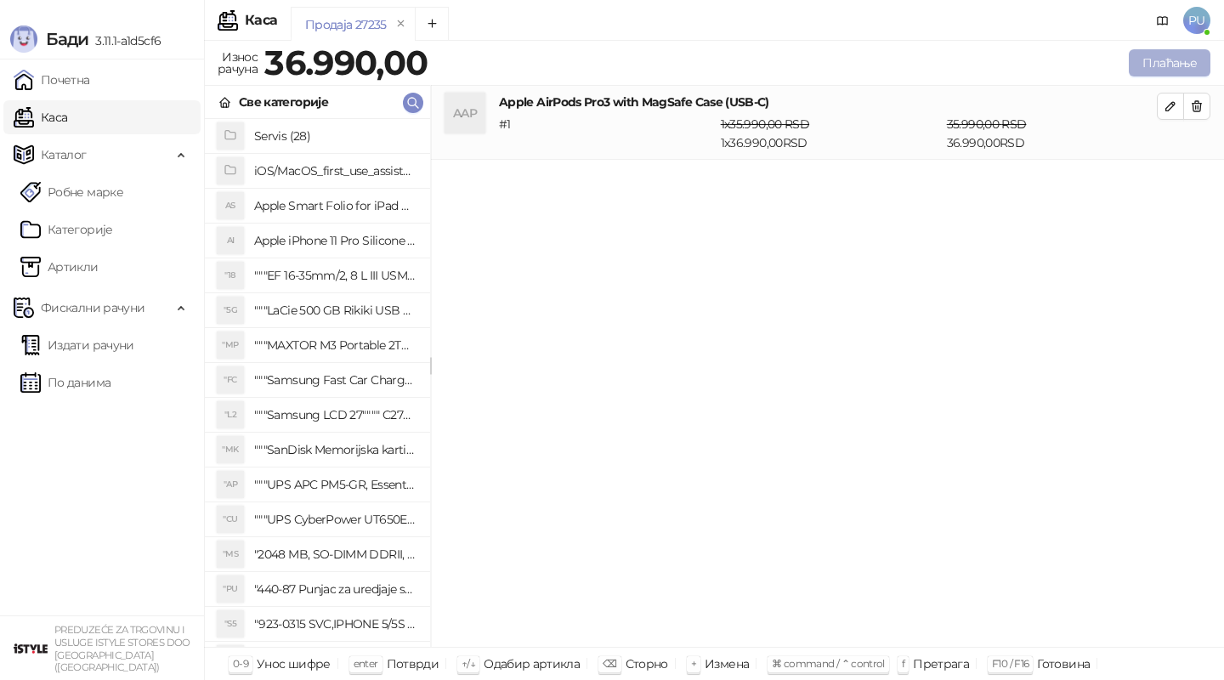
click at [1175, 56] on button "Плаћање" at bounding box center [1170, 62] width 82 height 27
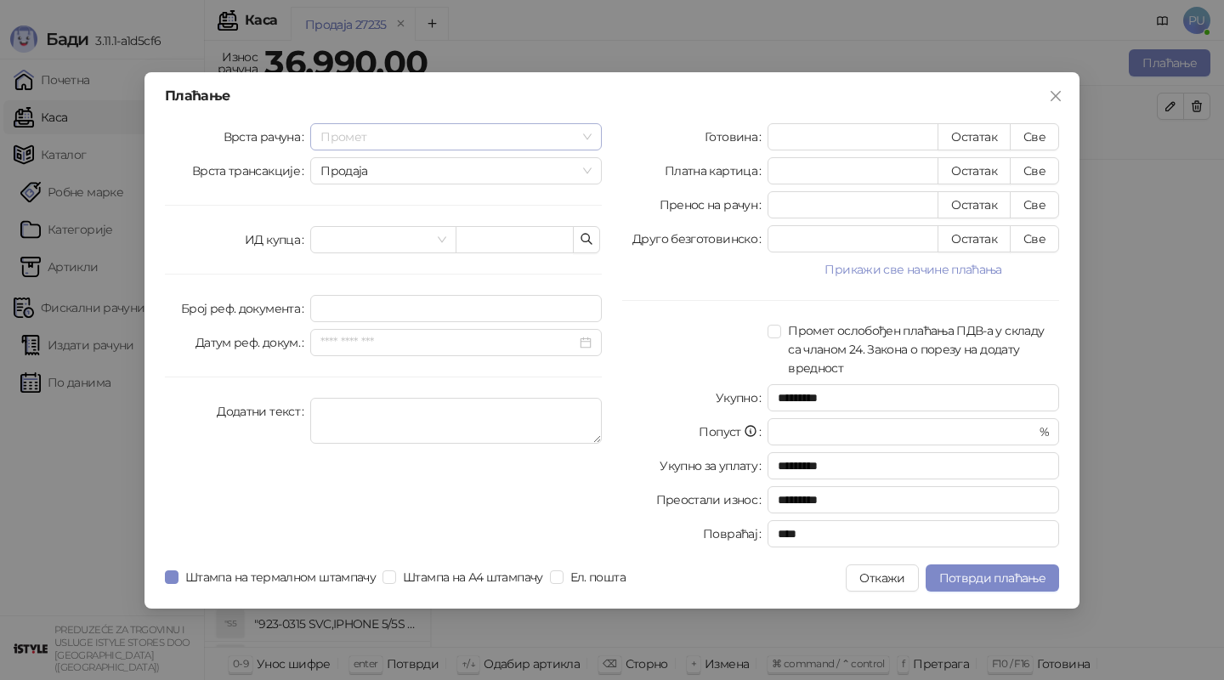
click at [544, 139] on span "Промет" at bounding box center [455, 136] width 271 height 25
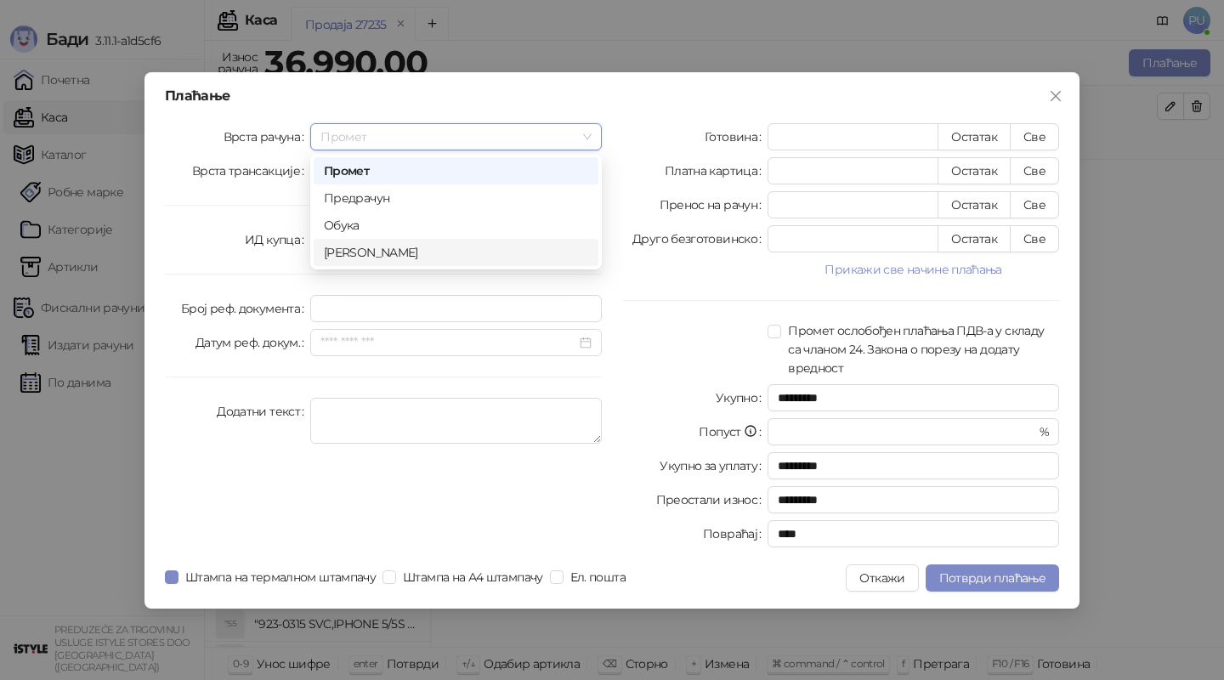
click at [411, 248] on div "[PERSON_NAME]" at bounding box center [456, 252] width 264 height 19
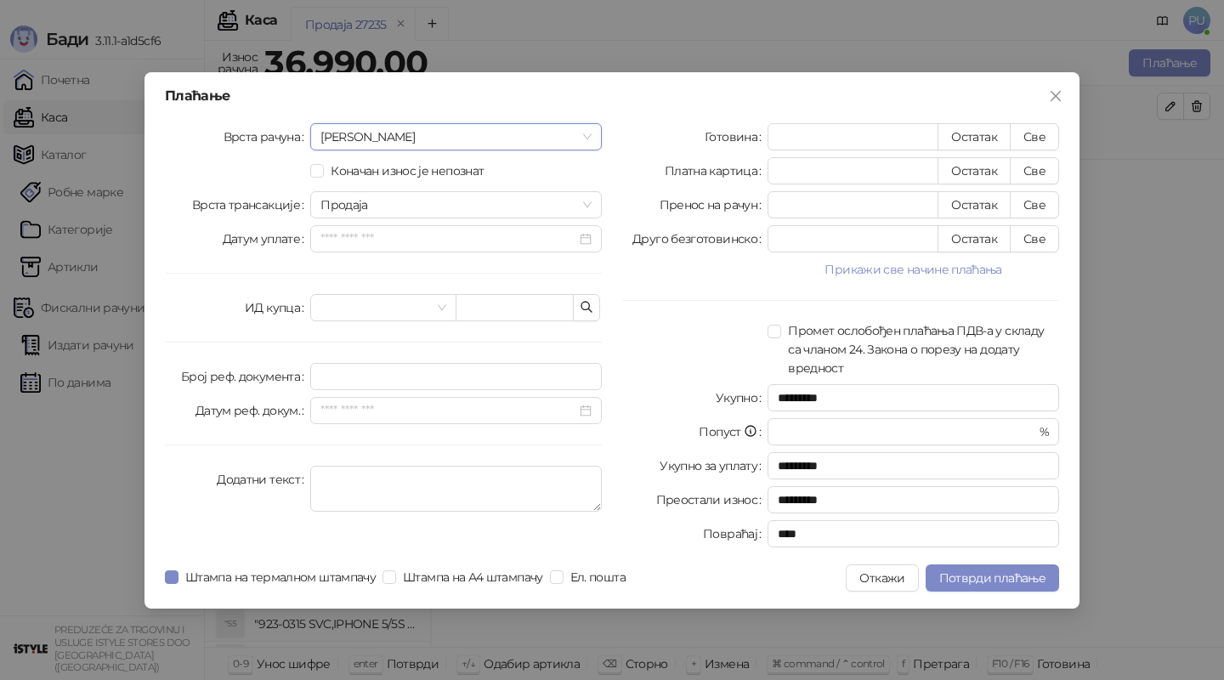
click at [637, 281] on div "Готовина * Остатак Све Платна картица * Остатак Све Пренос на рачун * Остатак С…" at bounding box center [840, 338] width 457 height 431
click at [566, 240] on input "Датум уплате" at bounding box center [448, 238] width 256 height 19
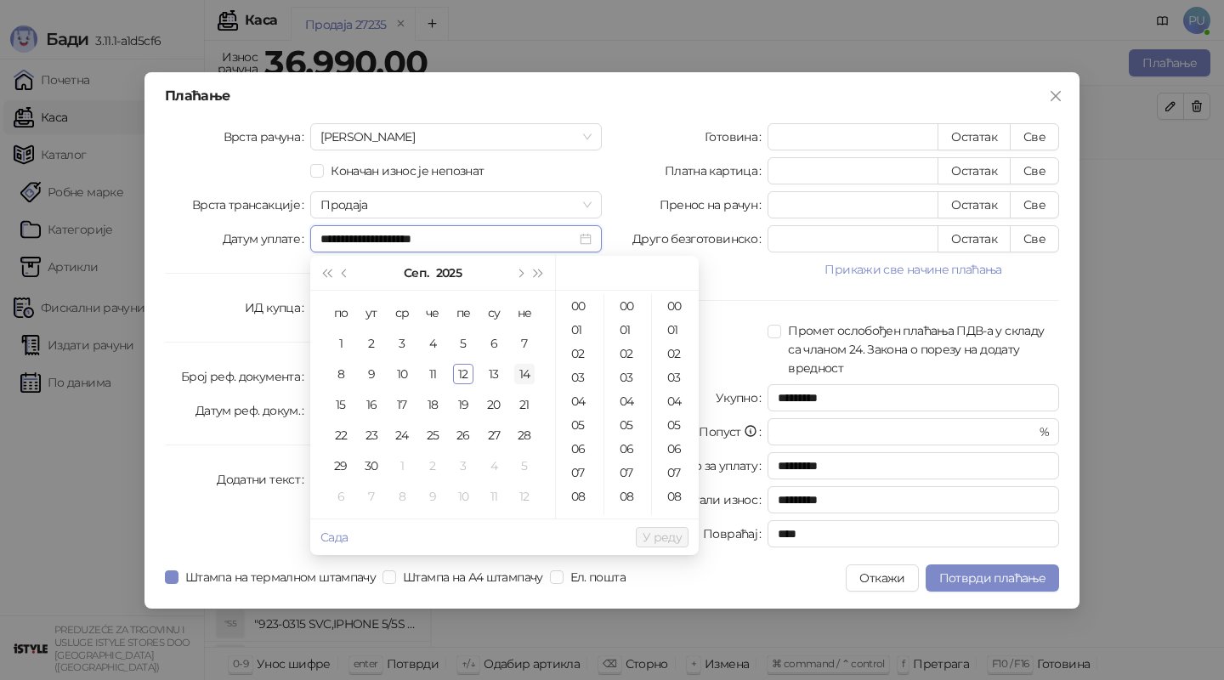
type input "**********"
click at [465, 377] on div "12" at bounding box center [463, 374] width 20 height 20
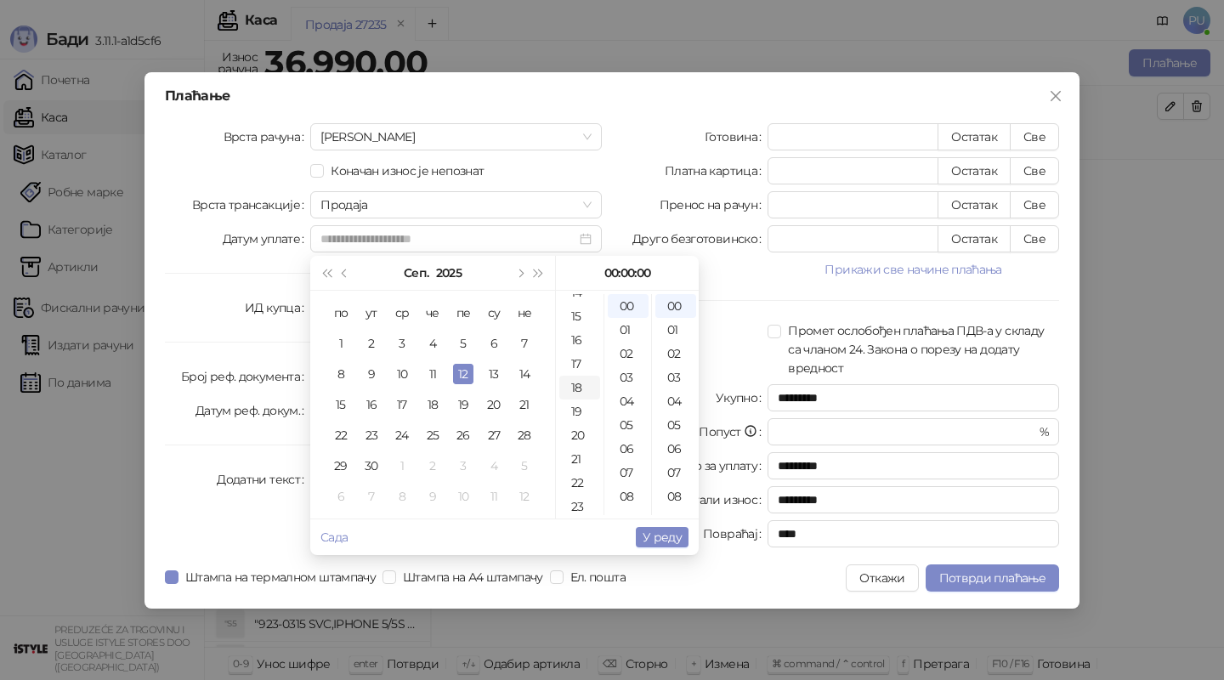
click at [576, 387] on div "18" at bounding box center [579, 388] width 41 height 24
click at [628, 374] on div "03" at bounding box center [628, 377] width 41 height 24
click at [685, 456] on div "06" at bounding box center [675, 449] width 41 height 24
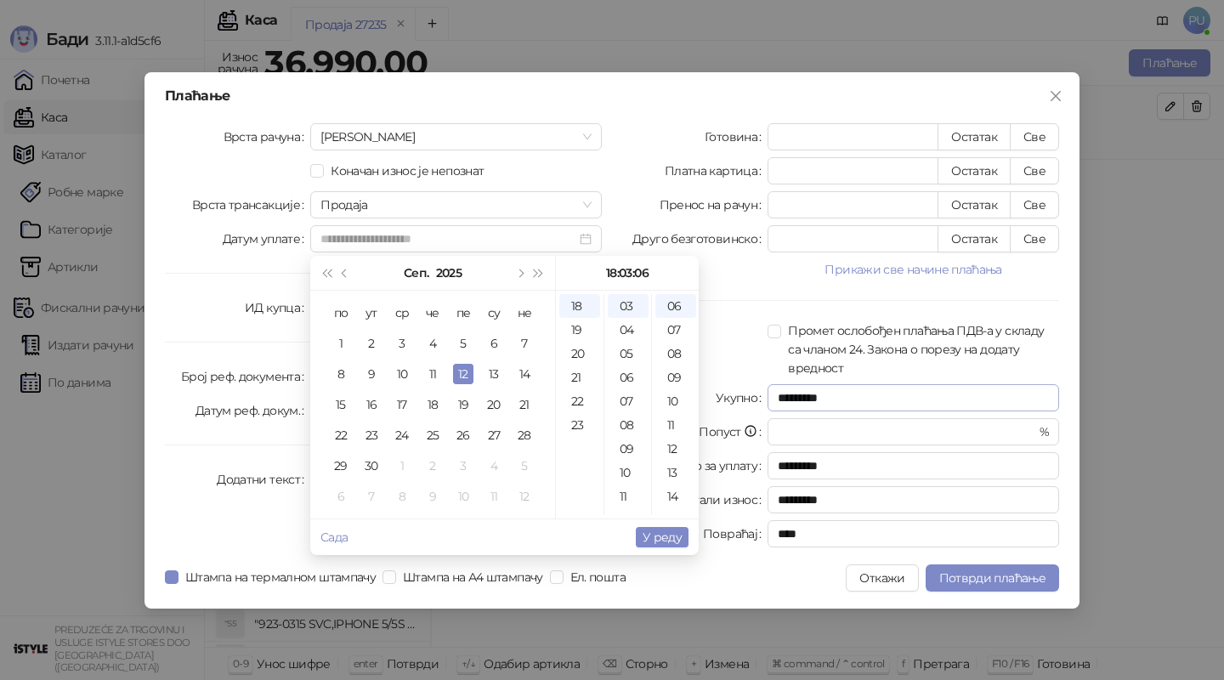
type input "**********"
click at [761, 325] on label at bounding box center [761, 334] width 11 height 27
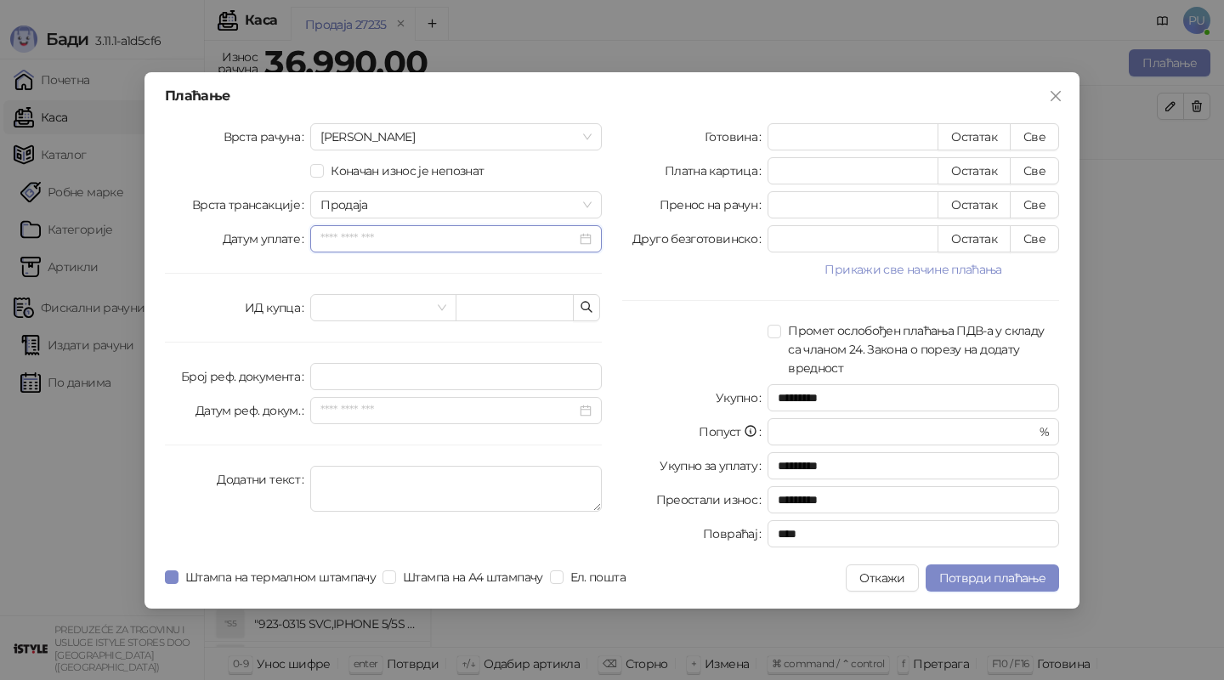
click at [556, 243] on input "Датум уплате" at bounding box center [448, 238] width 256 height 19
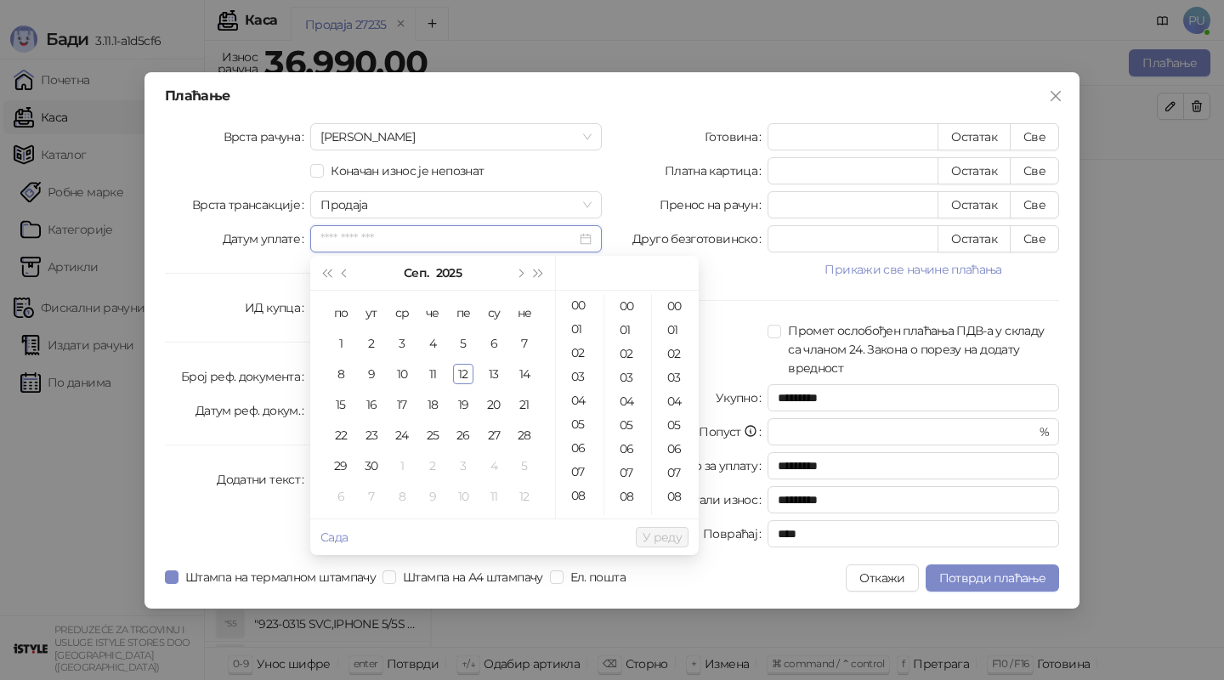
scroll to position [0, 0]
click at [580, 411] on div "18" at bounding box center [579, 412] width 41 height 24
click at [626, 405] on div "04" at bounding box center [628, 401] width 41 height 24
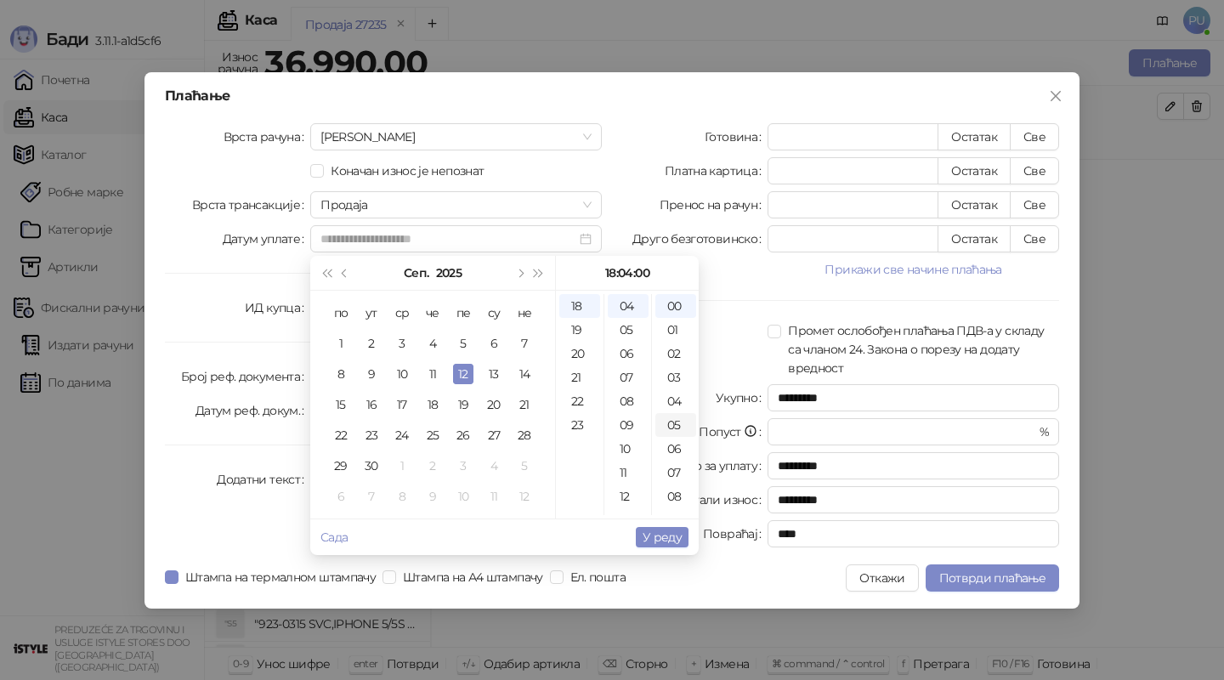
click at [673, 424] on div "05" at bounding box center [675, 425] width 41 height 24
type input "**********"
click at [650, 542] on span "У реду" at bounding box center [662, 537] width 39 height 15
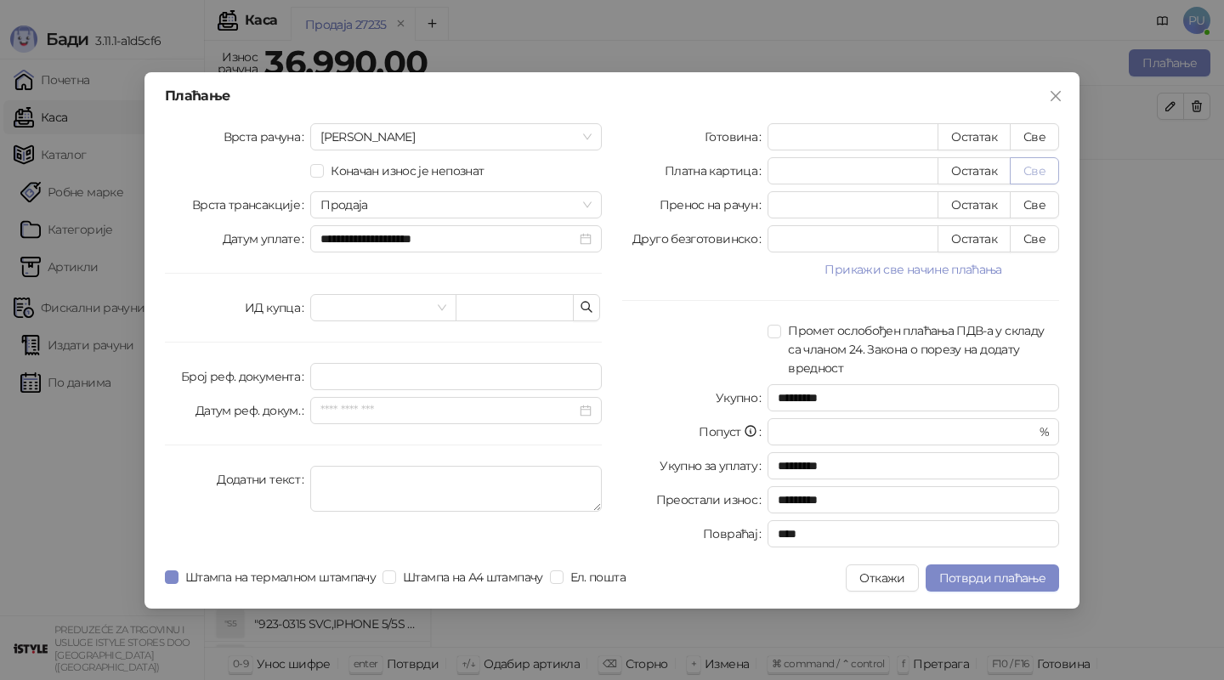
click at [1040, 175] on button "Све" at bounding box center [1034, 170] width 49 height 27
type input "*****"
type input "****"
click at [1028, 173] on button "Све" at bounding box center [1034, 170] width 49 height 27
click at [581, 575] on span "Ел. пошта" at bounding box center [598, 577] width 69 height 19
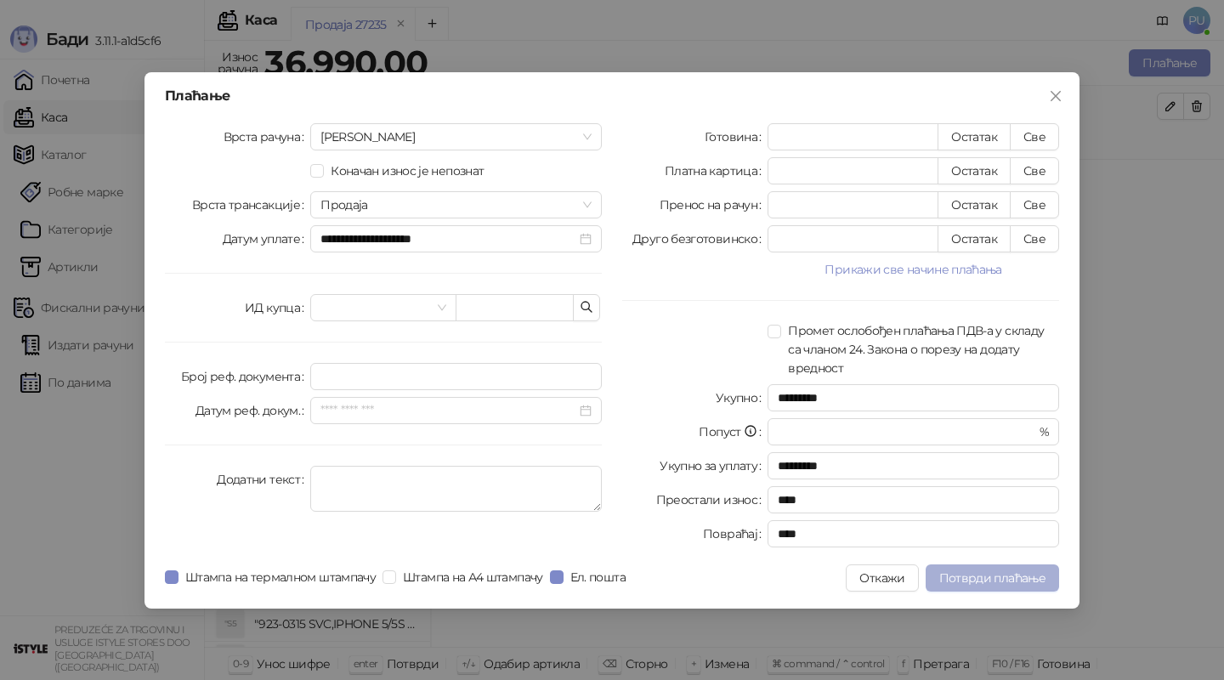
click at [1028, 585] on button "Потврди плаћање" at bounding box center [992, 577] width 133 height 27
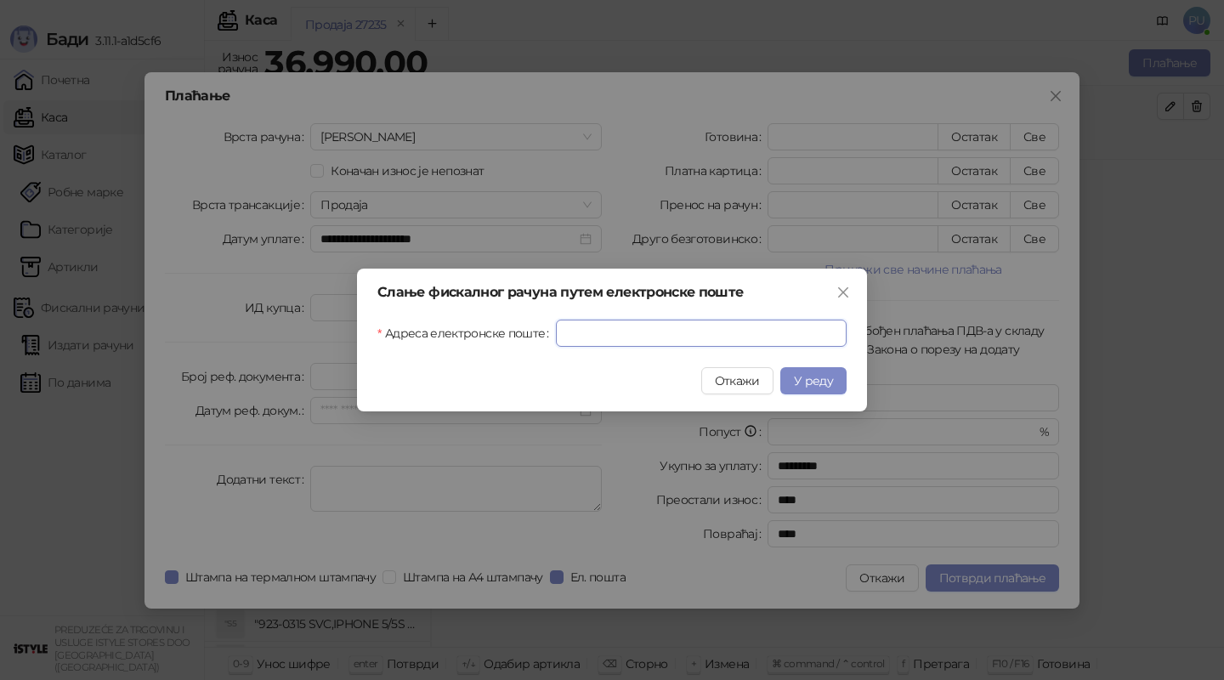
click at [656, 345] on input "Адреса електронске поште" at bounding box center [701, 333] width 291 height 27
paste input "**********"
type input "**********"
click at [809, 377] on span "У реду" at bounding box center [813, 380] width 39 height 15
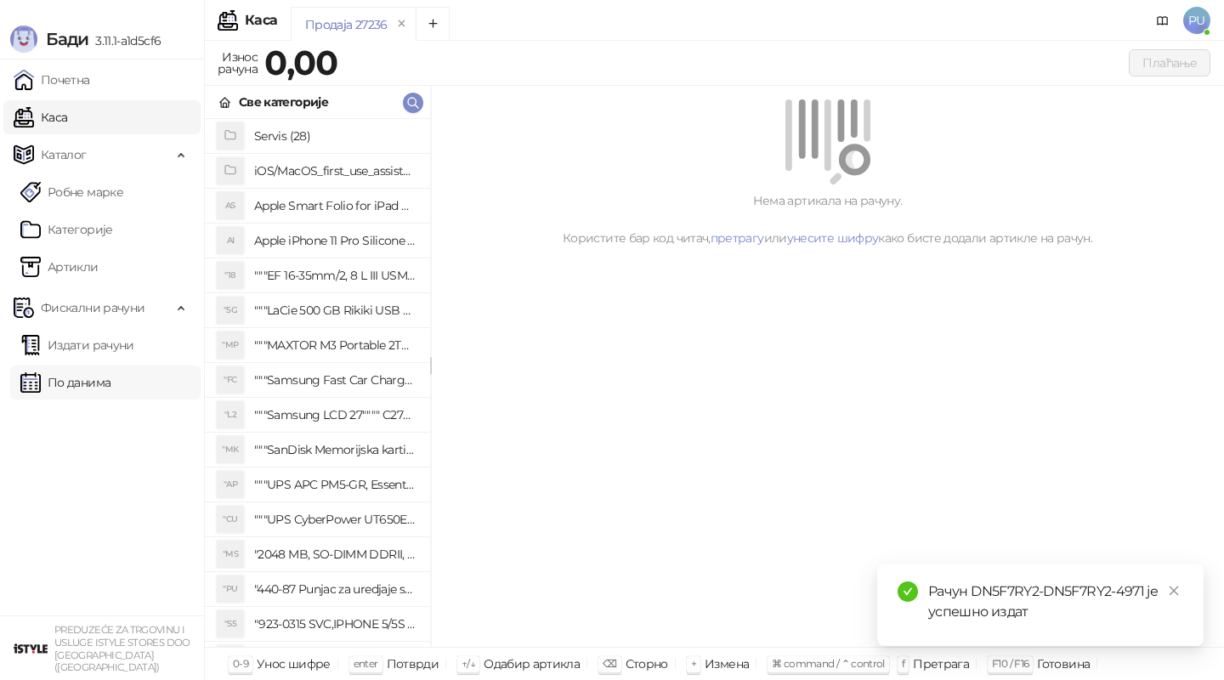
click at [96, 394] on link "По данима" at bounding box center [65, 382] width 90 height 34
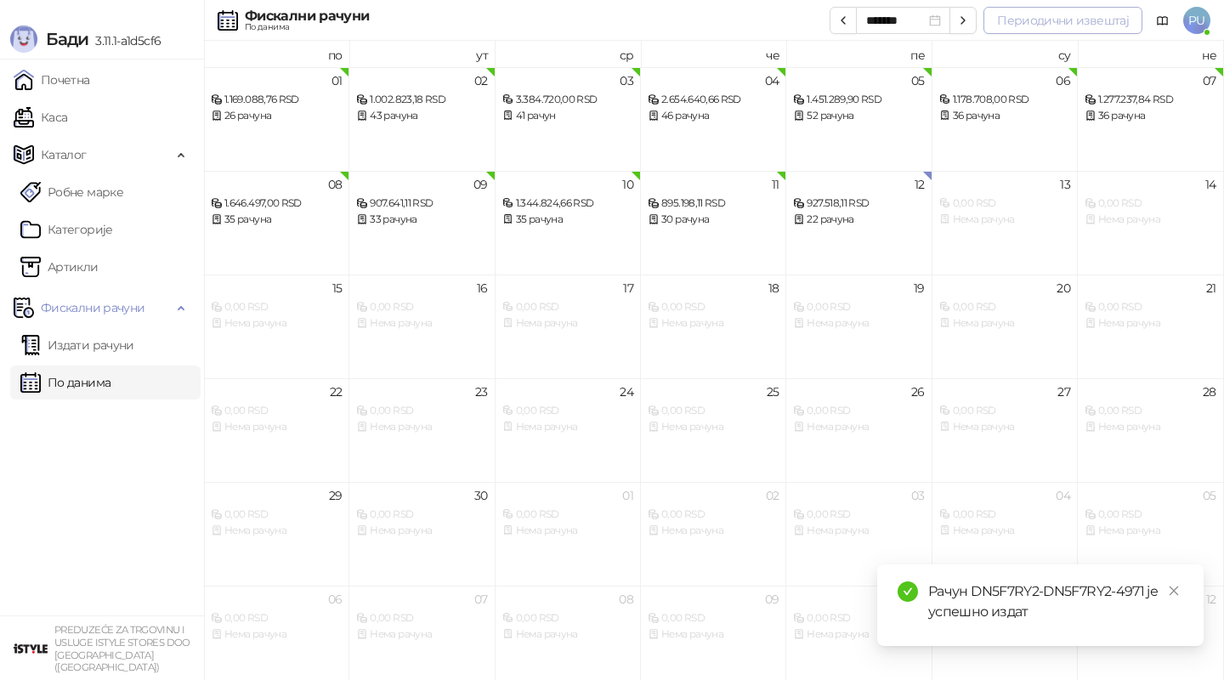
click at [1047, 24] on button "Периодични извештај" at bounding box center [1062, 20] width 159 height 27
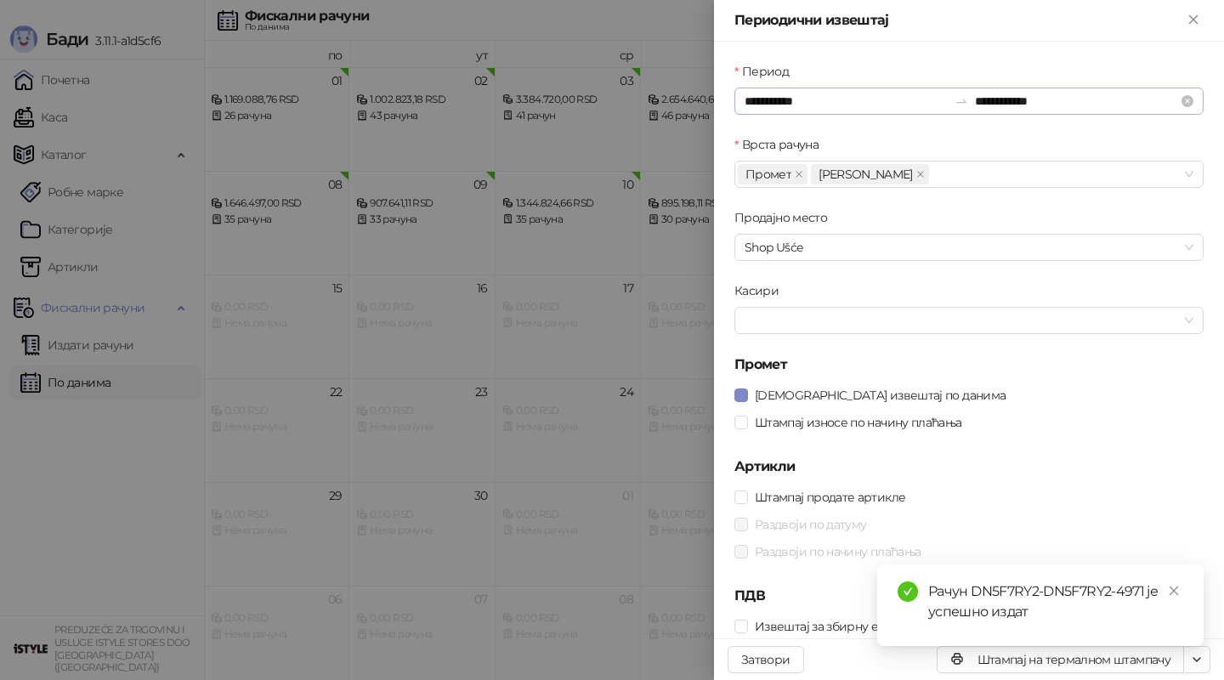
click at [921, 91] on div "**********" at bounding box center [968, 101] width 469 height 27
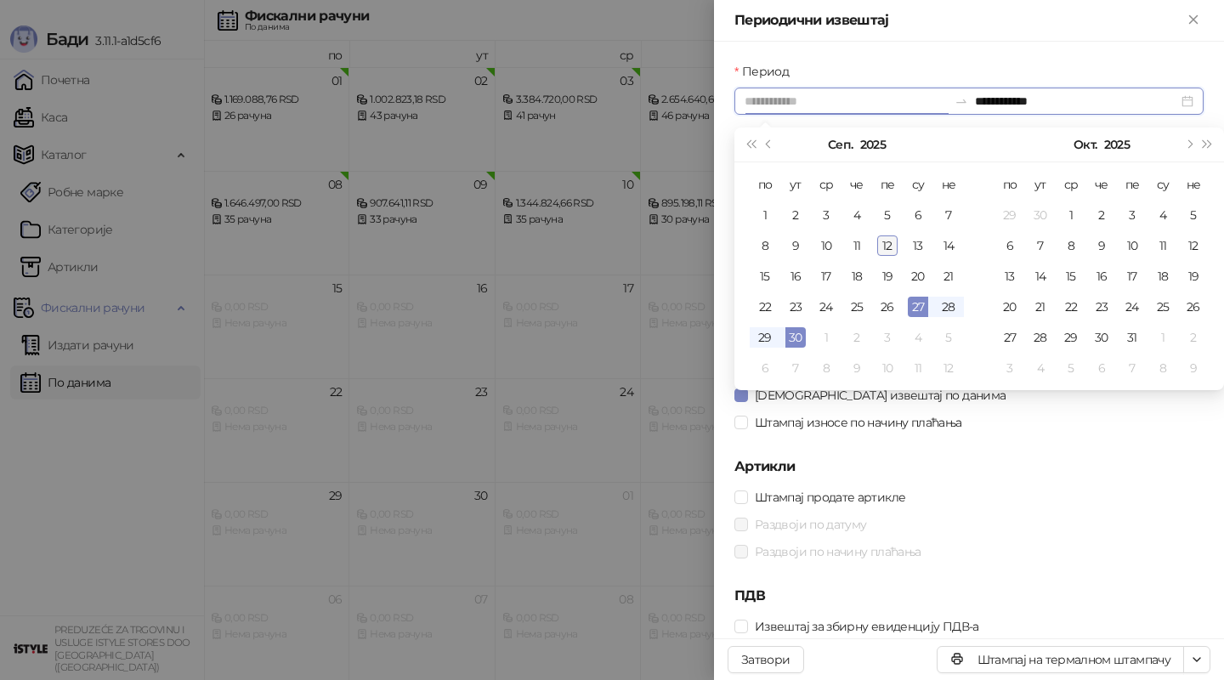
type input "**********"
click at [892, 248] on div "12" at bounding box center [887, 245] width 20 height 20
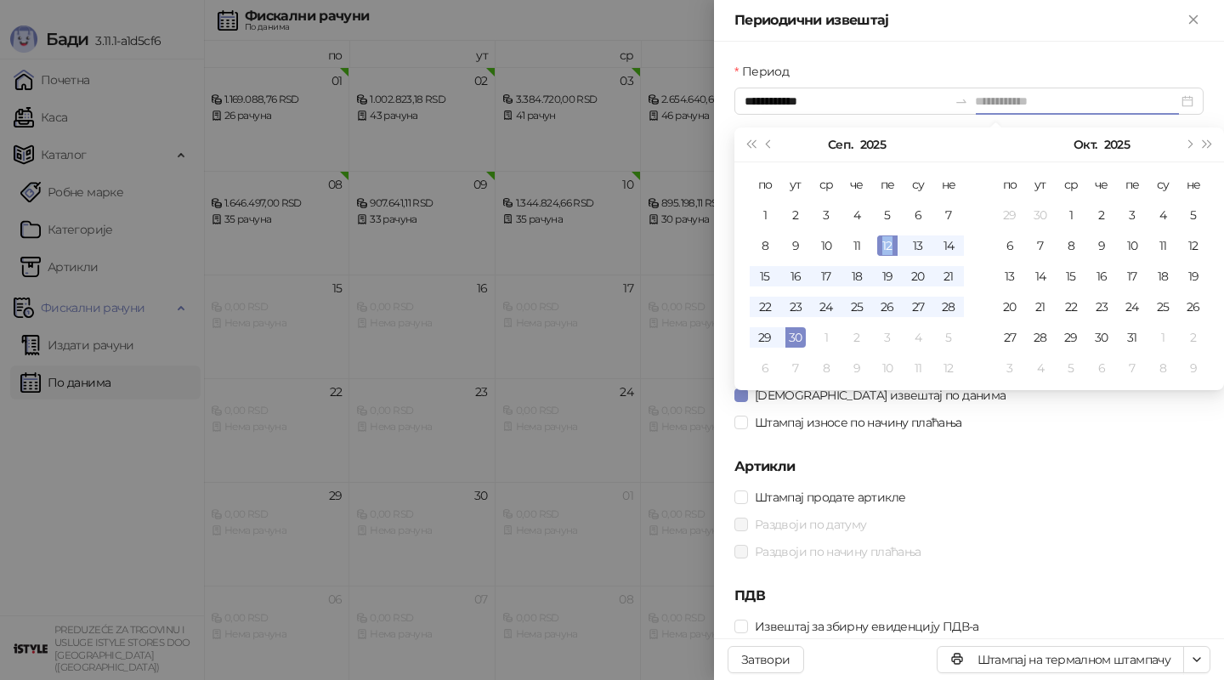
click at [892, 248] on div "12" at bounding box center [887, 245] width 20 height 20
type input "**********"
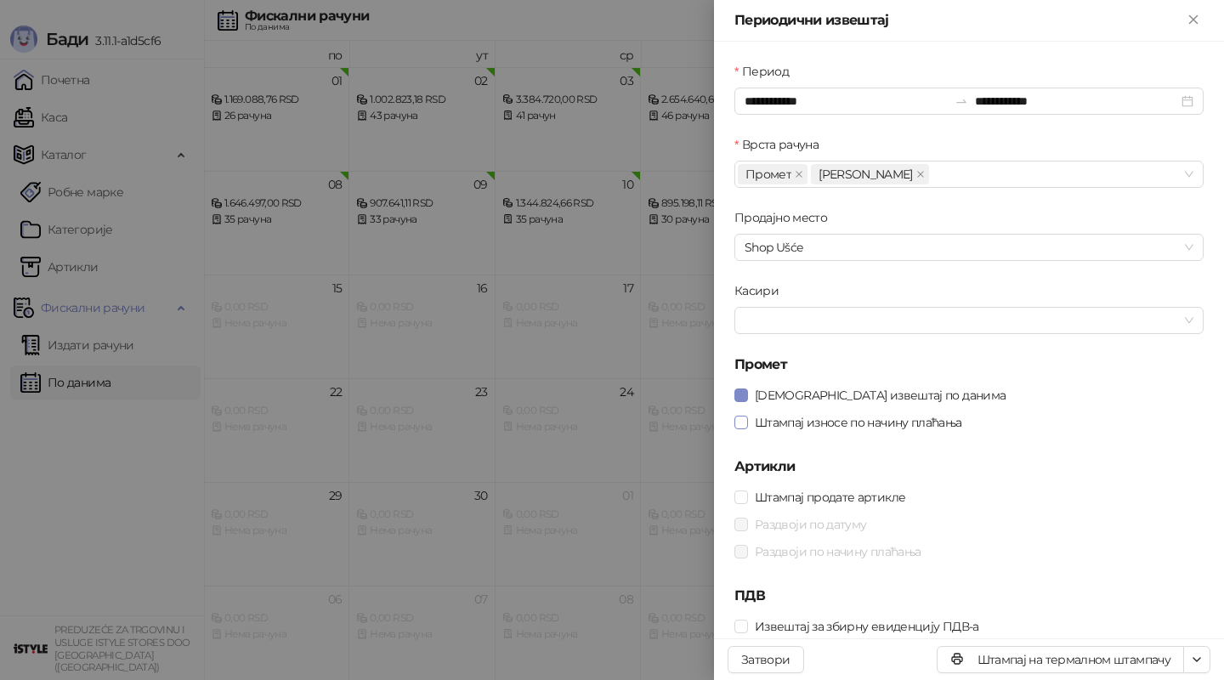
click at [836, 421] on span "Штампај износе по начину плаћања" at bounding box center [858, 422] width 221 height 19
click at [1142, 602] on span "Штампај на А4 штампачу" at bounding box center [1124, 598] width 146 height 19
click at [830, 111] on div "**********" at bounding box center [968, 101] width 469 height 27
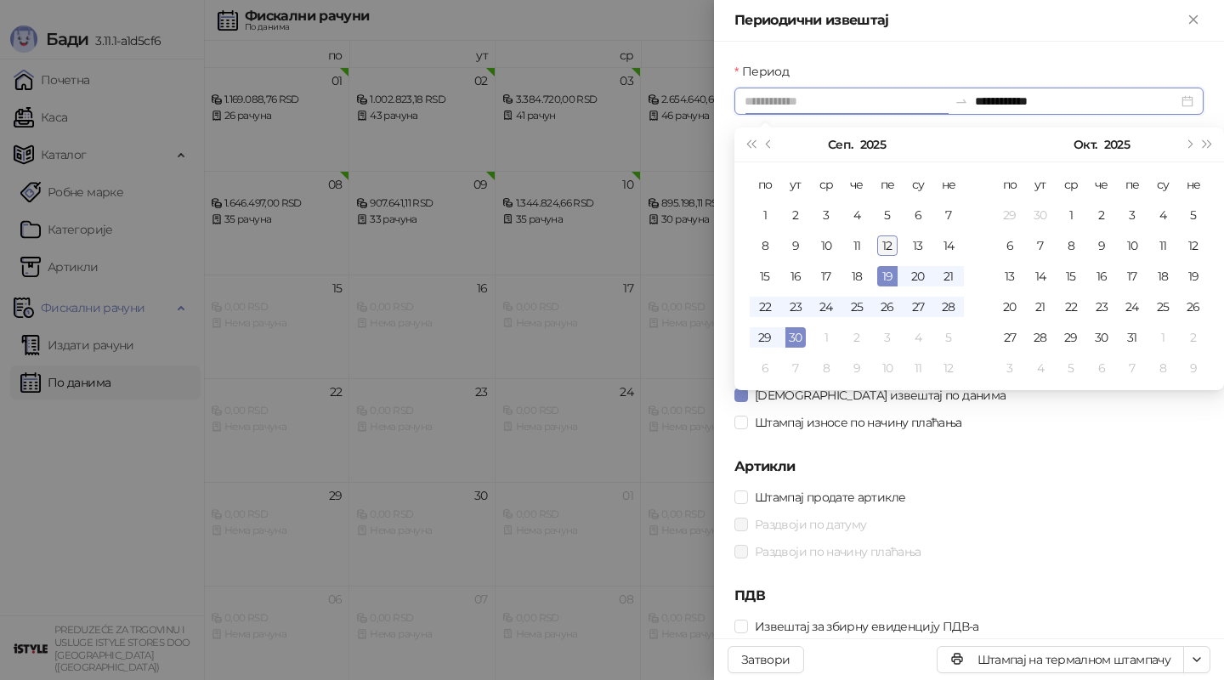
type input "**********"
click at [885, 246] on div "12" at bounding box center [887, 245] width 20 height 20
type input "**********"
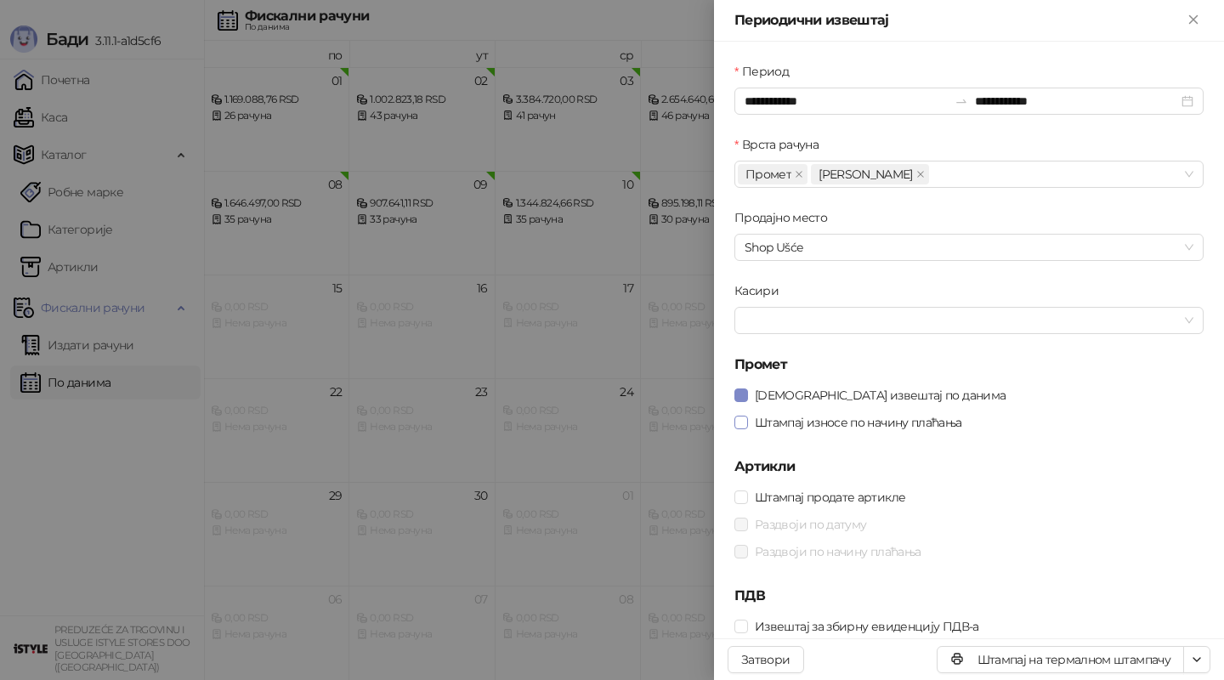
click at [853, 426] on span "Штампај износе по начину плаћања" at bounding box center [858, 422] width 221 height 19
click at [1153, 604] on span "Штампај на А4 штампачу" at bounding box center [1124, 598] width 146 height 19
click at [387, 173] on div at bounding box center [612, 340] width 1224 height 680
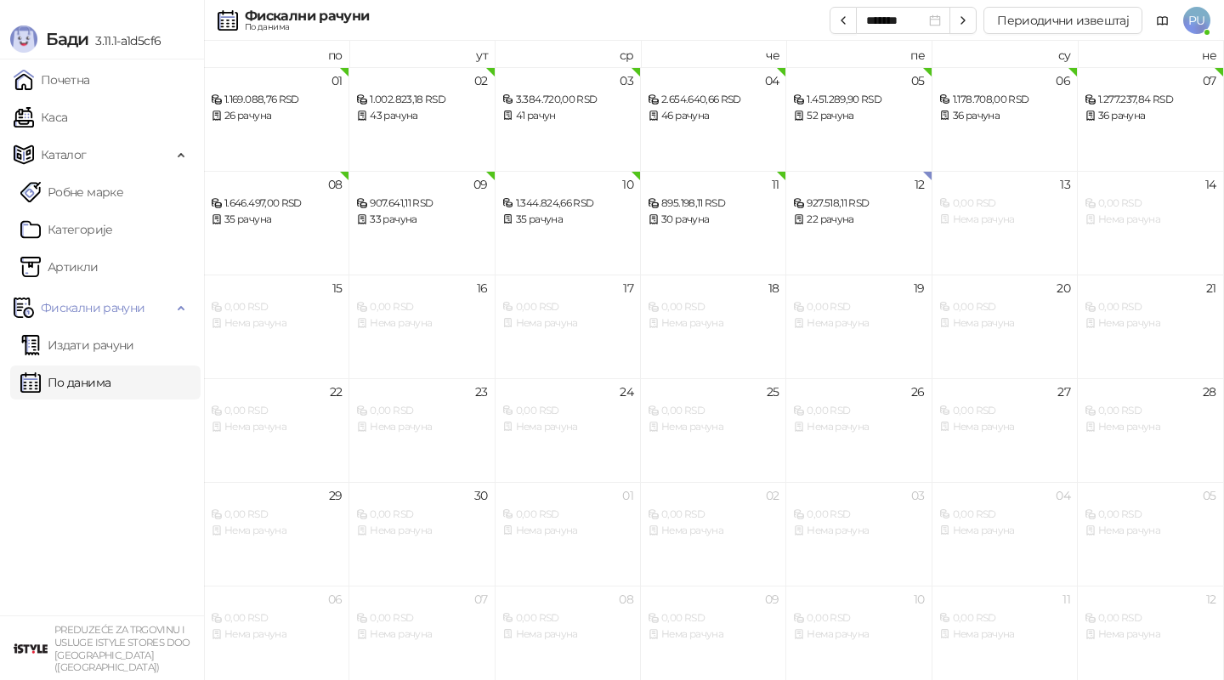
click at [705, 20] on div "Фискални рачуни По данима ******* Периодични извештај PU" at bounding box center [612, 20] width 1197 height 41
click at [1058, 19] on button "Периодични извештај" at bounding box center [1062, 20] width 159 height 27
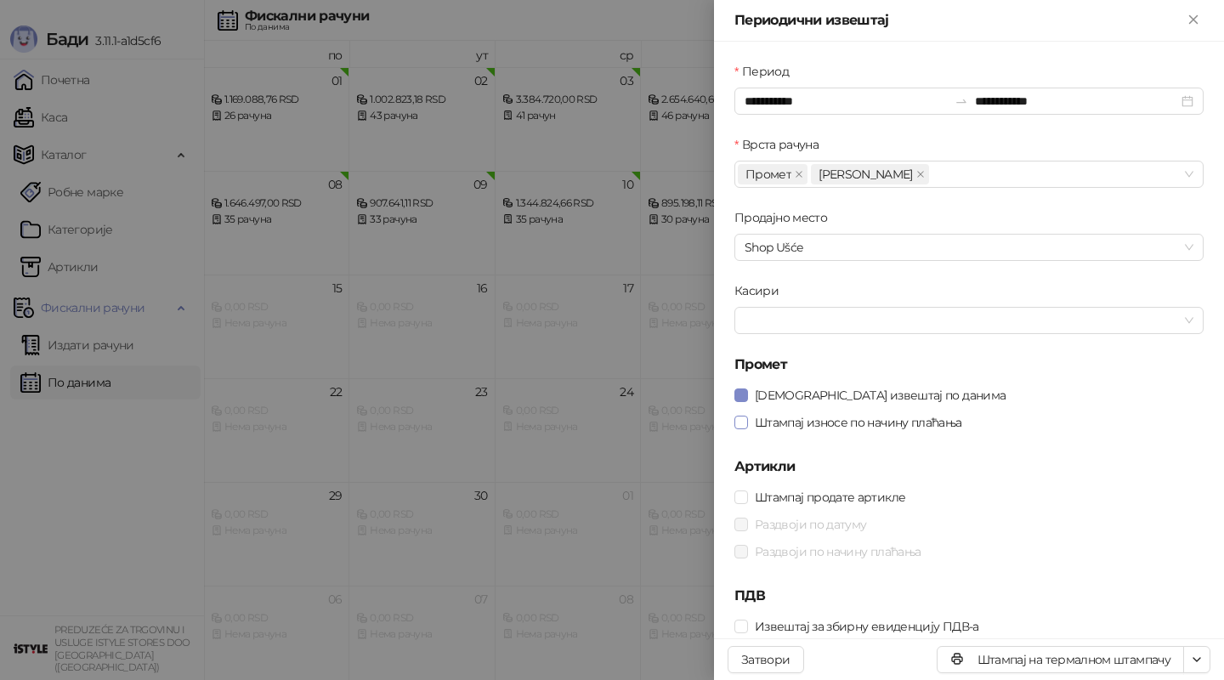
click at [862, 425] on span "Штампај износе по начину плаћања" at bounding box center [858, 422] width 221 height 19
click at [850, 105] on input "**********" at bounding box center [846, 101] width 203 height 19
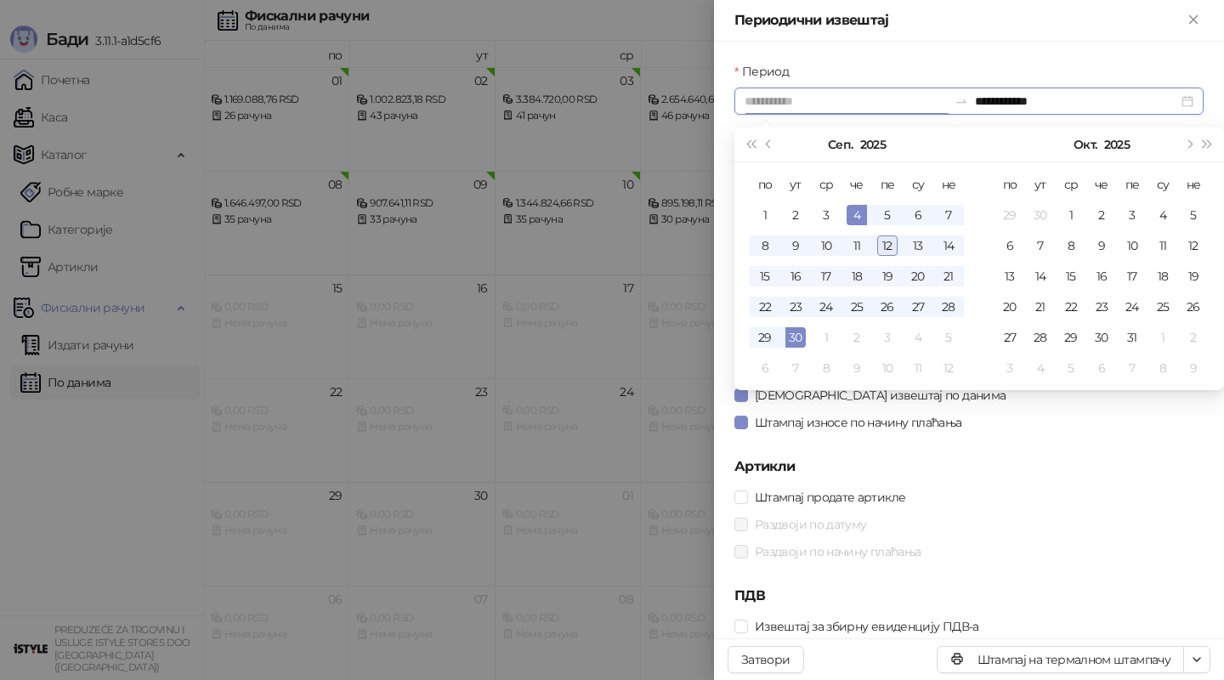
type input "**********"
click at [894, 247] on div "12" at bounding box center [887, 245] width 20 height 20
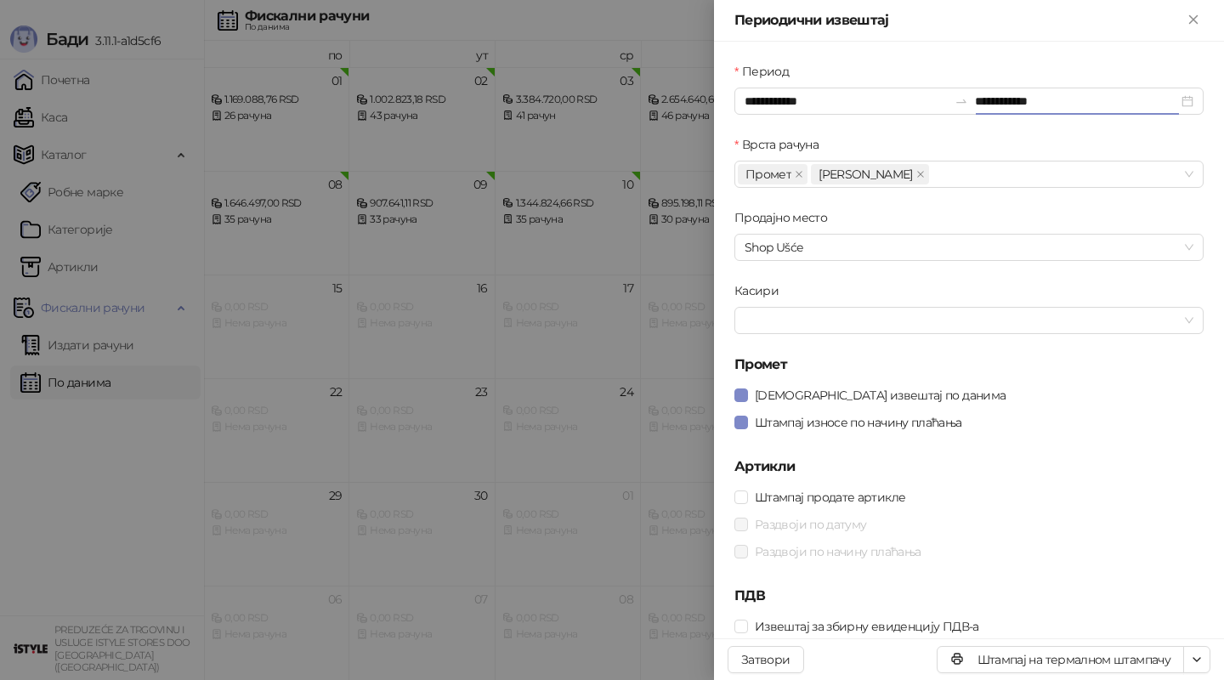
type input "**********"
click at [1196, 661] on icon "button" at bounding box center [1197, 660] width 14 height 14
click at [1122, 601] on span "Штампај на А4 штампачу" at bounding box center [1124, 598] width 146 height 19
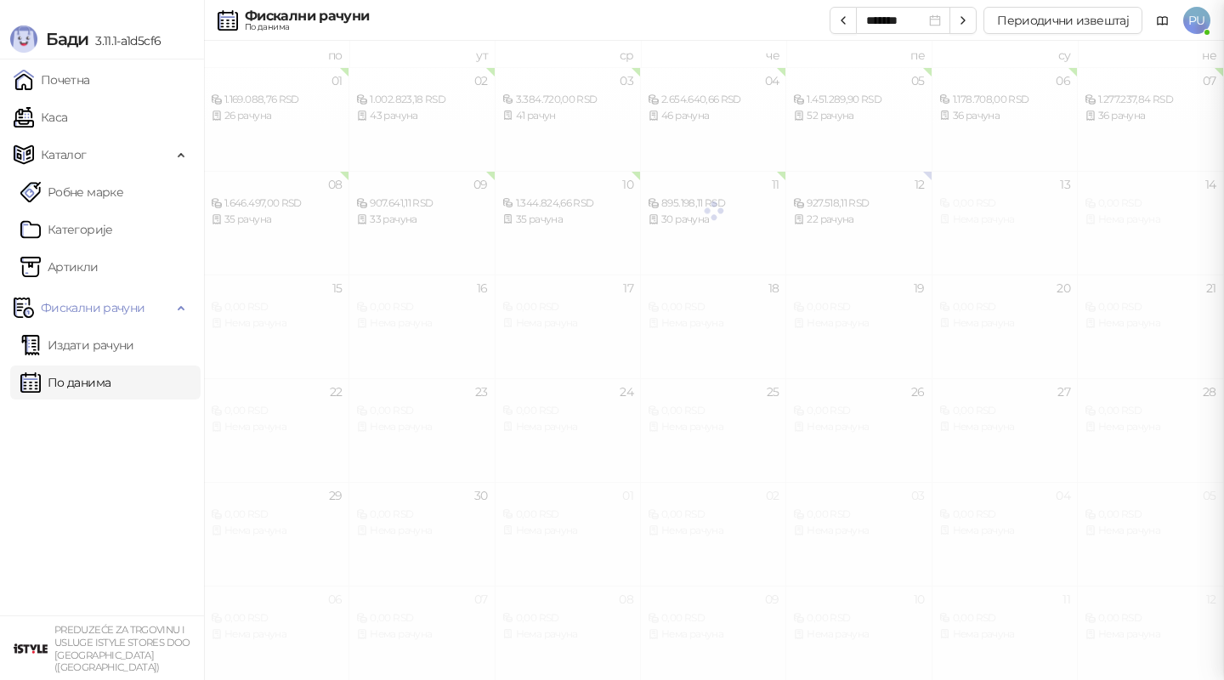
click at [439, 302] on div at bounding box center [612, 340] width 1224 height 680
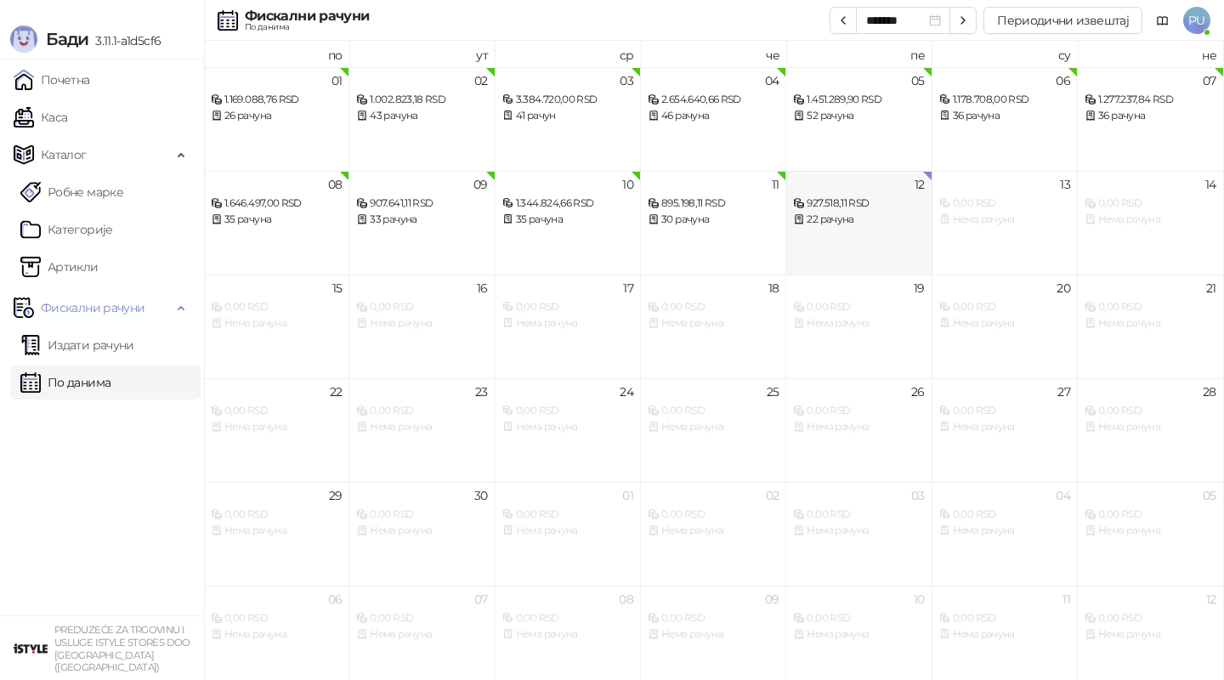
click at [847, 249] on div "12 927.518,11 RSD 22 рачуна" at bounding box center [858, 223] width 145 height 104
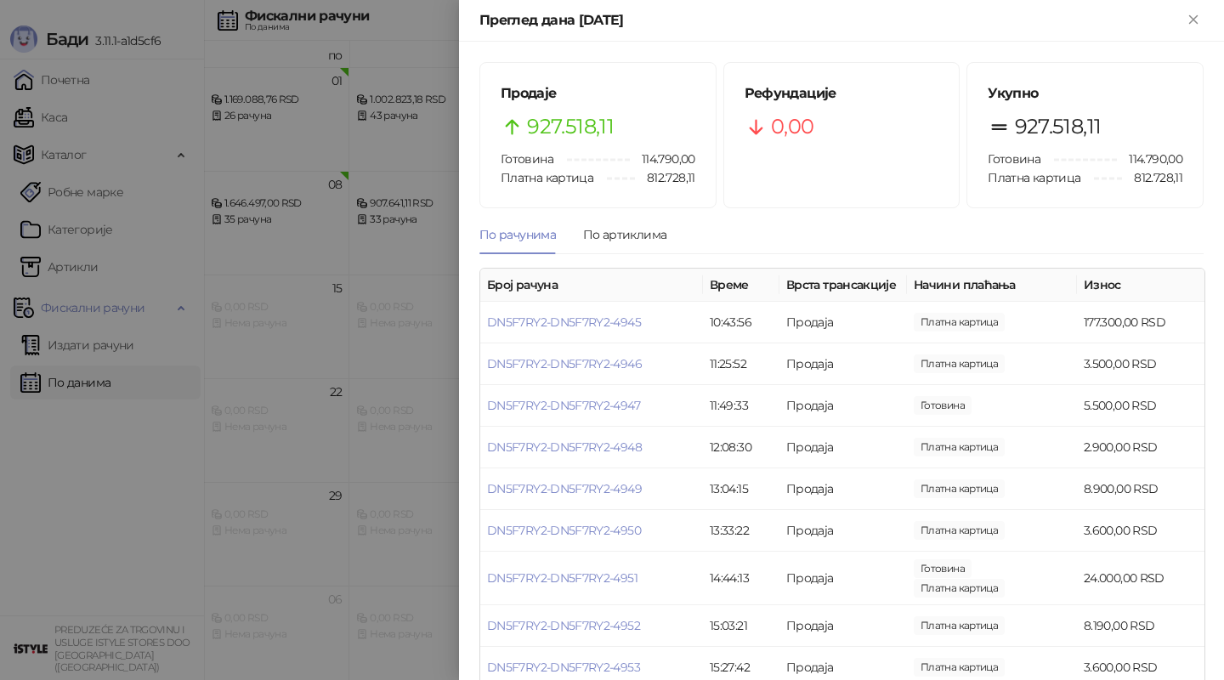
click at [411, 360] on div at bounding box center [612, 340] width 1224 height 680
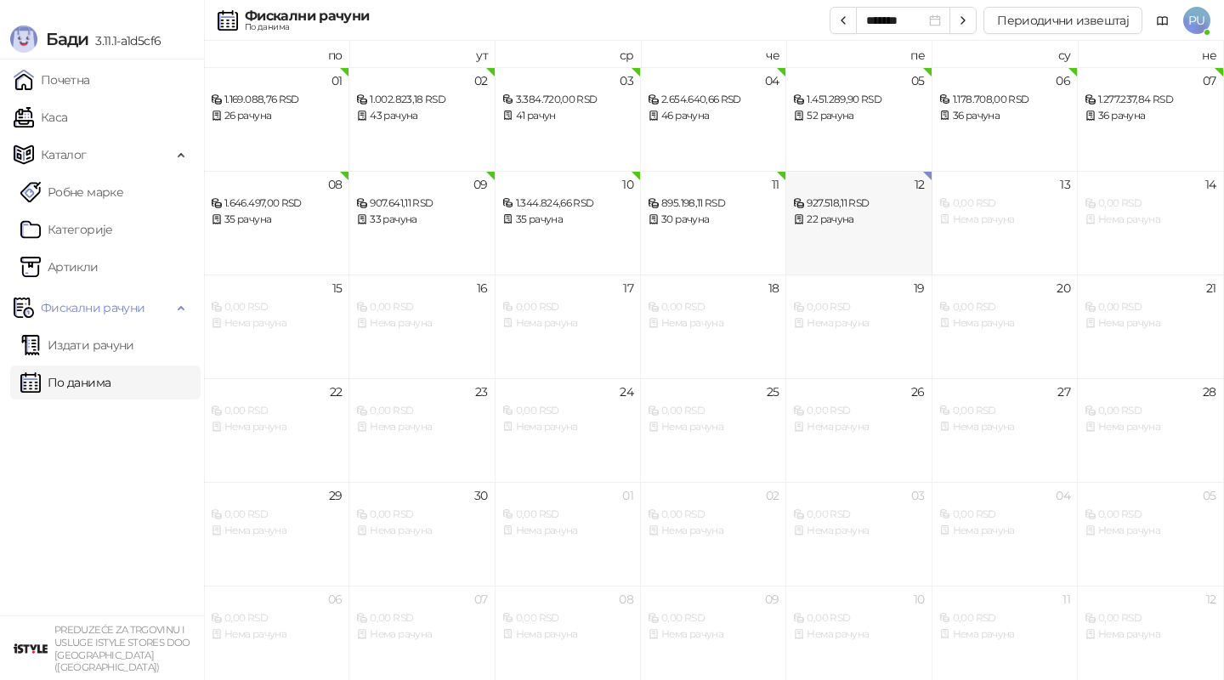
click at [847, 207] on div "927.518,11 RSD" at bounding box center [858, 203] width 131 height 16
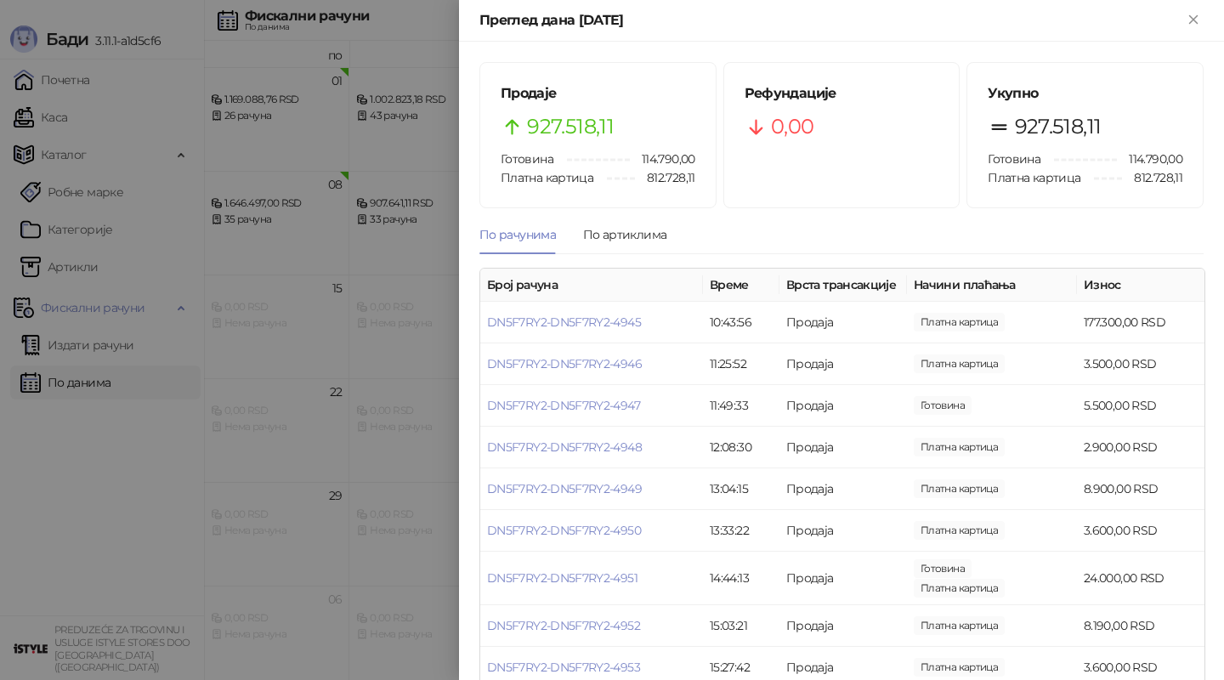
click at [300, 262] on div at bounding box center [612, 340] width 1224 height 680
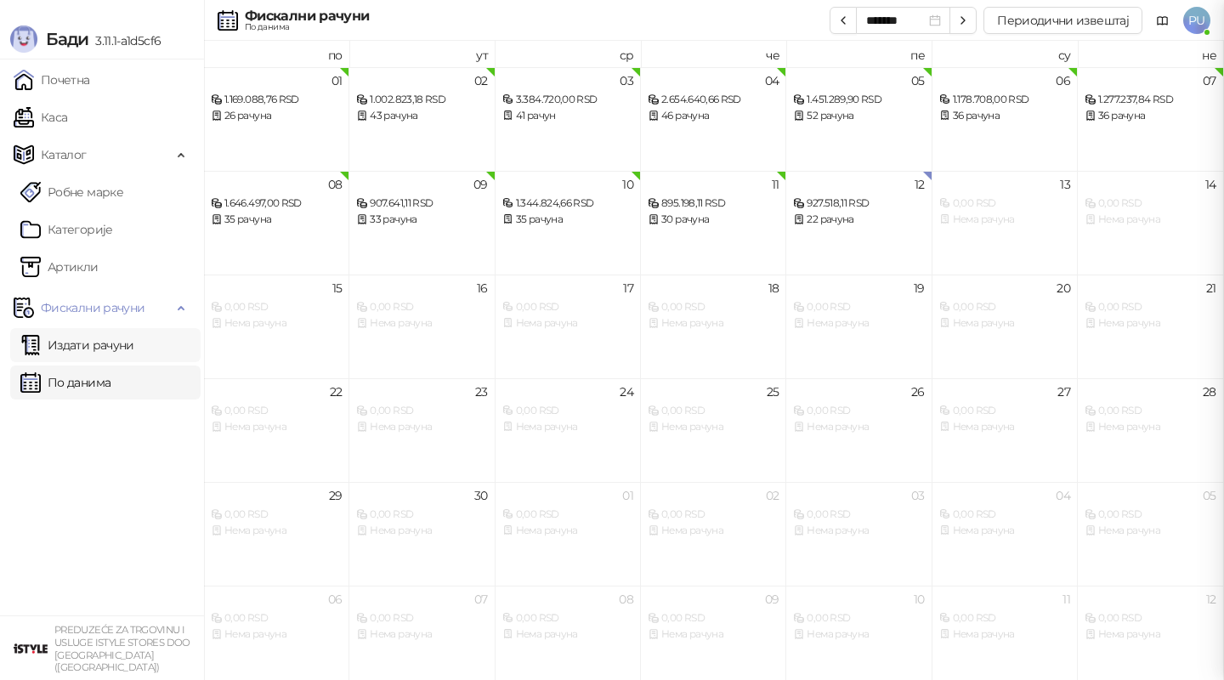
click at [94, 354] on link "Издати рачуни" at bounding box center [77, 345] width 114 height 34
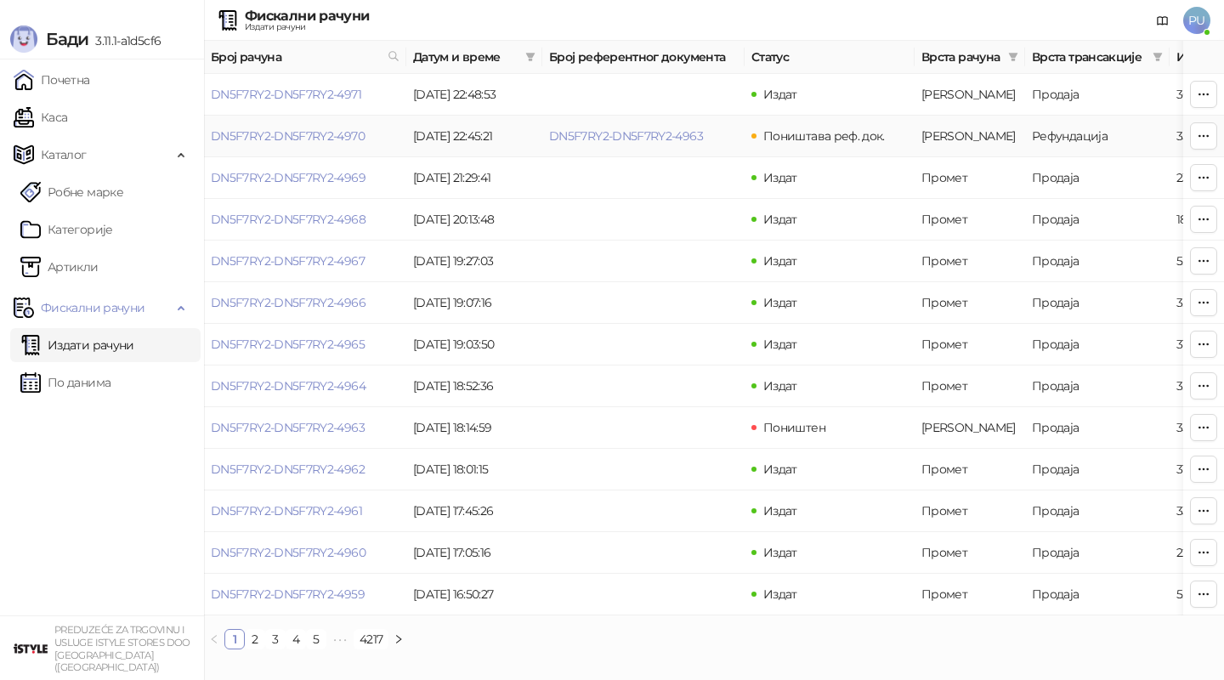
drag, startPoint x: 533, startPoint y: 139, endPoint x: 704, endPoint y: 139, distance: 170.8
click at [704, 139] on tr "DN5F7RY2-DN5F7RY2-4970 [DATE] 22:45:21 DN5F7RY2-DN5F7RY2-4963 Поништава реф. до…" at bounding box center [969, 137] width 1530 height 42
copy tr "DN5F7RY2-DN5F7RY2-4963"
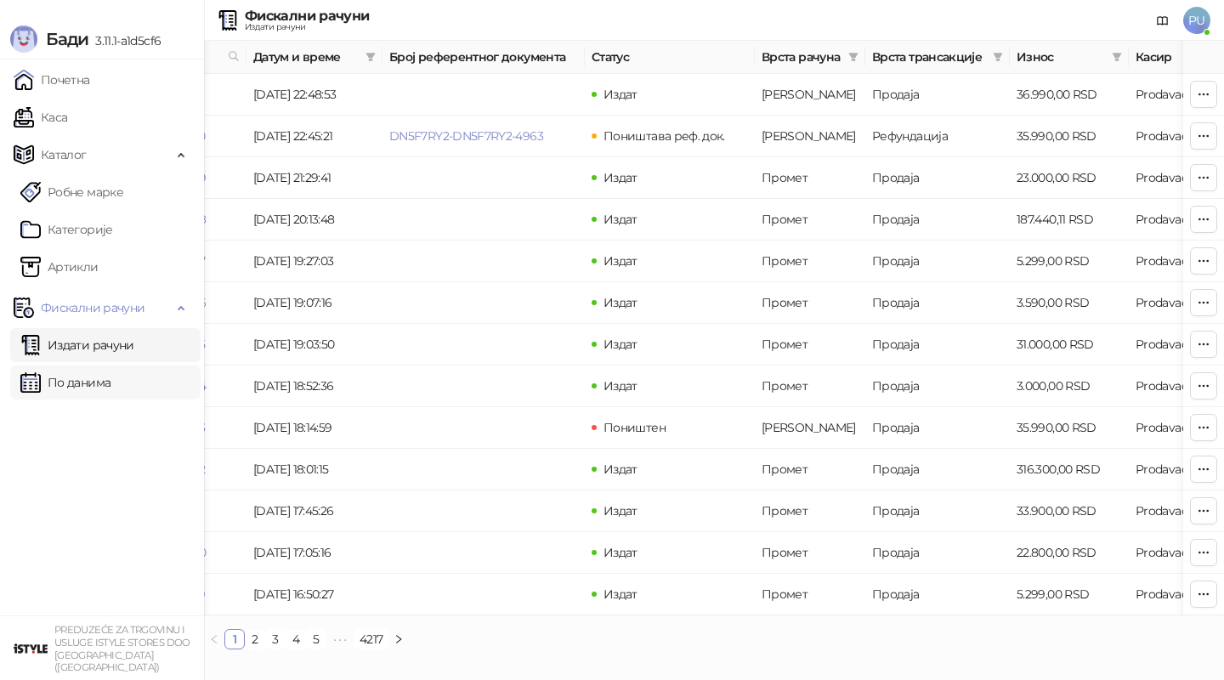
click at [110, 377] on link "По данима" at bounding box center [65, 382] width 90 height 34
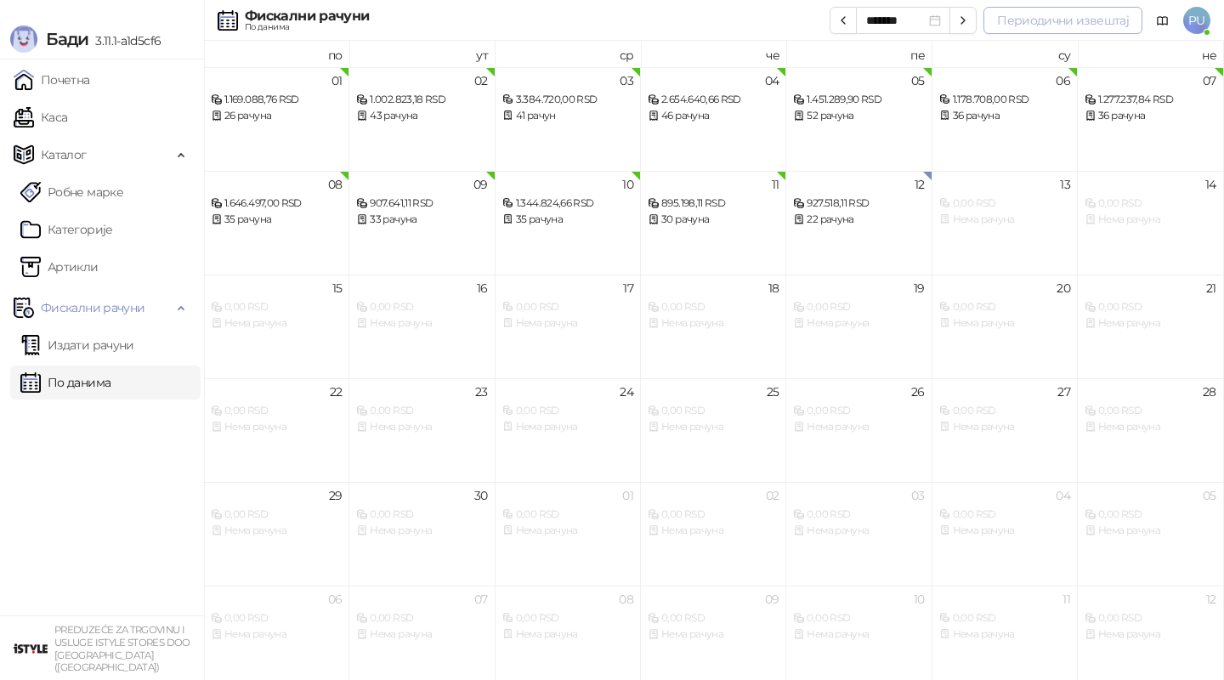
click at [1041, 17] on button "Периодични извештај" at bounding box center [1062, 20] width 159 height 27
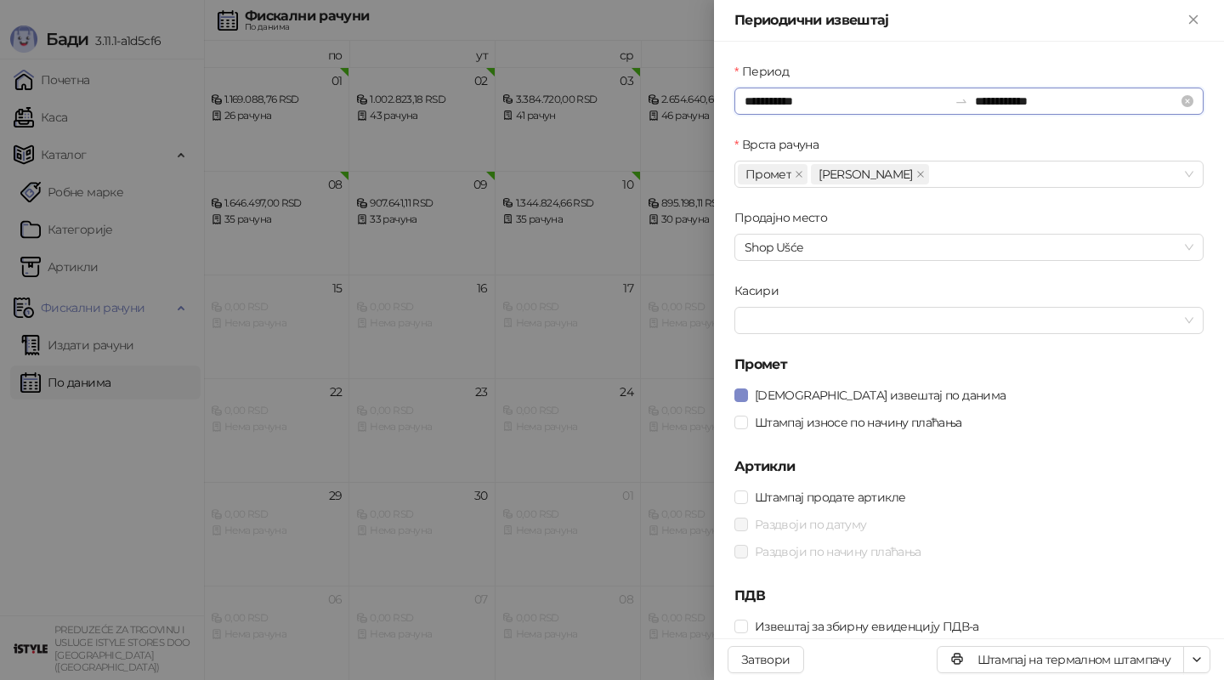
click at [810, 105] on input "**********" at bounding box center [846, 101] width 203 height 19
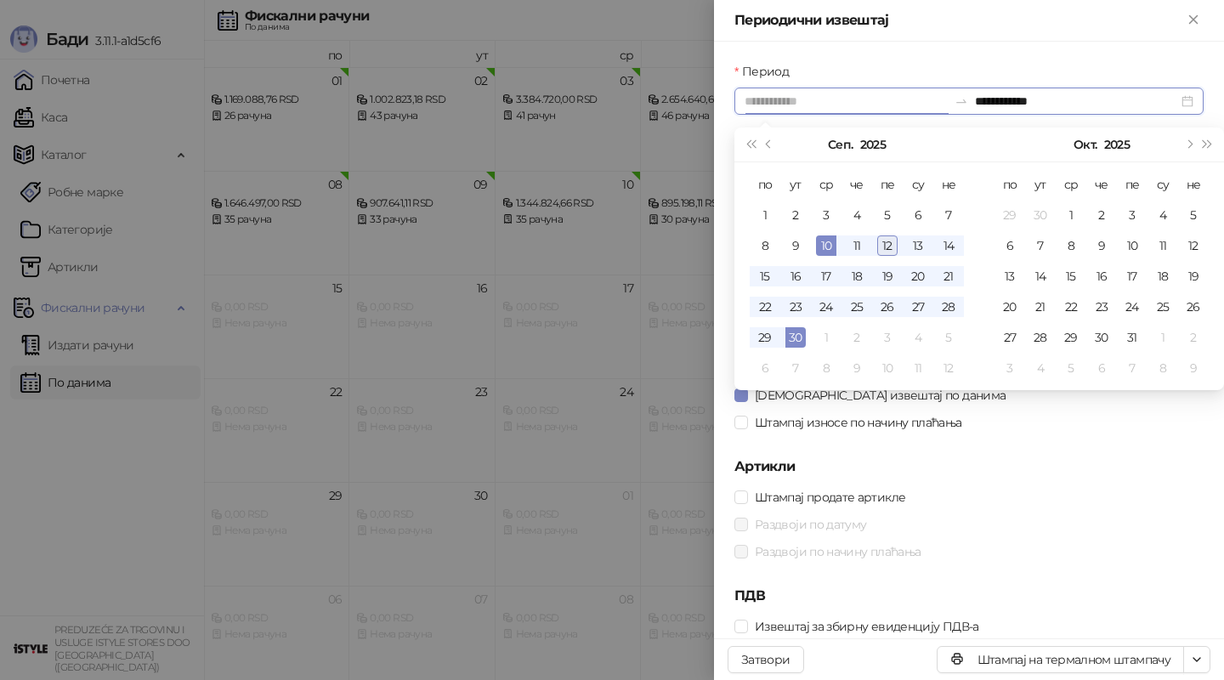
type input "**********"
click at [889, 244] on div "12" at bounding box center [887, 245] width 20 height 20
type input "**********"
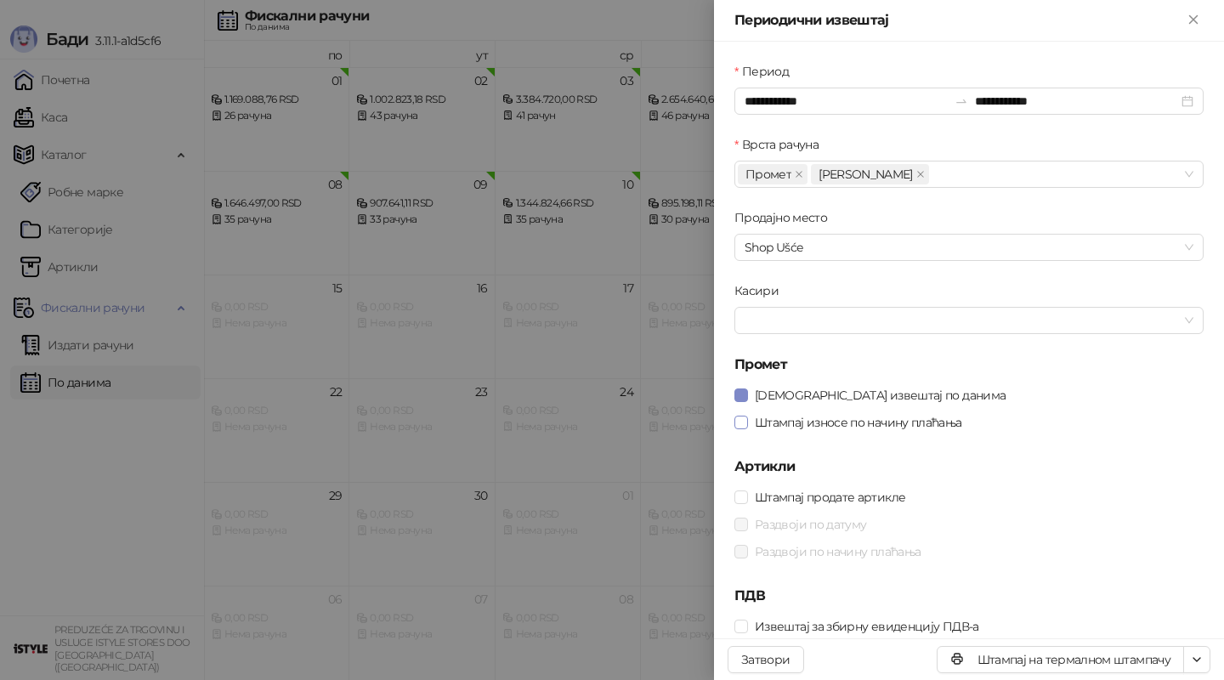
click at [804, 420] on span "Штампај износе по начину плаћања" at bounding box center [858, 422] width 221 height 19
click at [1141, 600] on span "Штампај на А4 штампачу" at bounding box center [1124, 598] width 146 height 19
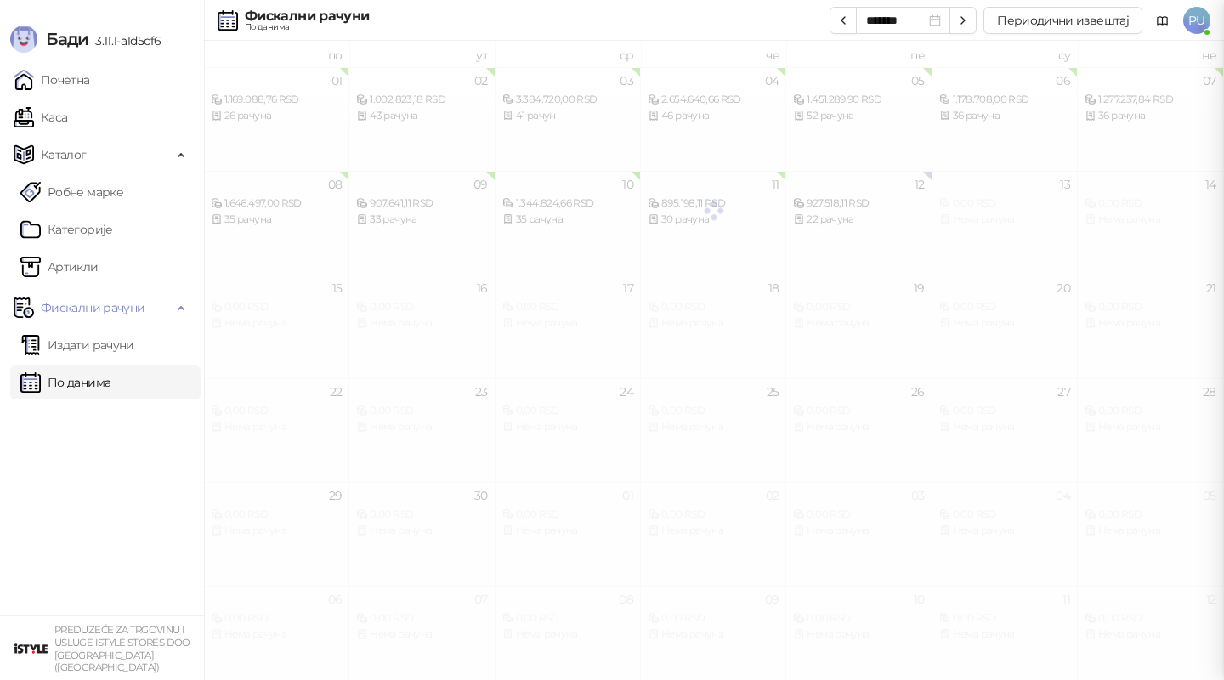
click at [490, 389] on div at bounding box center [612, 340] width 1224 height 680
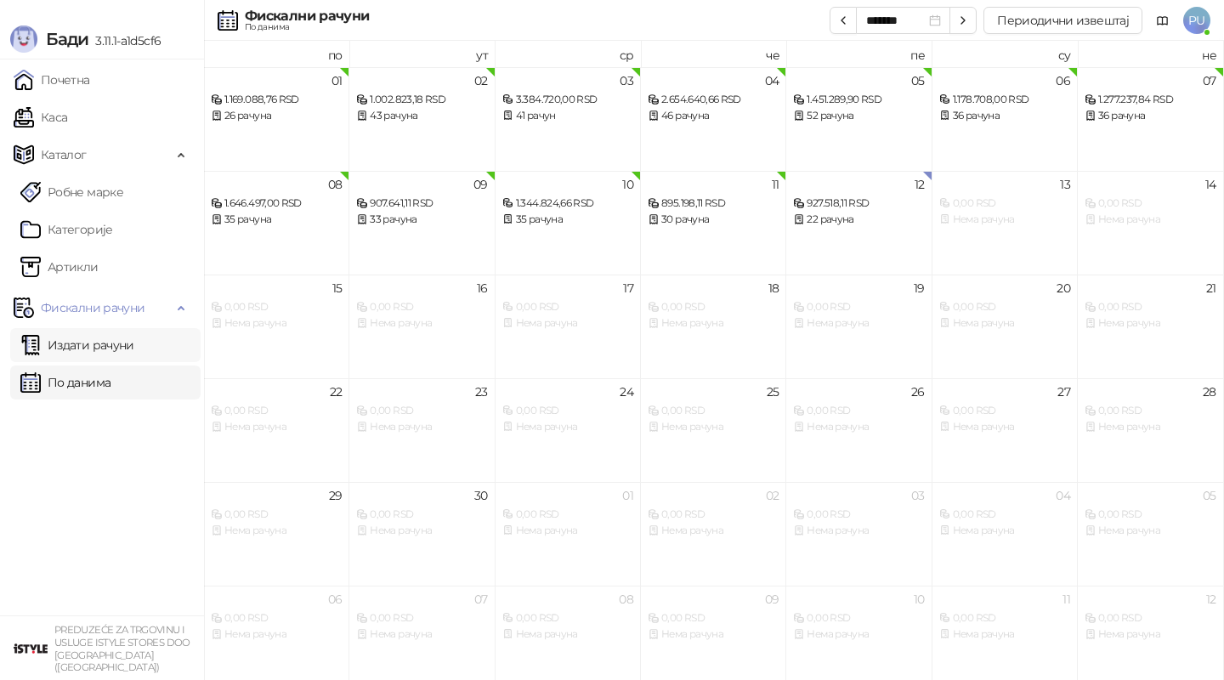
click at [134, 331] on link "Издати рачуни" at bounding box center [77, 345] width 114 height 34
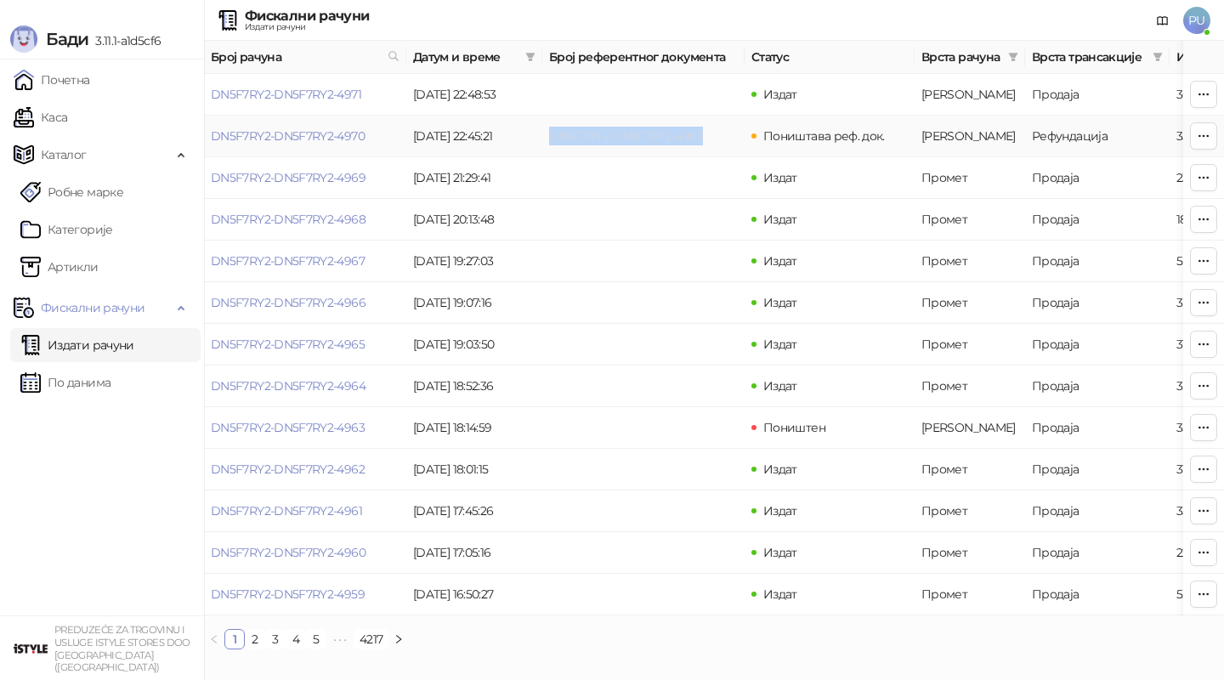
drag, startPoint x: 545, startPoint y: 135, endPoint x: 701, endPoint y: 134, distance: 156.4
click at [701, 134] on td "DN5F7RY2-DN5F7RY2-4963" at bounding box center [643, 137] width 202 height 42
copy link "DN5F7RY2-DN5F7RY2-4963"
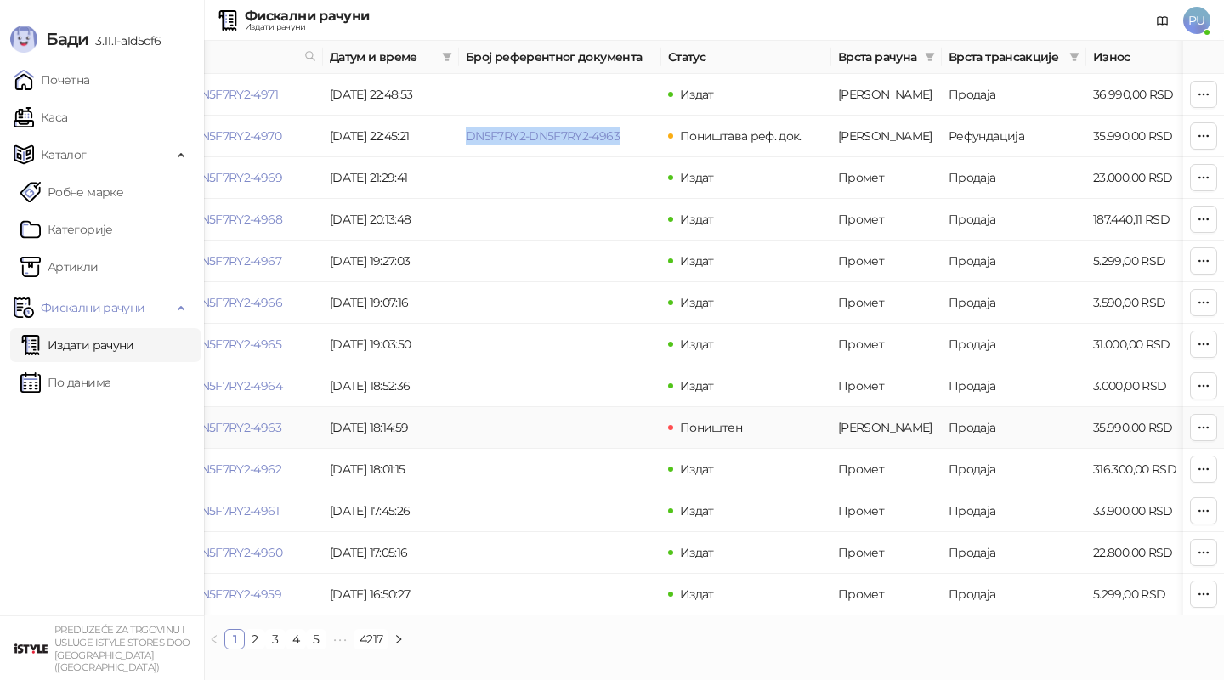
scroll to position [0, 108]
